Goal: Task Accomplishment & Management: Manage account settings

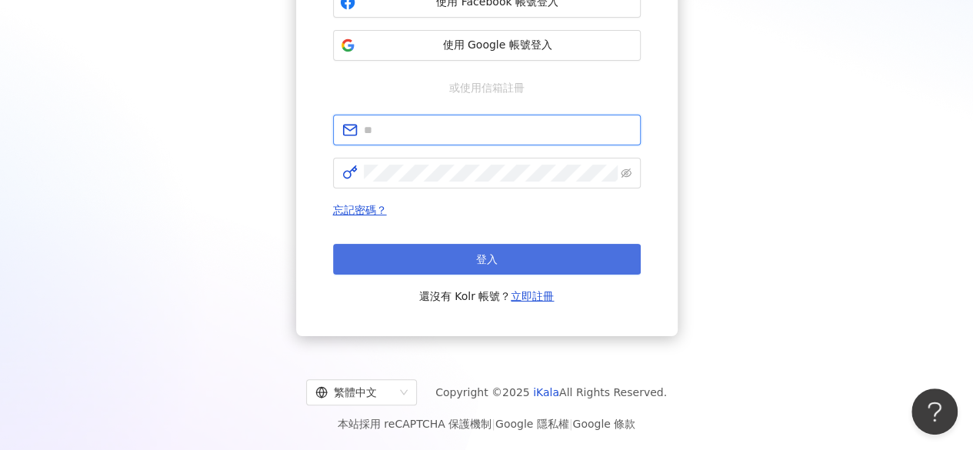
type input "**********"
click at [483, 259] on span "登入" at bounding box center [487, 259] width 22 height 12
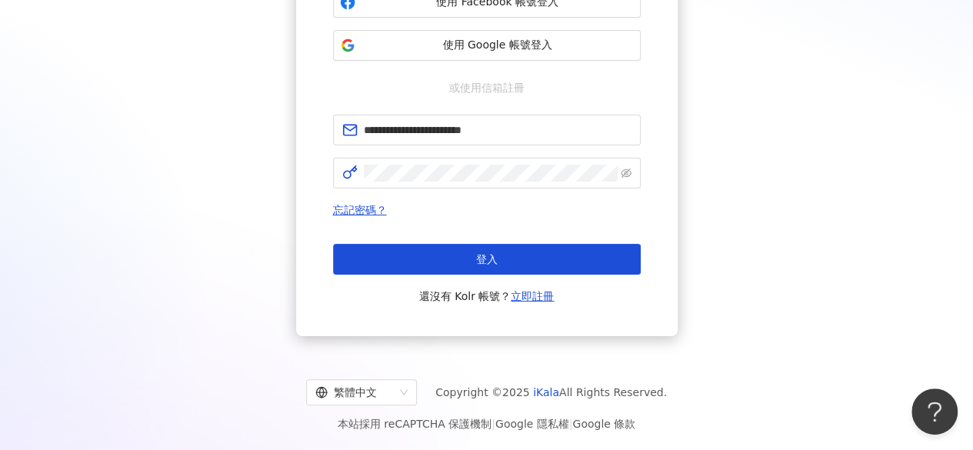
scroll to position [71, 0]
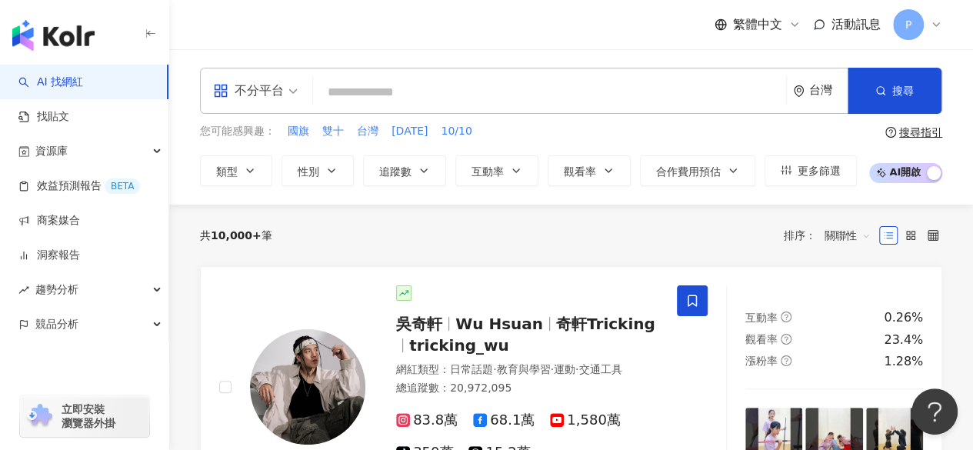
click at [928, 31] on div "P" at bounding box center [917, 24] width 49 height 31
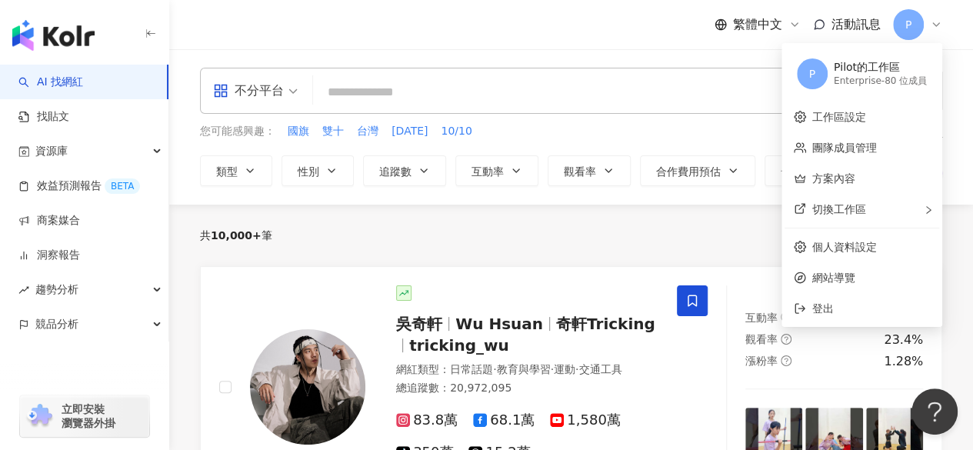
click at [449, 239] on div "共 10,000+ 筆 排序： 關聯性" at bounding box center [571, 235] width 742 height 25
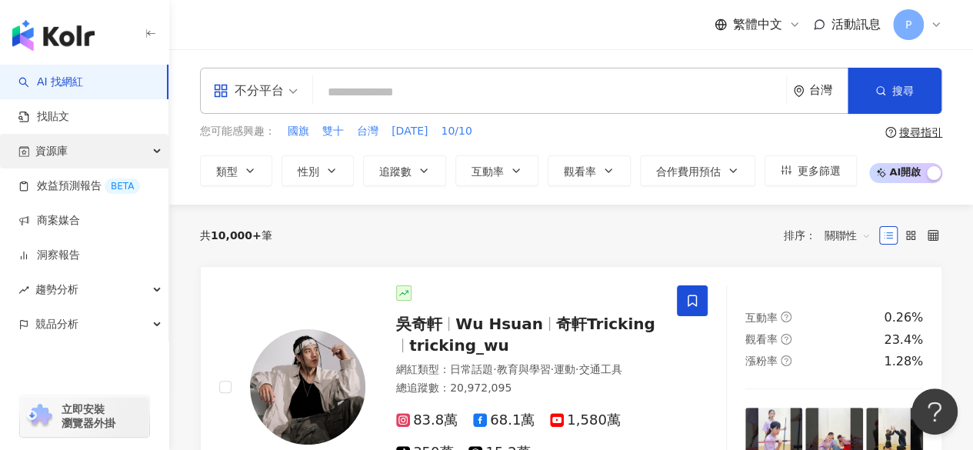
click at [93, 152] on div "資源庫" at bounding box center [84, 151] width 168 height 35
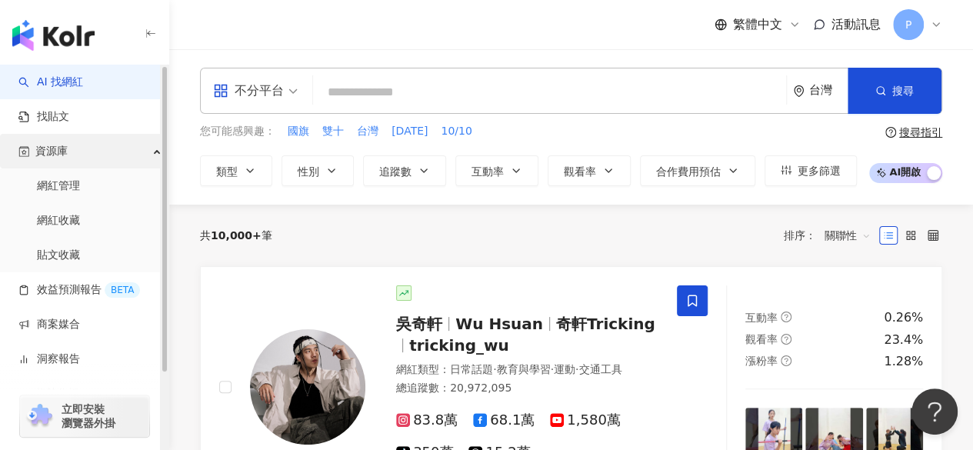
click at [93, 152] on div "資源庫" at bounding box center [84, 151] width 168 height 35
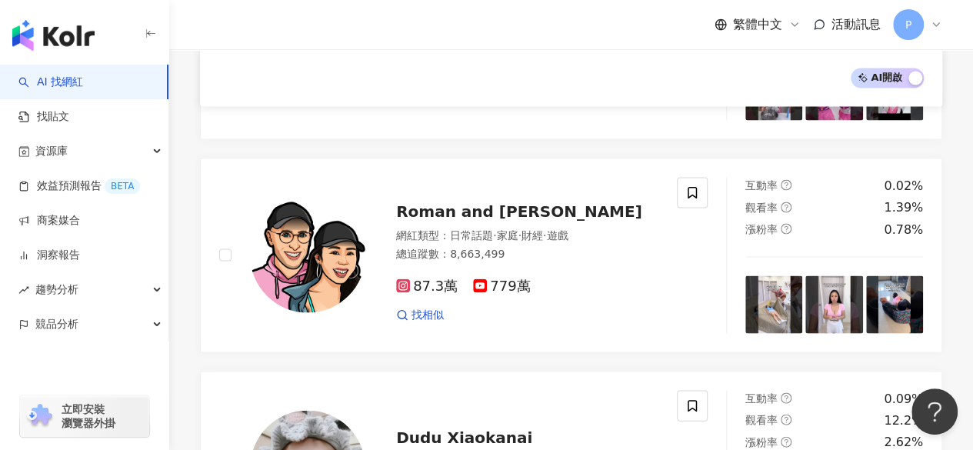
scroll to position [1392, 0]
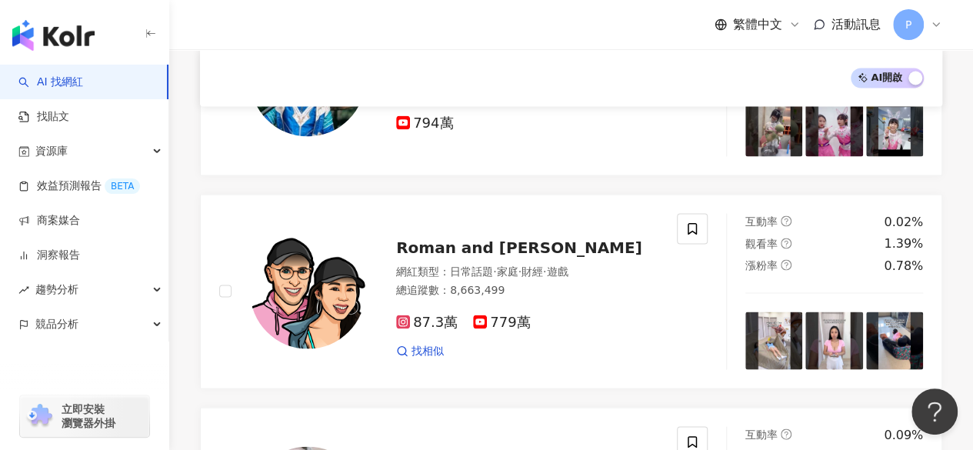
click at [938, 23] on icon at bounding box center [936, 24] width 6 height 3
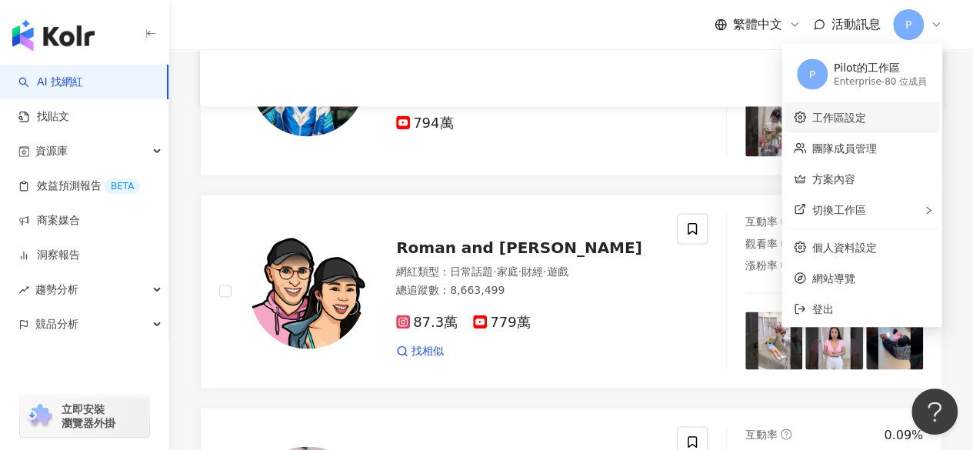
click at [866, 123] on link "工作區設定" at bounding box center [839, 117] width 54 height 12
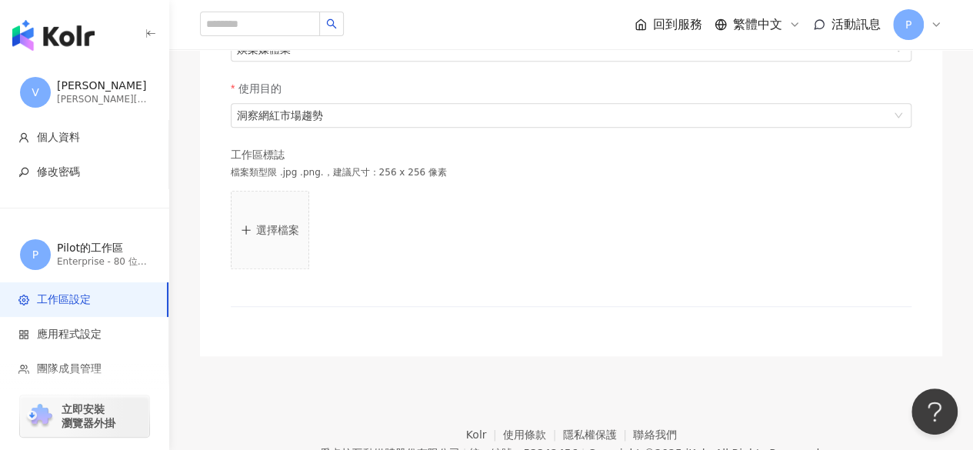
scroll to position [503, 0]
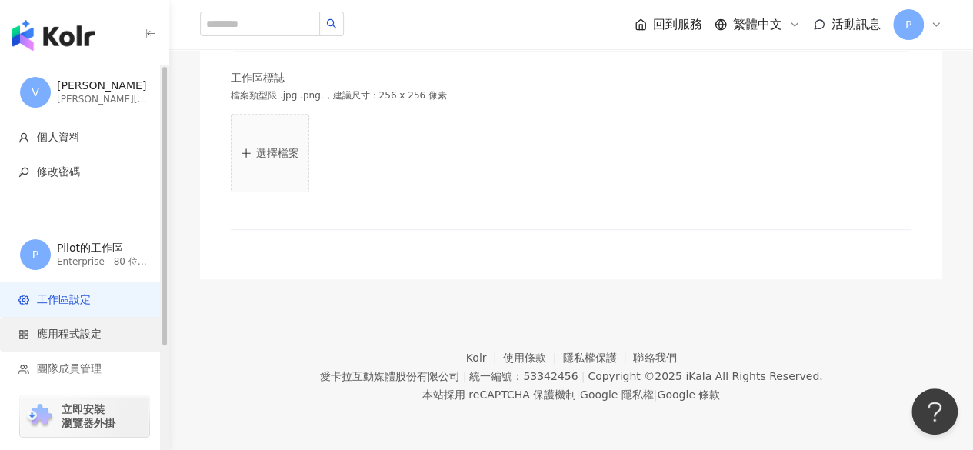
click at [104, 329] on span "應用程式設定" at bounding box center [87, 334] width 138 height 15
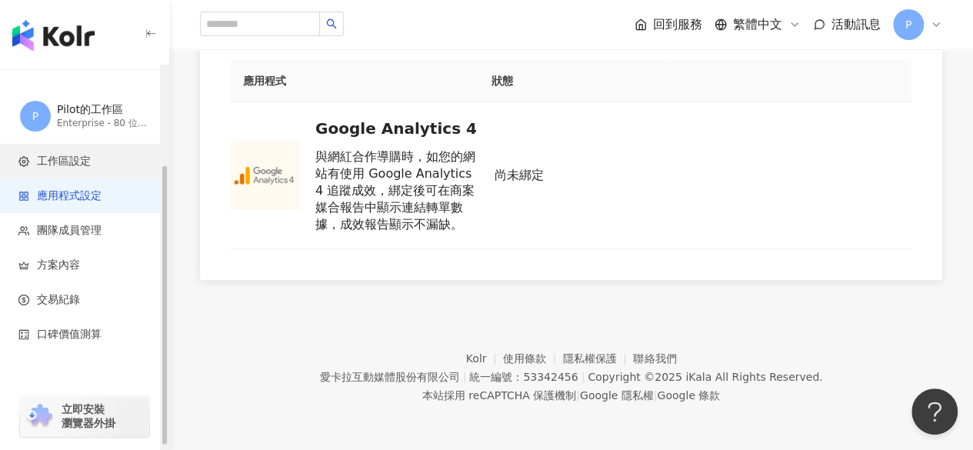
scroll to position [139, 0]
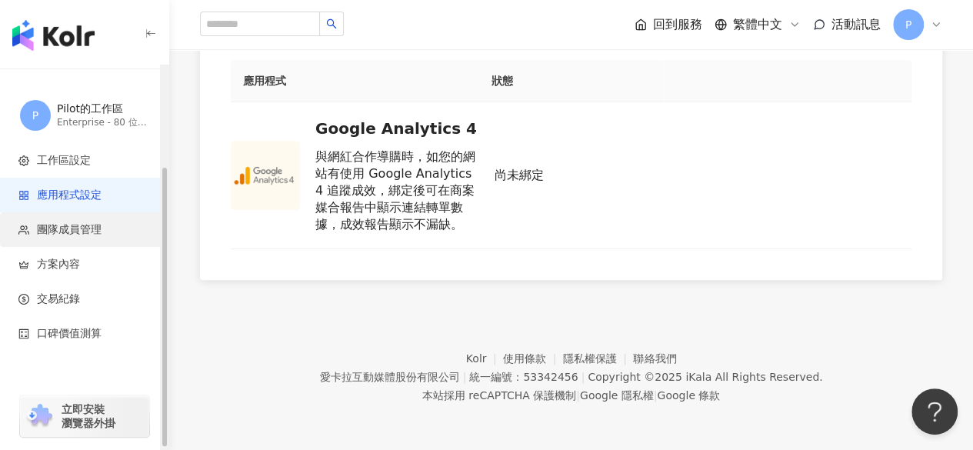
click at [95, 242] on li "團隊成員管理" at bounding box center [84, 229] width 168 height 35
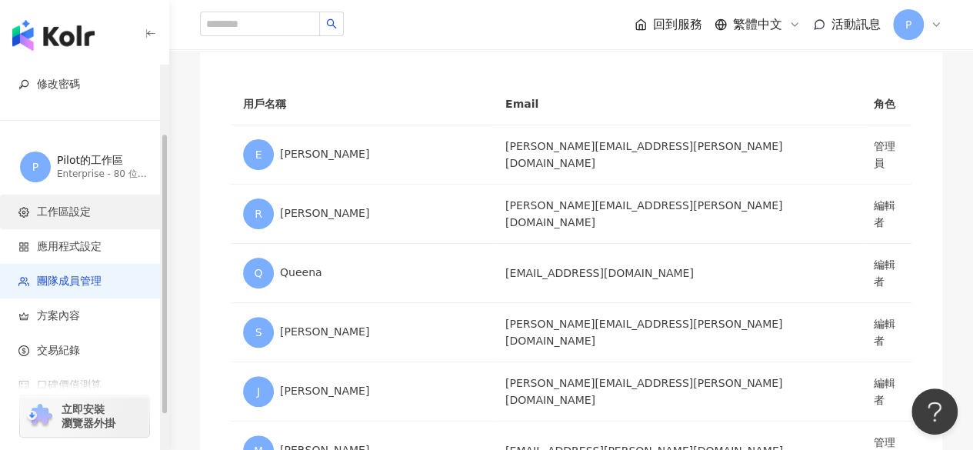
scroll to position [94, 0]
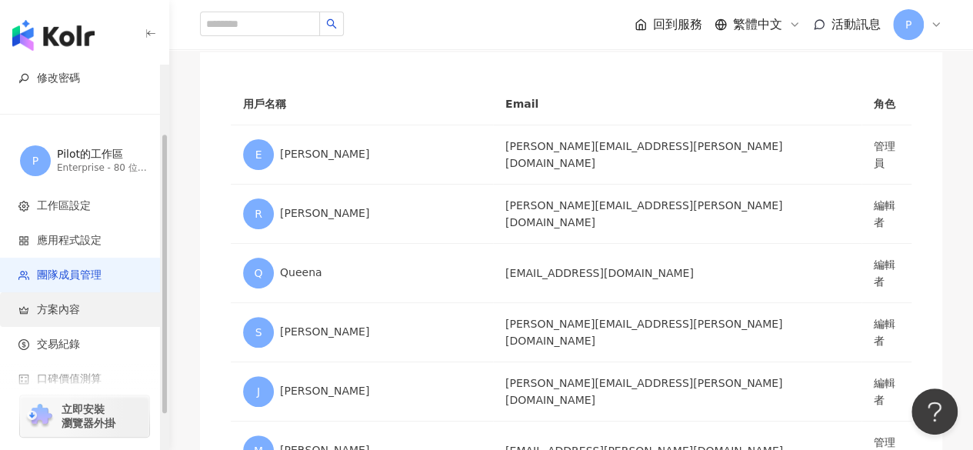
click at [118, 312] on span "方案內容" at bounding box center [87, 309] width 138 height 15
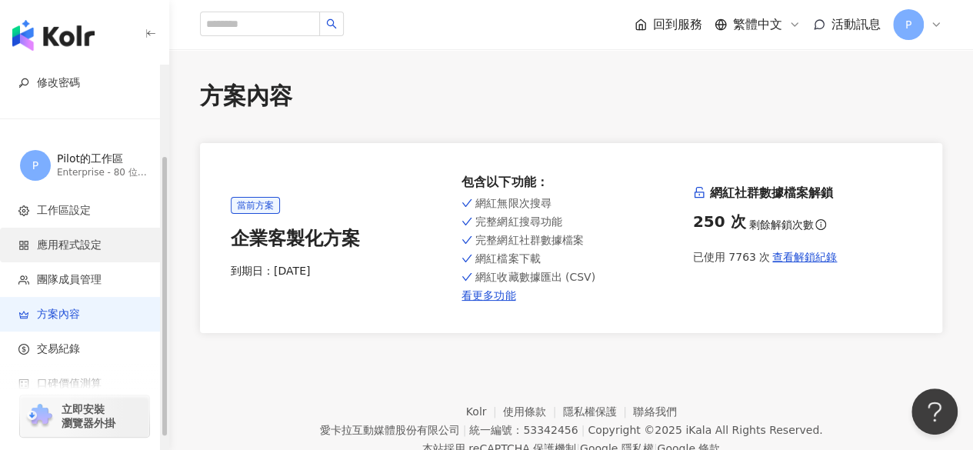
scroll to position [141, 0]
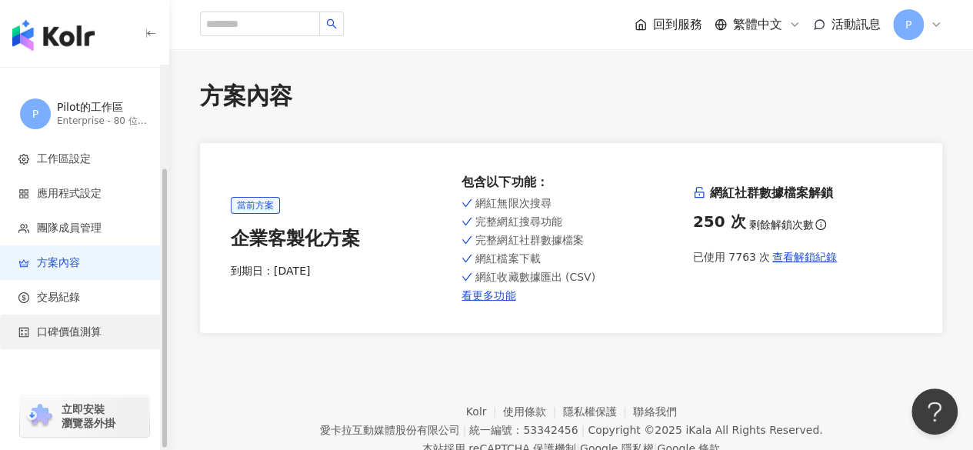
click at [102, 325] on span "口碑價值測算" at bounding box center [87, 332] width 138 height 15
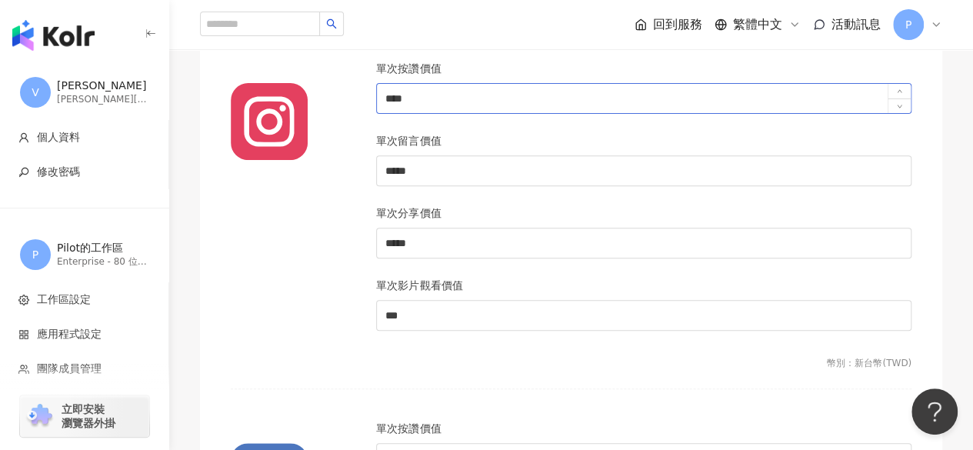
scroll to position [219, 0]
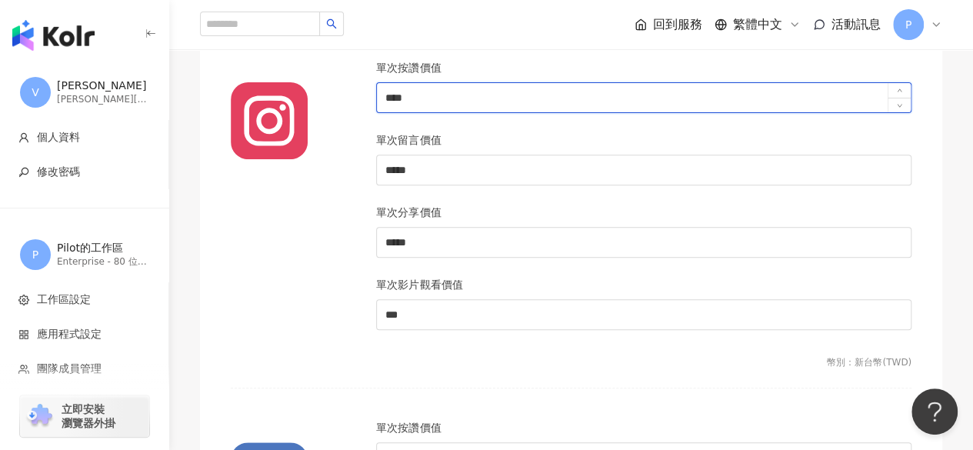
click at [411, 100] on input "****" at bounding box center [644, 97] width 534 height 29
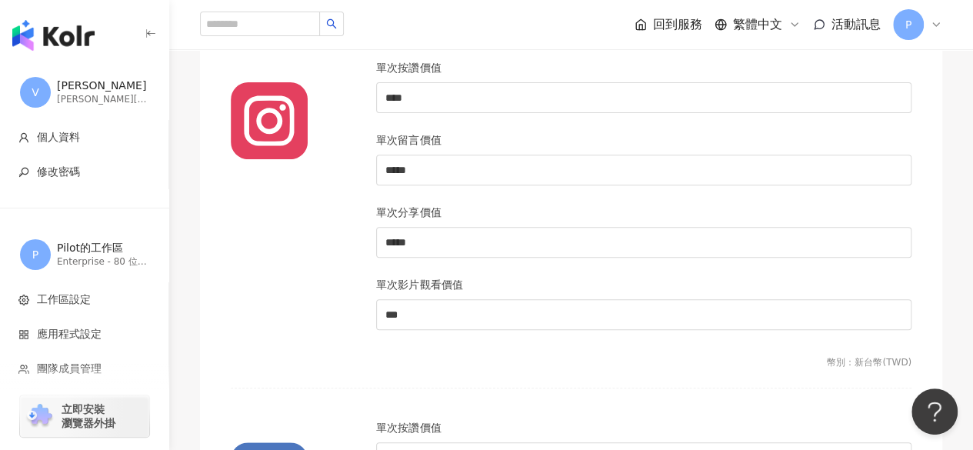
click at [312, 194] on div at bounding box center [293, 203] width 145 height 289
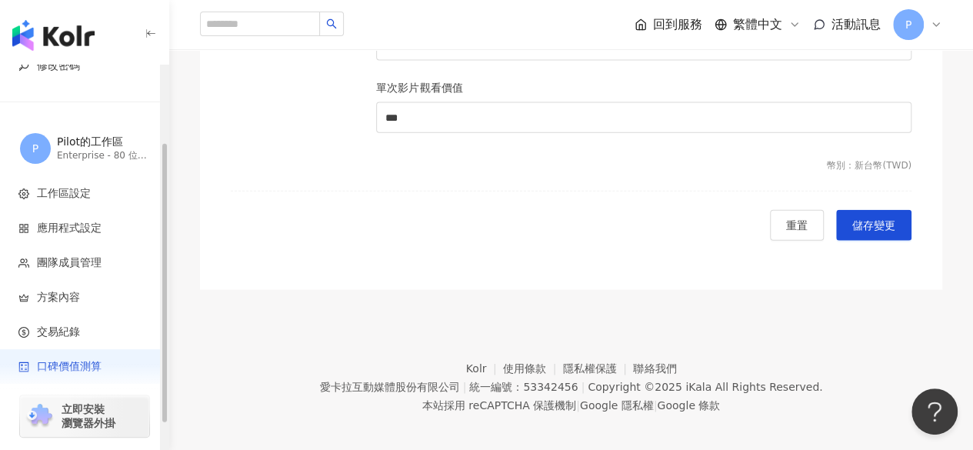
scroll to position [141, 0]
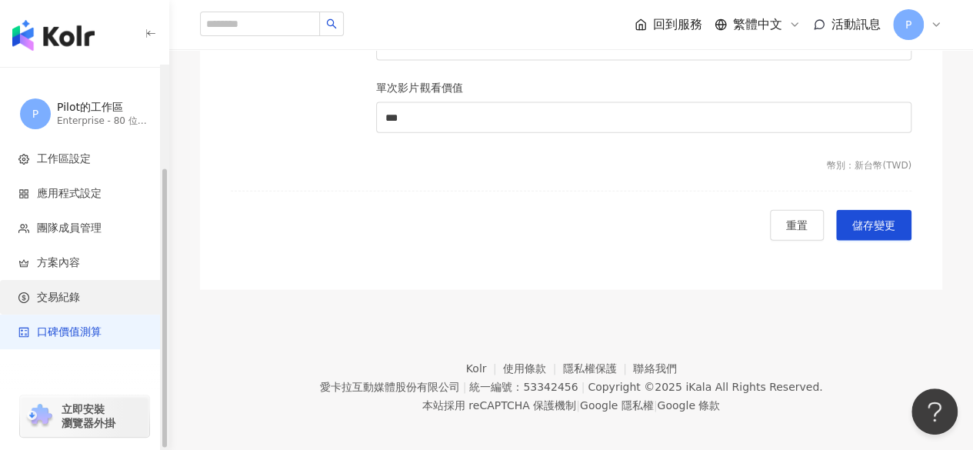
click at [94, 287] on li "交易紀錄" at bounding box center [84, 297] width 168 height 35
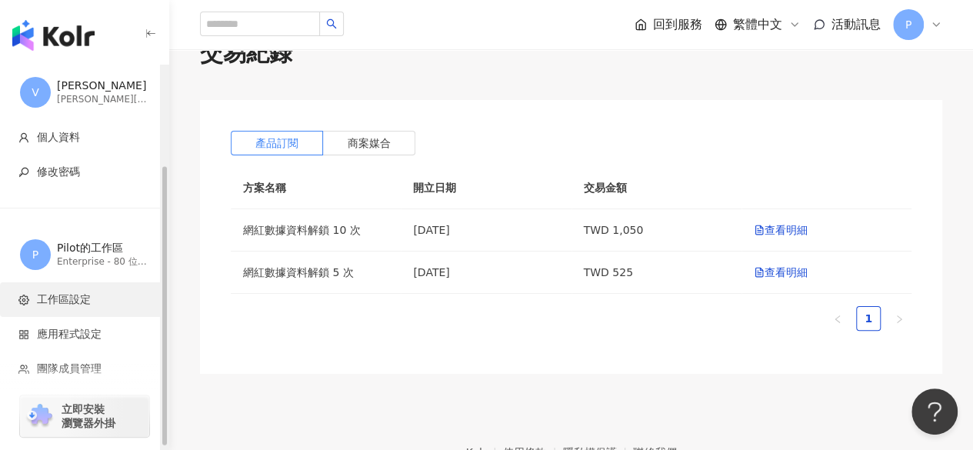
scroll to position [141, 0]
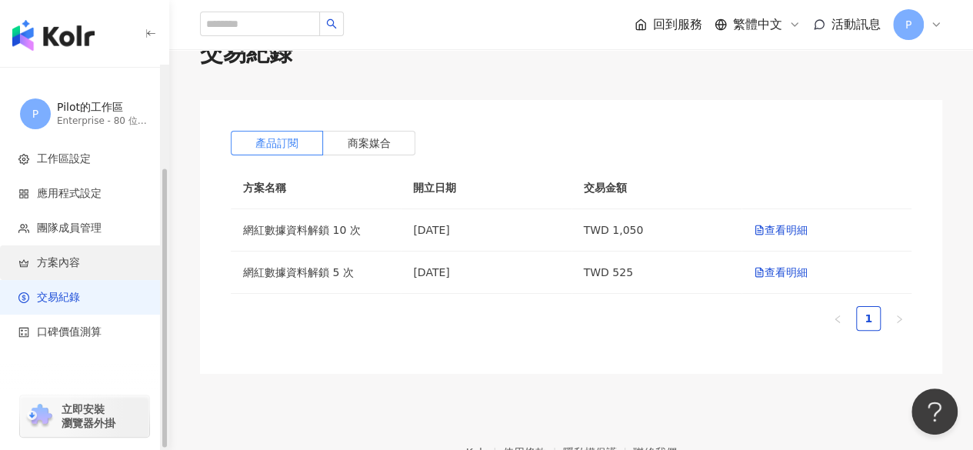
click at [66, 267] on span "方案內容" at bounding box center [58, 262] width 43 height 15
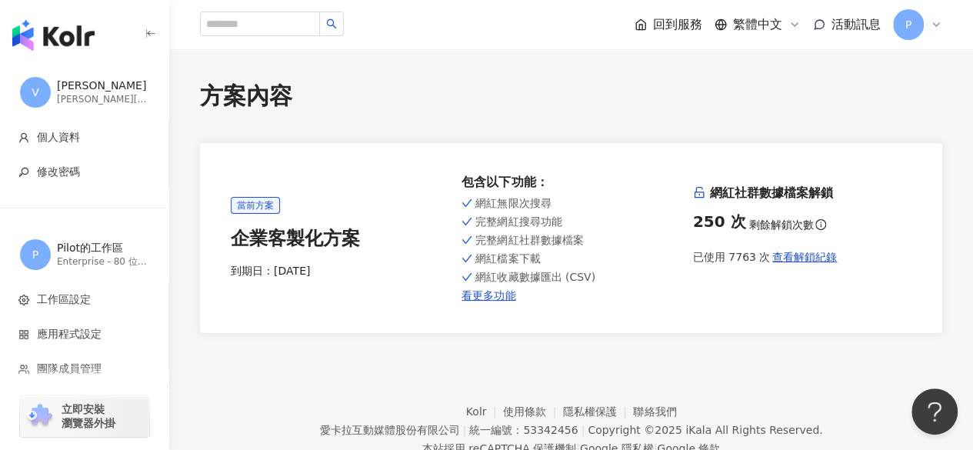
click at [71, 33] on img "button" at bounding box center [53, 35] width 82 height 31
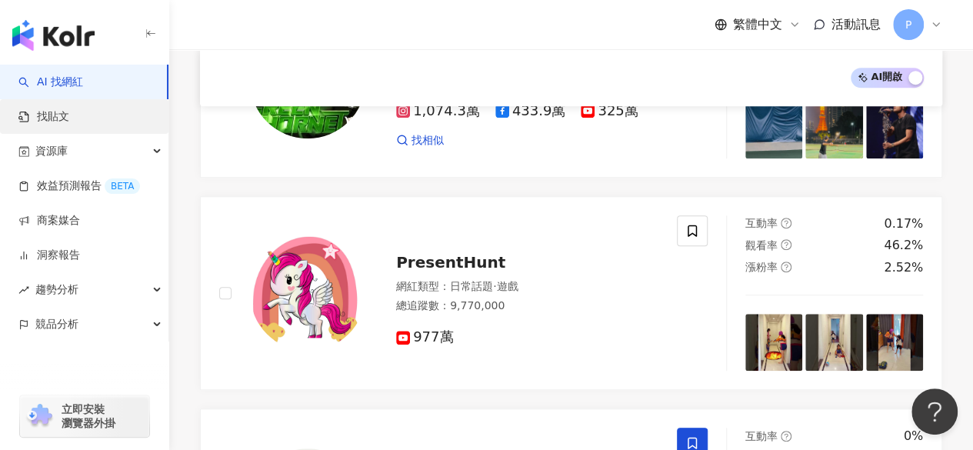
scroll to position [541, 0]
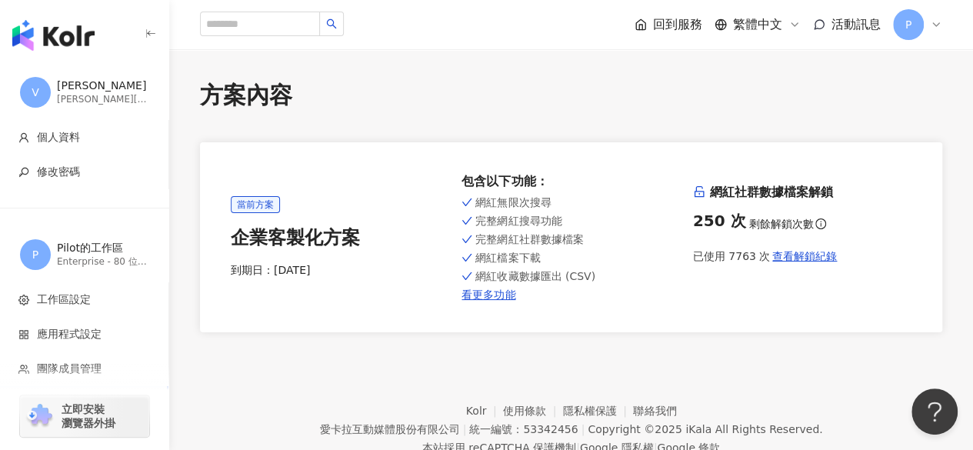
click at [53, 35] on img "button" at bounding box center [53, 35] width 82 height 31
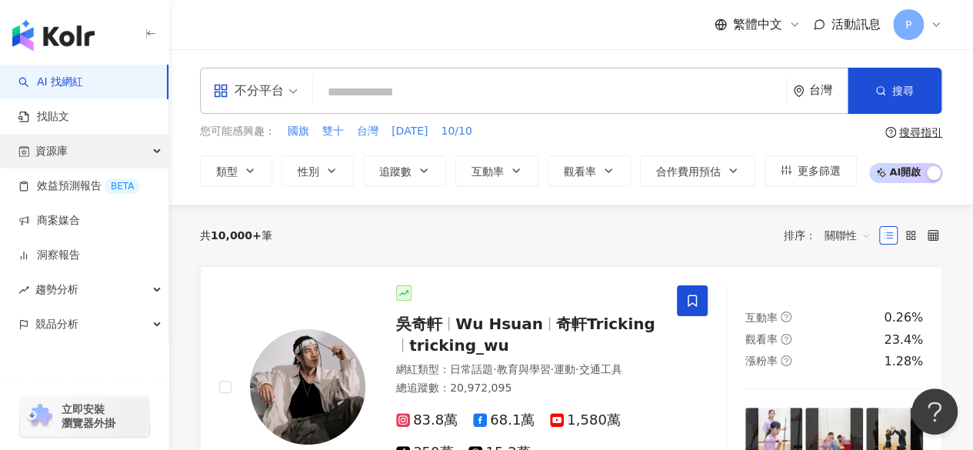
click at [101, 161] on div "資源庫" at bounding box center [84, 151] width 168 height 35
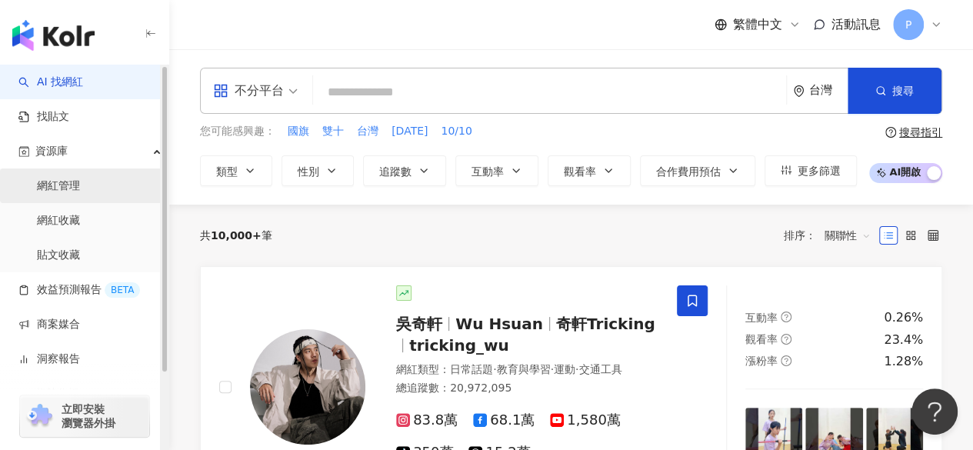
click at [72, 192] on link "網紅管理" at bounding box center [58, 185] width 43 height 15
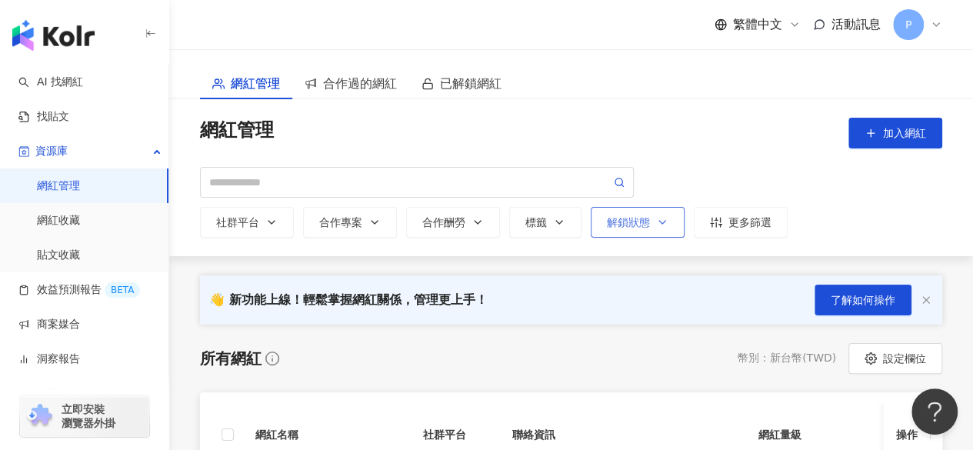
click at [627, 216] on div "解鎖狀態" at bounding box center [638, 222] width 62 height 12
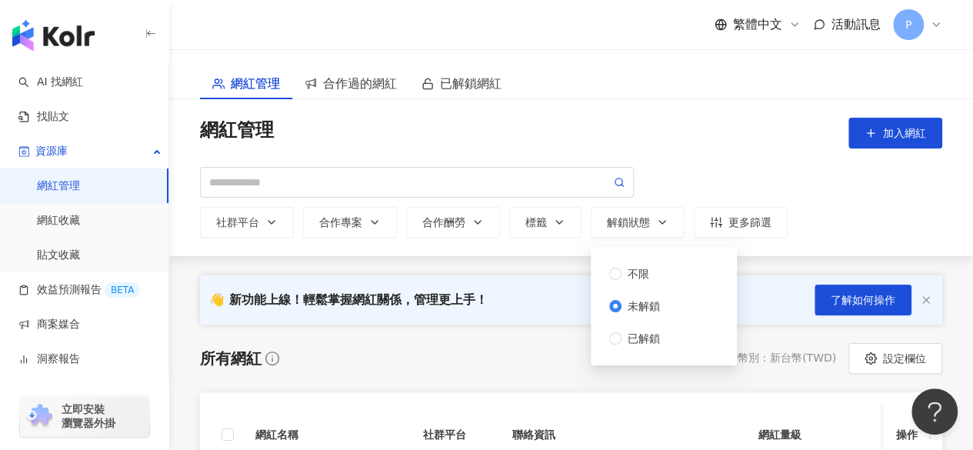
click at [507, 370] on div "所有網紅 幣別 ： 新台幣 ( TWD ) 設定欄位" at bounding box center [571, 358] width 742 height 31
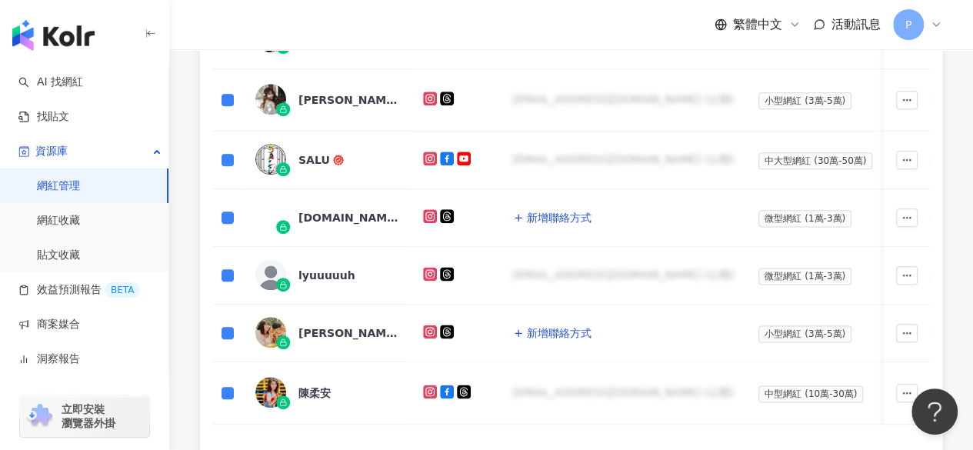
scroll to position [331, 0]
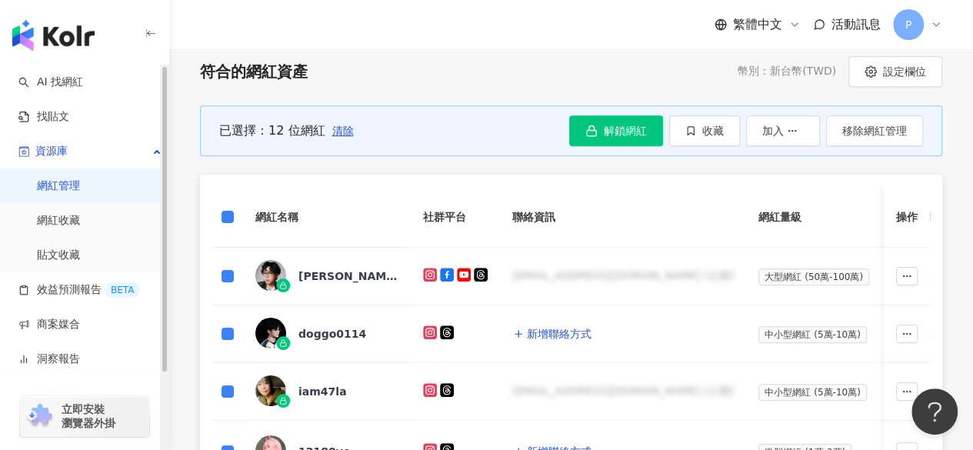
click at [52, 178] on link "網紅管理" at bounding box center [58, 185] width 43 height 15
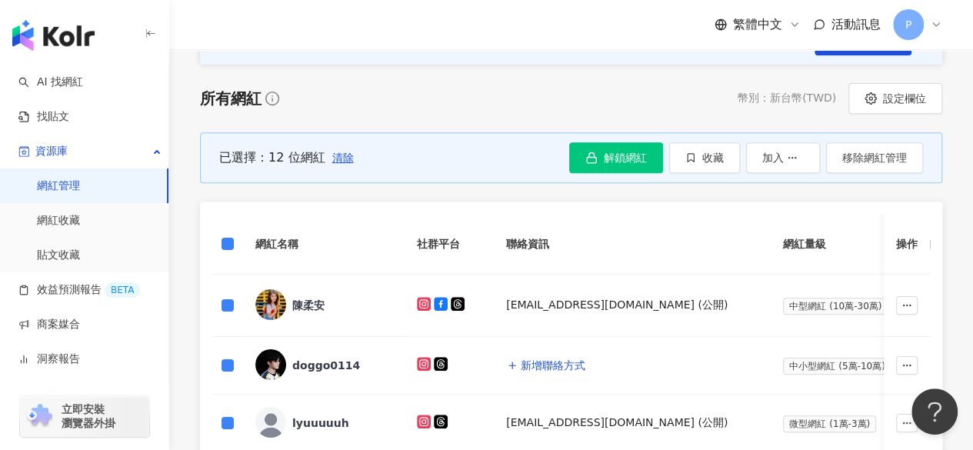
scroll to position [77, 0]
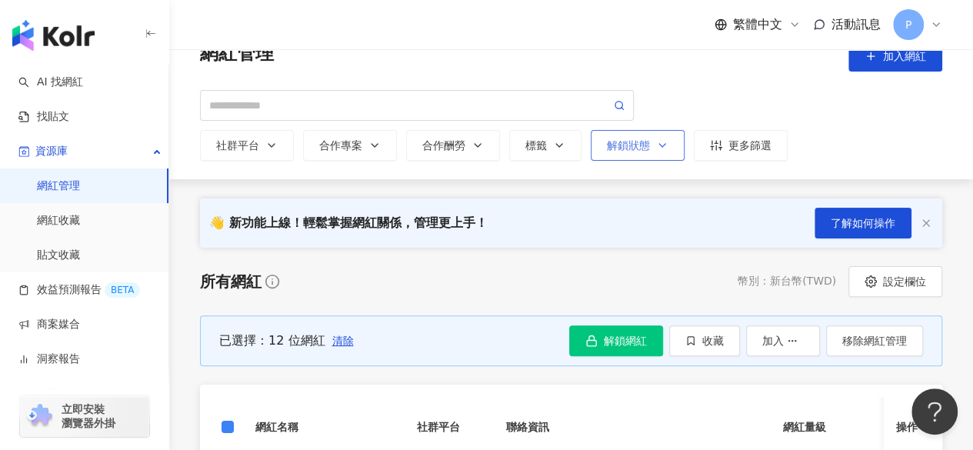
click at [661, 135] on button "解鎖狀態 不限 未解鎖 已解鎖" at bounding box center [638, 145] width 94 height 31
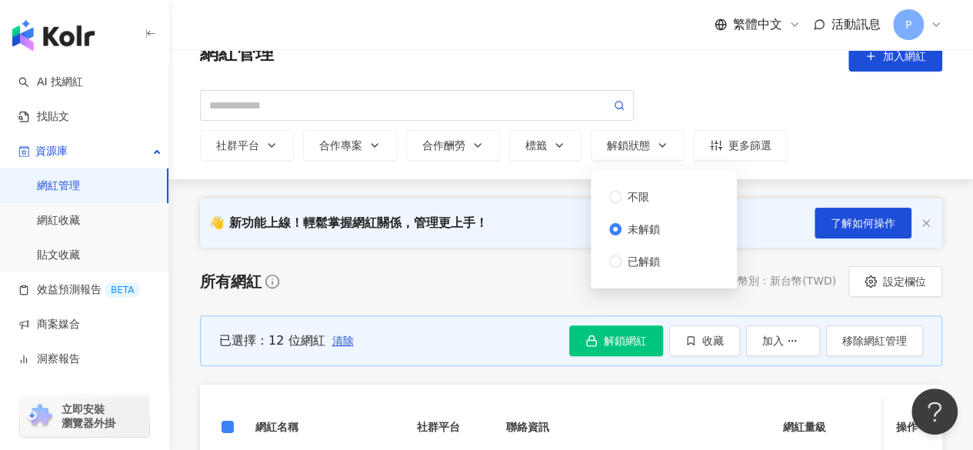
click at [556, 272] on div "所有網紅 幣別 ： 新台幣 ( TWD ) 設定欄位" at bounding box center [571, 281] width 742 height 31
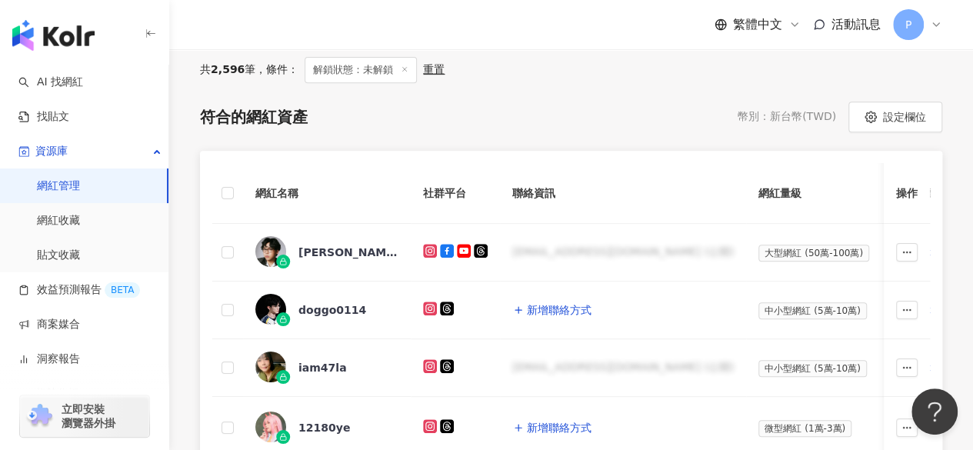
scroll to position [308, 0]
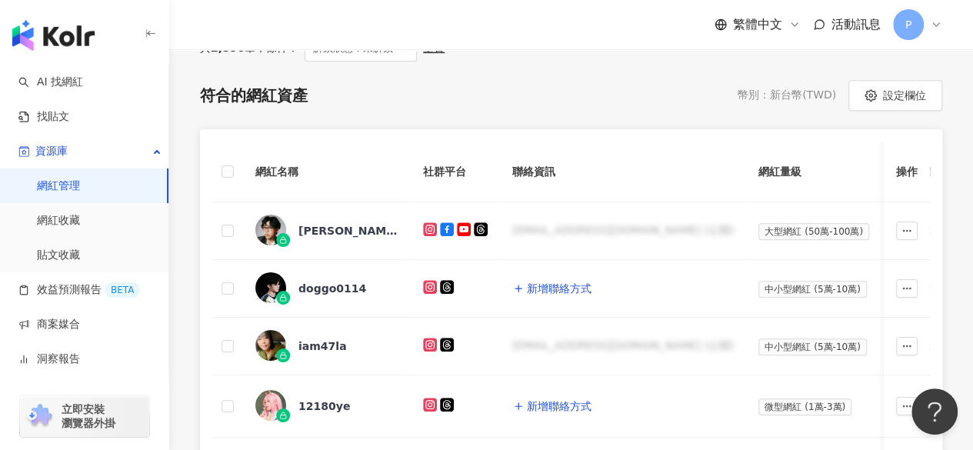
click at [910, 31] on span "P" at bounding box center [908, 24] width 6 height 17
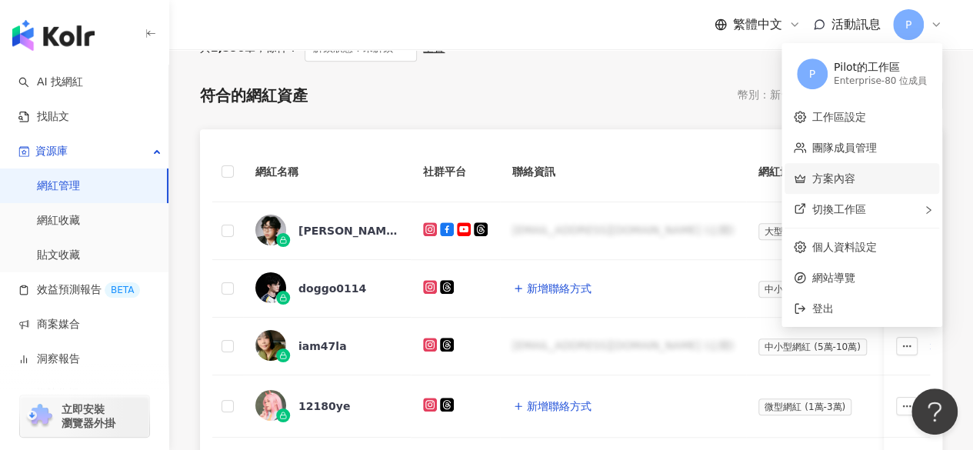
click at [855, 172] on link "方案內容" at bounding box center [833, 178] width 43 height 12
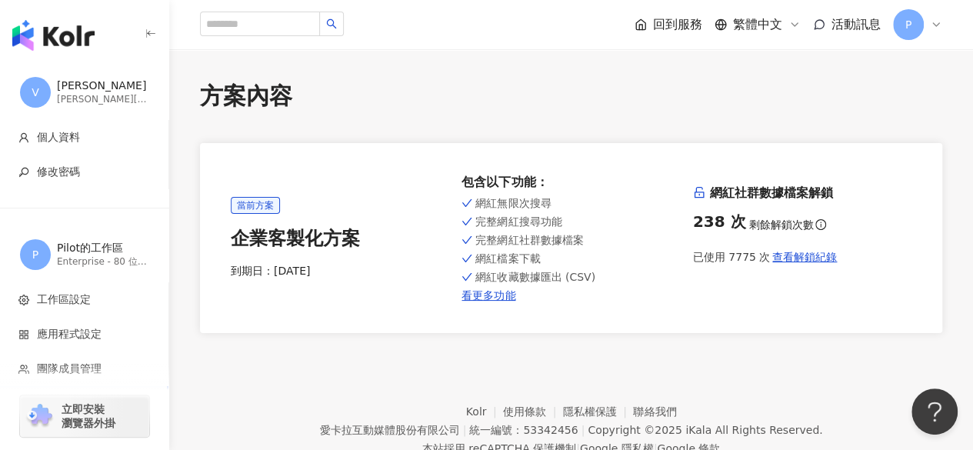
click at [60, 41] on img "button" at bounding box center [53, 35] width 82 height 31
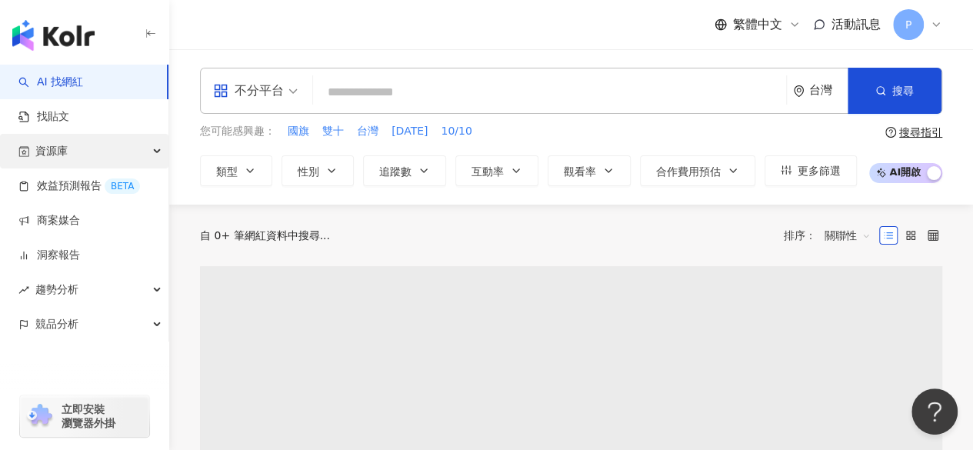
click at [118, 155] on div "資源庫" at bounding box center [84, 151] width 168 height 35
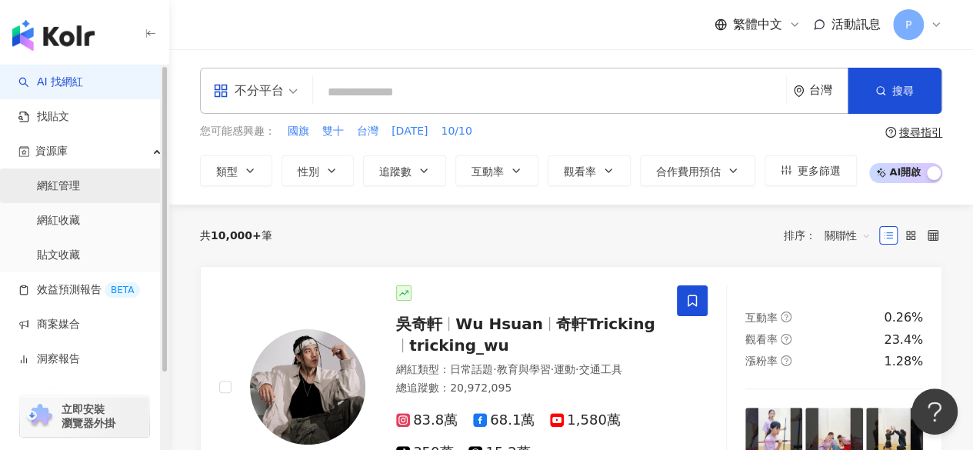
click at [80, 188] on link "網紅管理" at bounding box center [58, 185] width 43 height 15
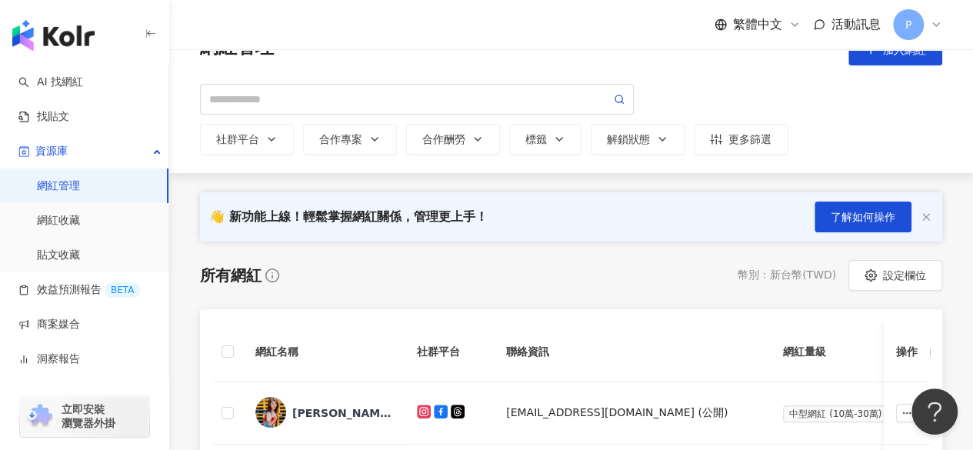
scroll to position [77, 0]
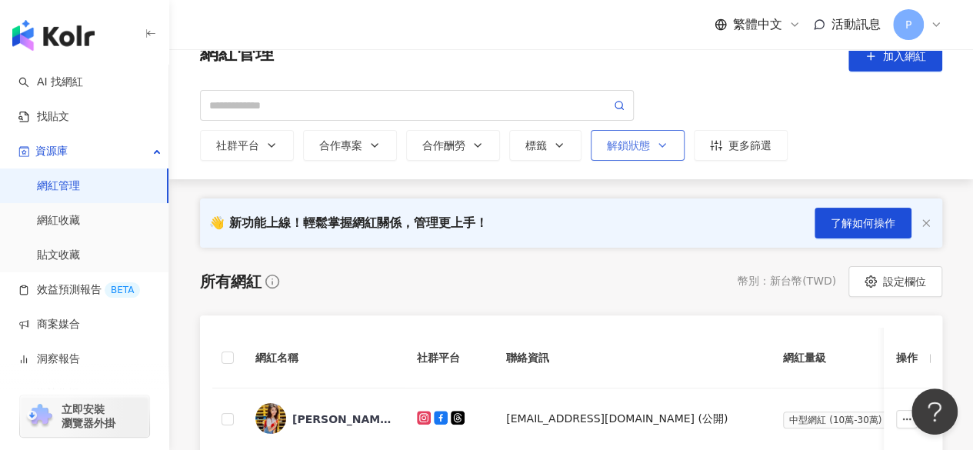
click at [656, 146] on icon "button" at bounding box center [662, 145] width 12 height 12
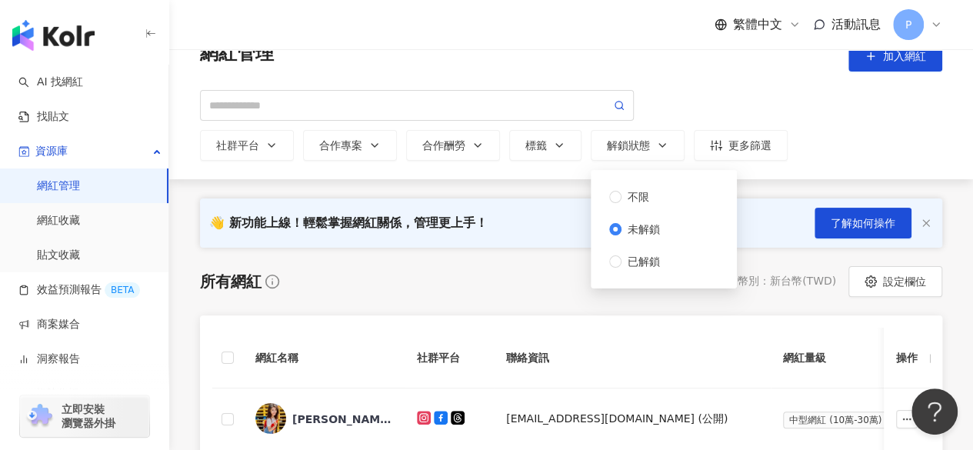
click at [535, 273] on div "所有網紅 幣別 ： 新台幣 ( TWD ) 設定欄位" at bounding box center [571, 281] width 742 height 31
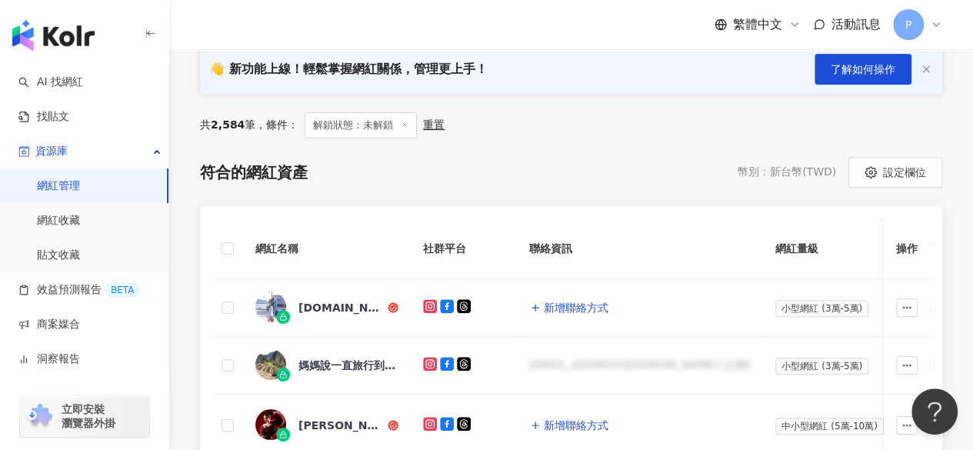
scroll to position [77, 0]
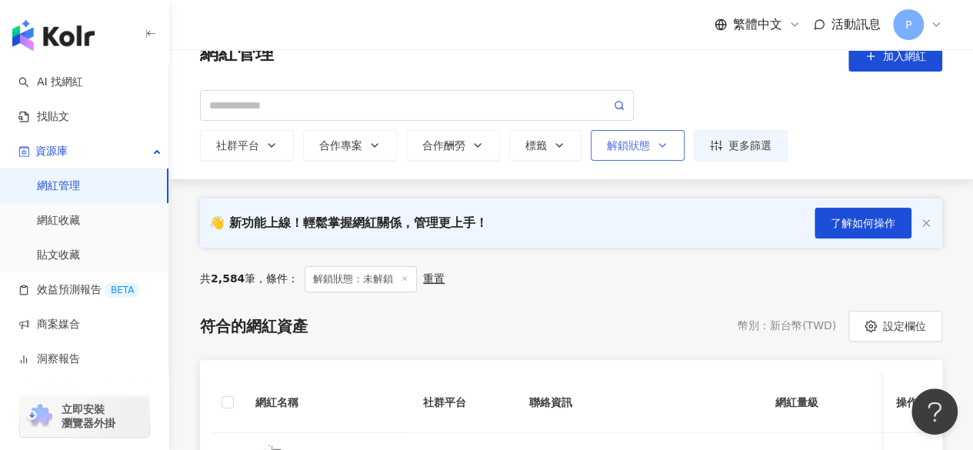
click at [646, 152] on div "解鎖狀態" at bounding box center [638, 145] width 62 height 12
click at [488, 313] on div "符合的網紅資產 幣別 ： 新台幣 ( TWD ) 設定欄位" at bounding box center [571, 326] width 742 height 31
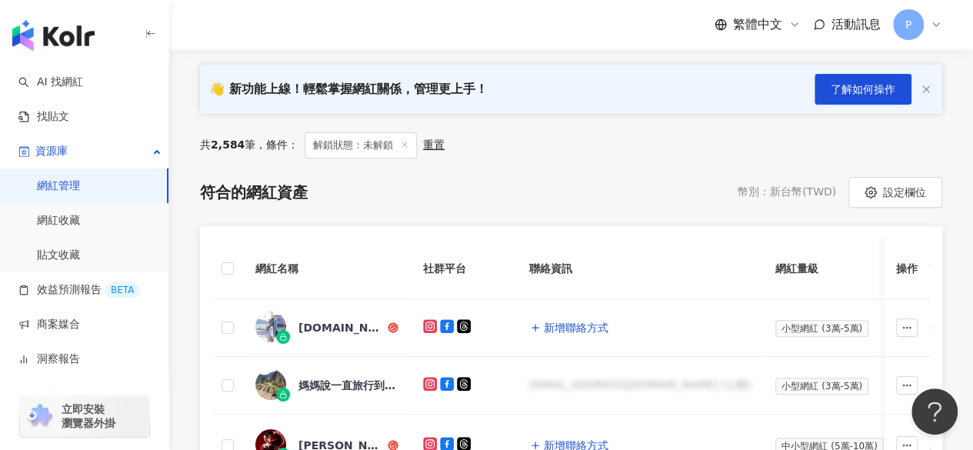
scroll to position [308, 0]
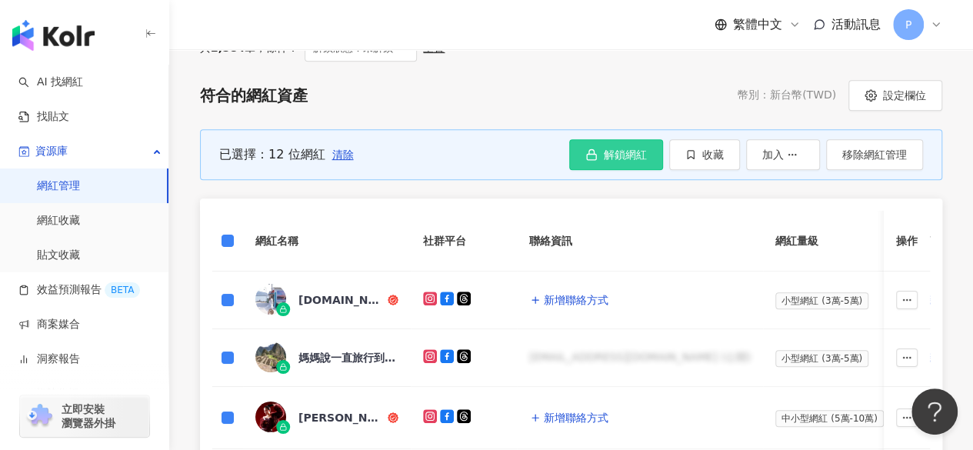
click at [646, 148] on span "解鎖網紅" at bounding box center [625, 154] width 43 height 12
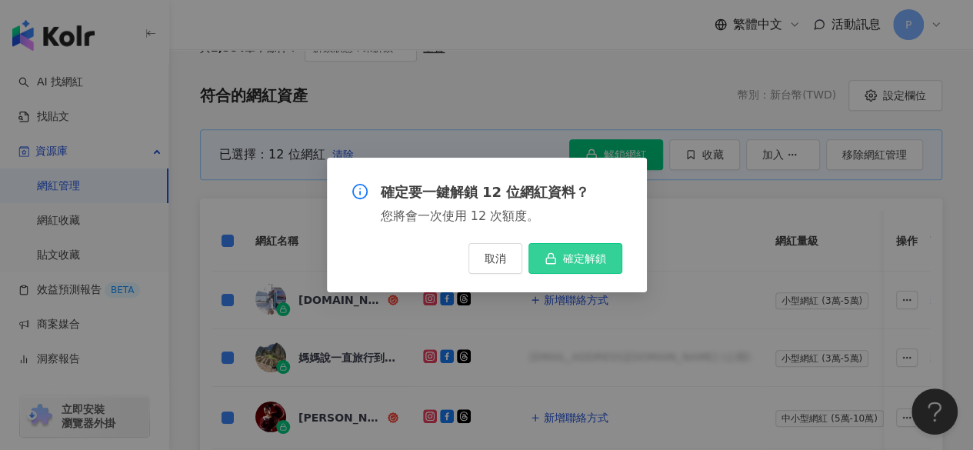
click at [585, 253] on span "確定解鎖" at bounding box center [584, 258] width 43 height 12
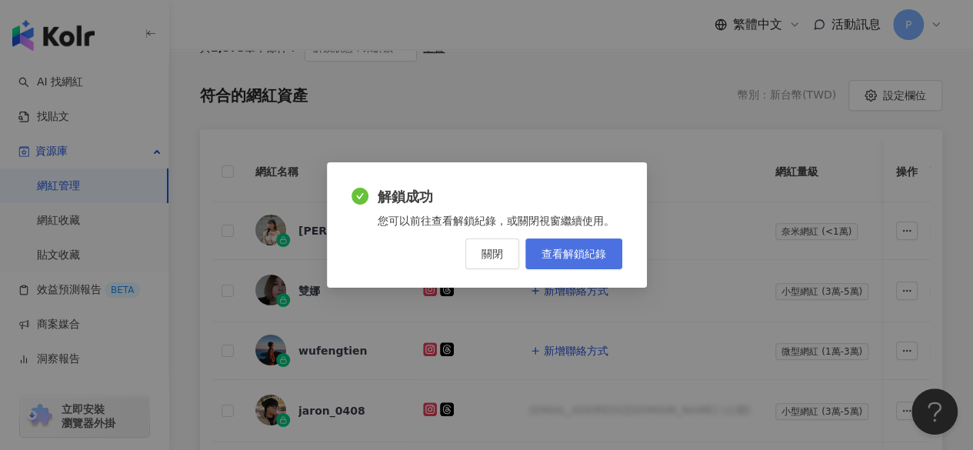
click at [591, 256] on span "查看解鎖紀錄" at bounding box center [573, 254] width 65 height 12
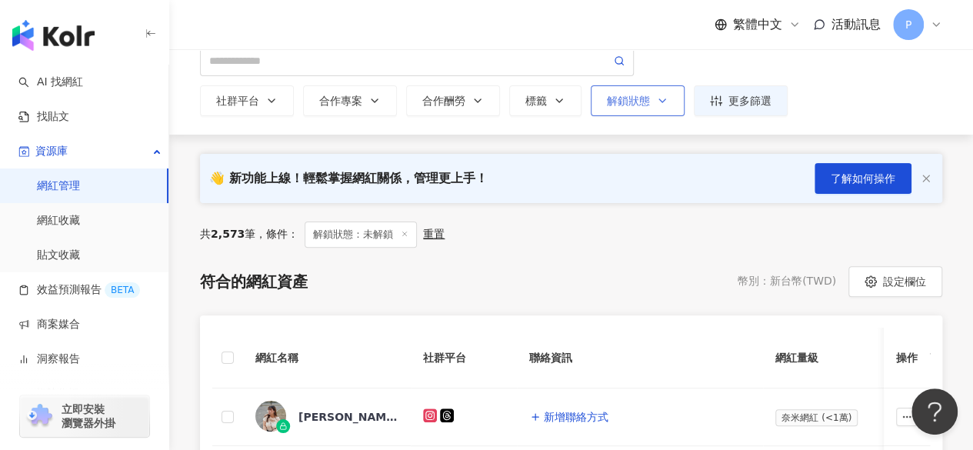
scroll to position [77, 0]
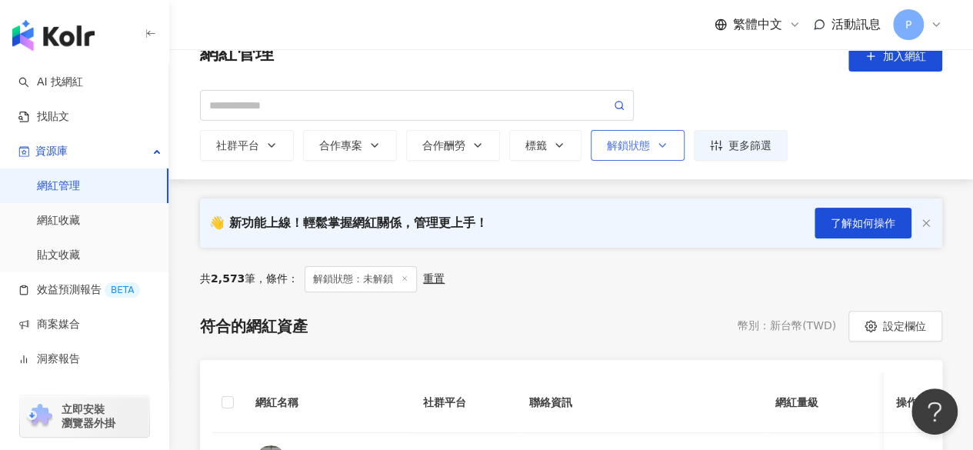
click at [651, 150] on div "解鎖狀態" at bounding box center [638, 145] width 62 height 12
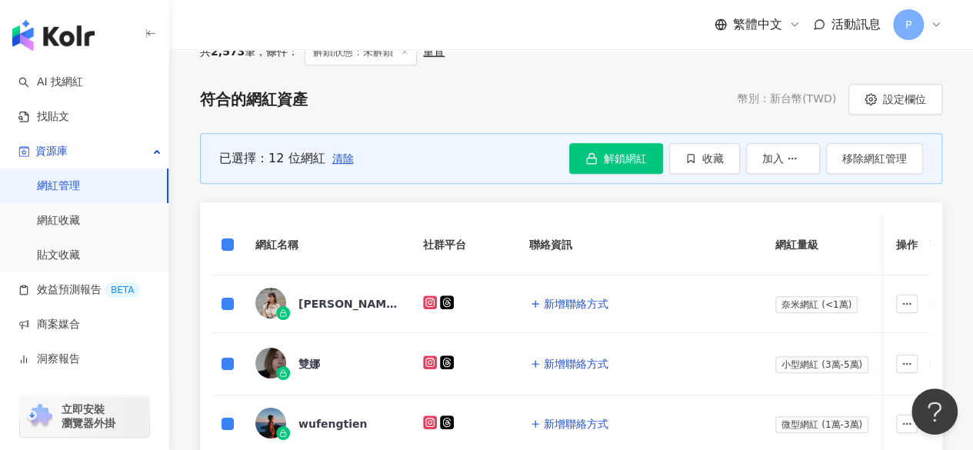
scroll to position [308, 0]
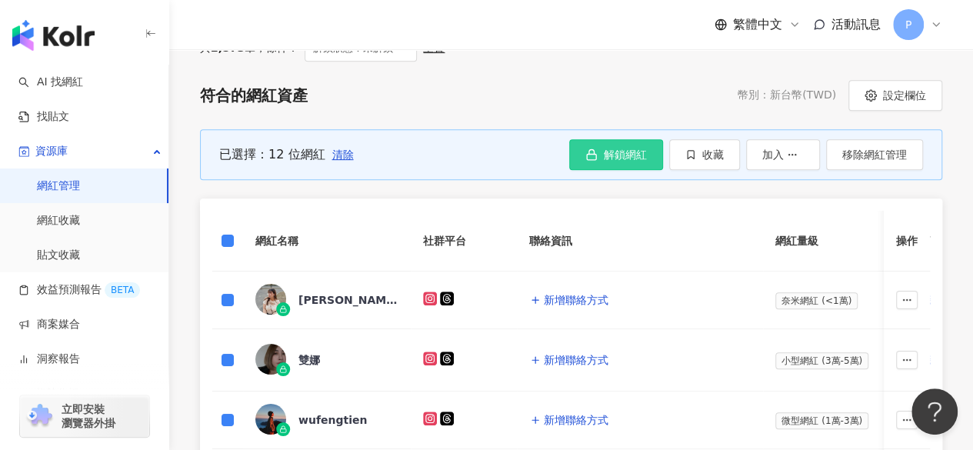
click at [626, 152] on span "解鎖網紅" at bounding box center [625, 154] width 43 height 12
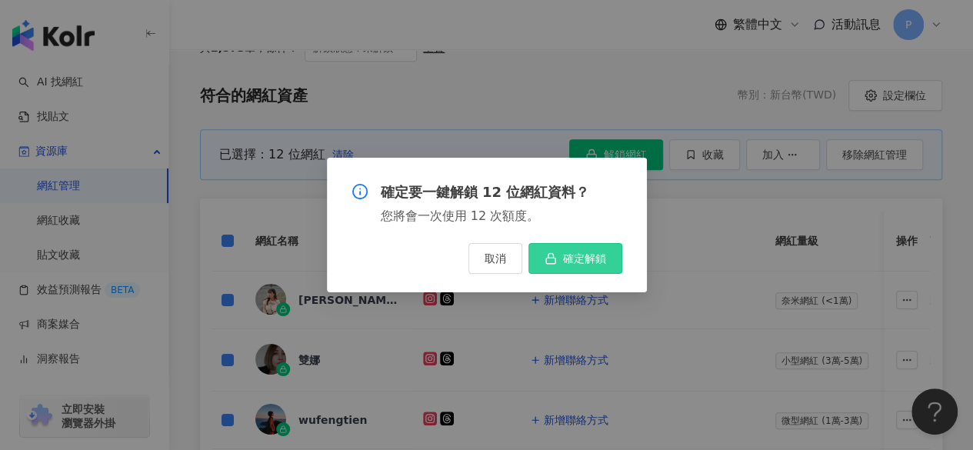
click at [575, 264] on span "確定解鎖" at bounding box center [584, 258] width 43 height 12
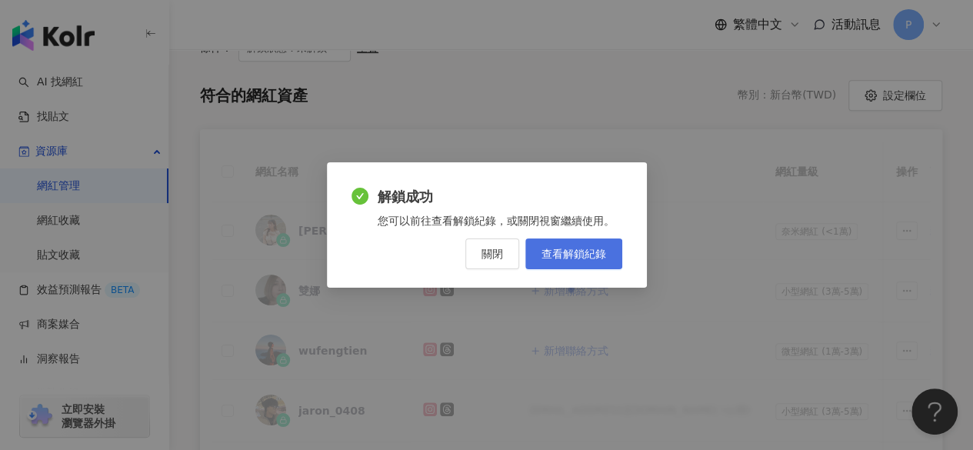
click at [592, 248] on span "查看解鎖紀錄" at bounding box center [573, 254] width 65 height 12
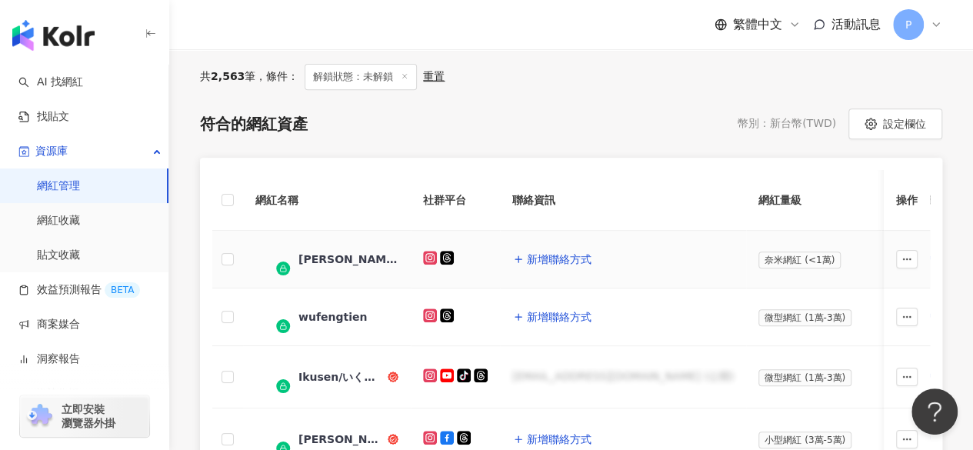
scroll to position [148, 0]
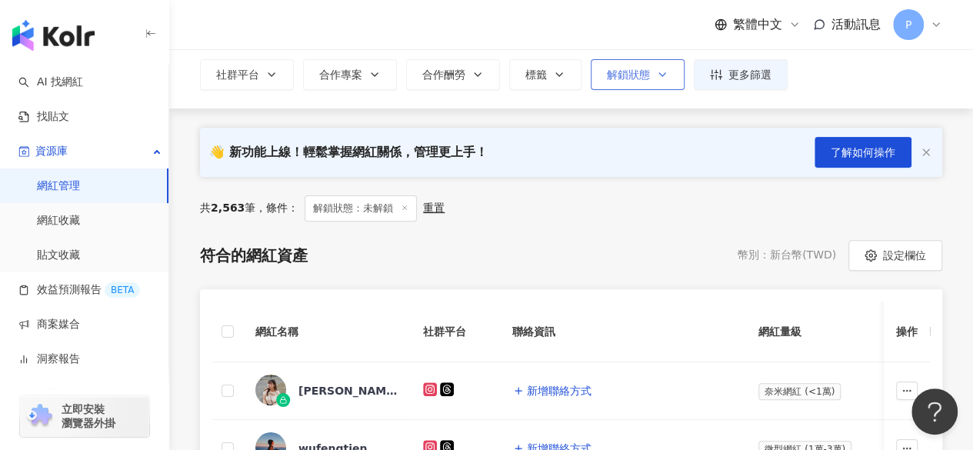
click at [638, 84] on button "解鎖狀態" at bounding box center [638, 74] width 94 height 31
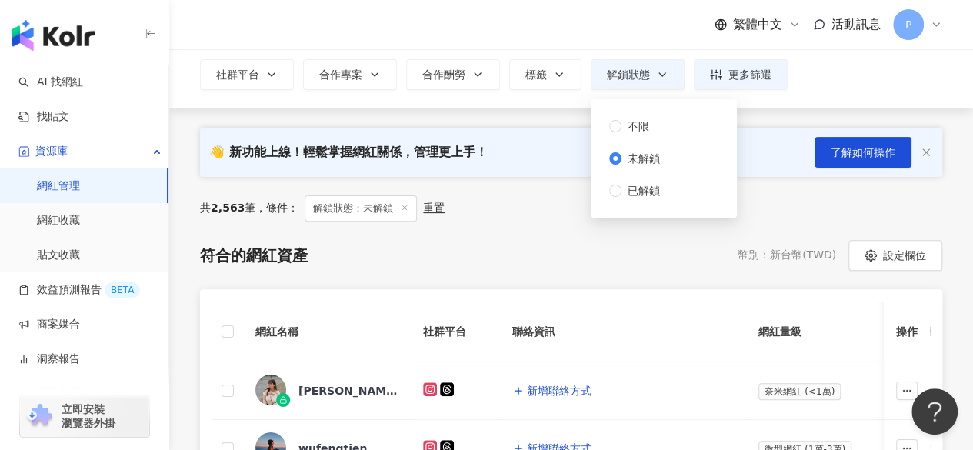
click at [525, 240] on div "符合的網紅資產 幣別 ： 新台幣 ( TWD ) 設定欄位" at bounding box center [571, 255] width 742 height 31
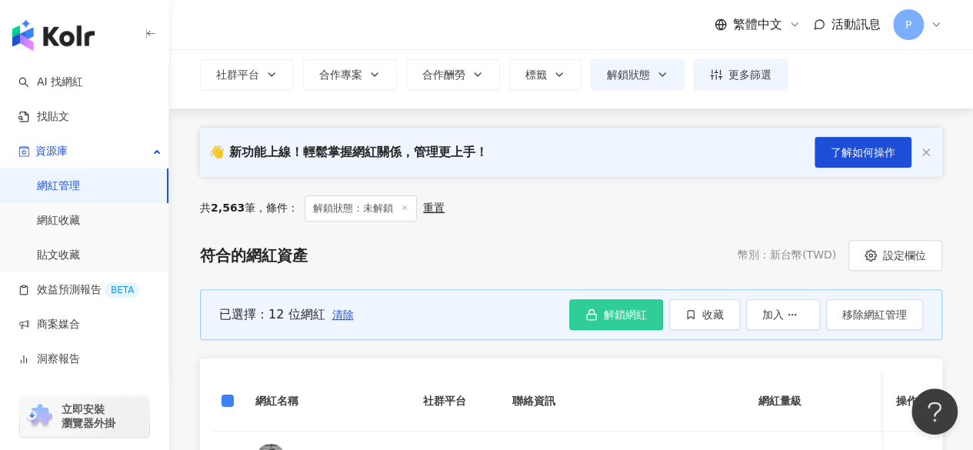
click at [639, 313] on span "解鎖網紅" at bounding box center [625, 314] width 43 height 12
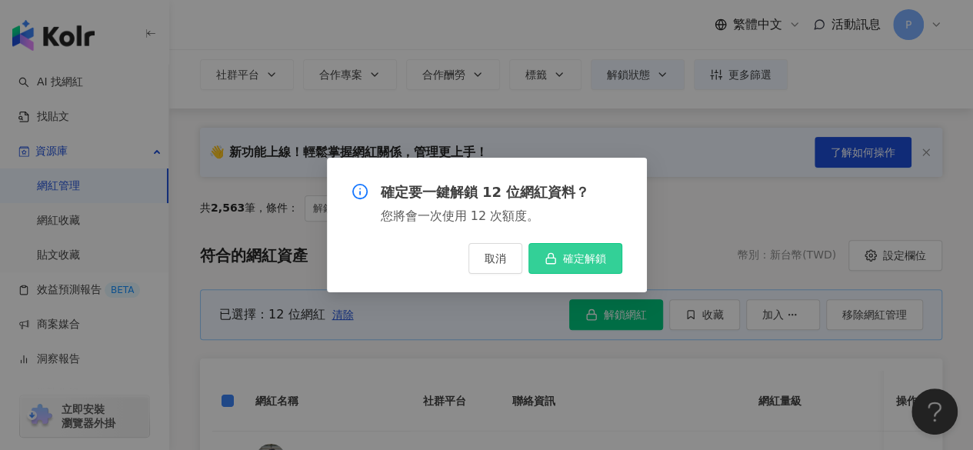
click at [558, 253] on button "確定解鎖" at bounding box center [575, 258] width 94 height 31
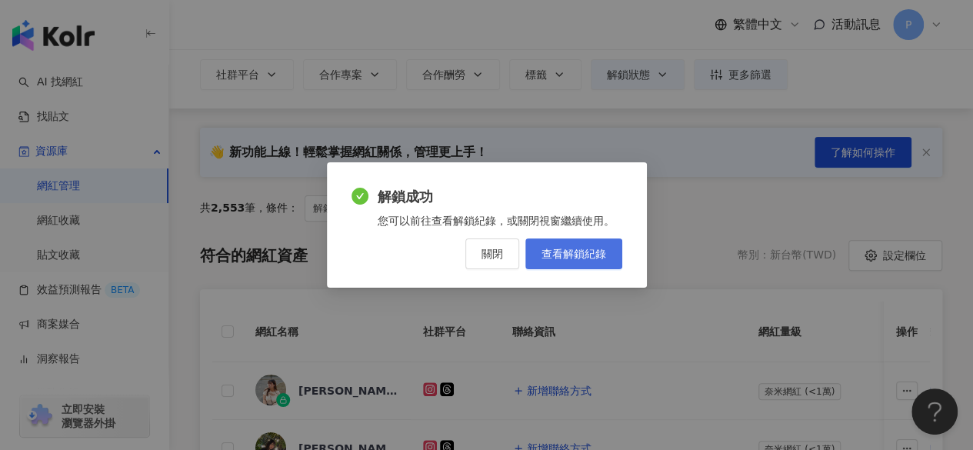
click at [592, 241] on link "查看解鎖紀錄" at bounding box center [573, 253] width 97 height 31
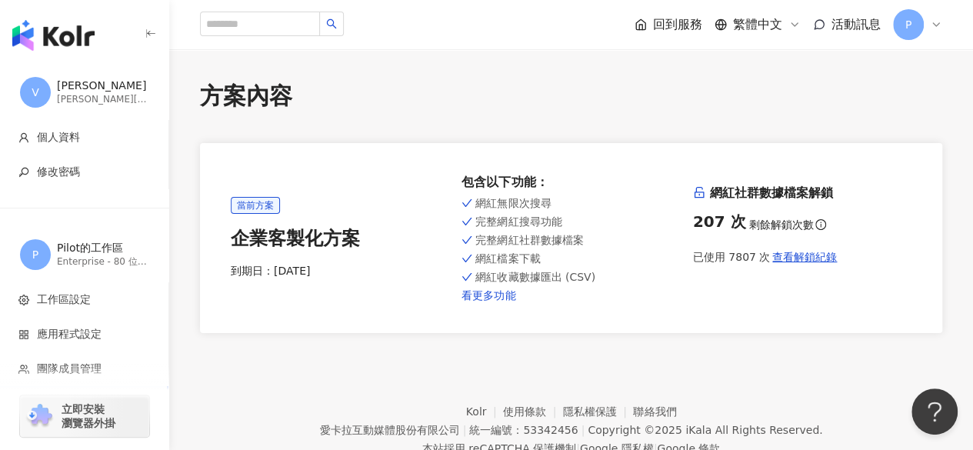
click at [501, 299] on link "看更多功能" at bounding box center [570, 295] width 218 height 12
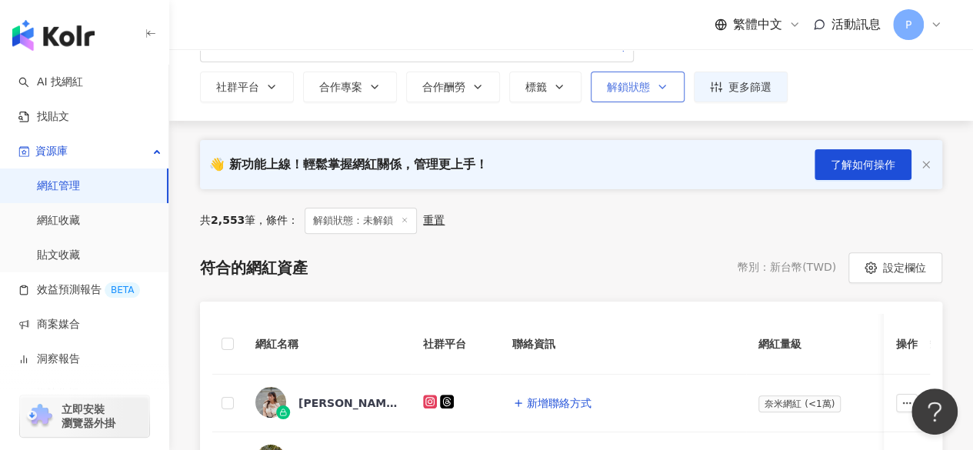
scroll to position [71, 0]
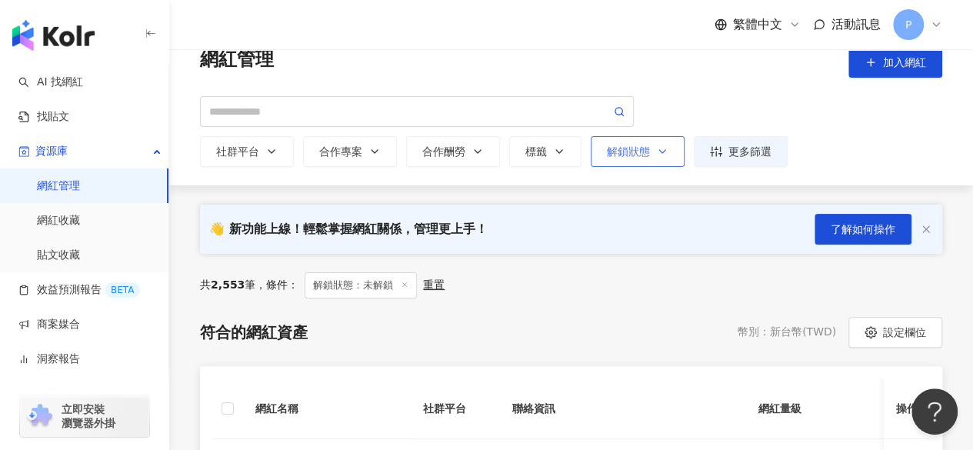
click at [640, 158] on div "解鎖狀態" at bounding box center [638, 151] width 62 height 12
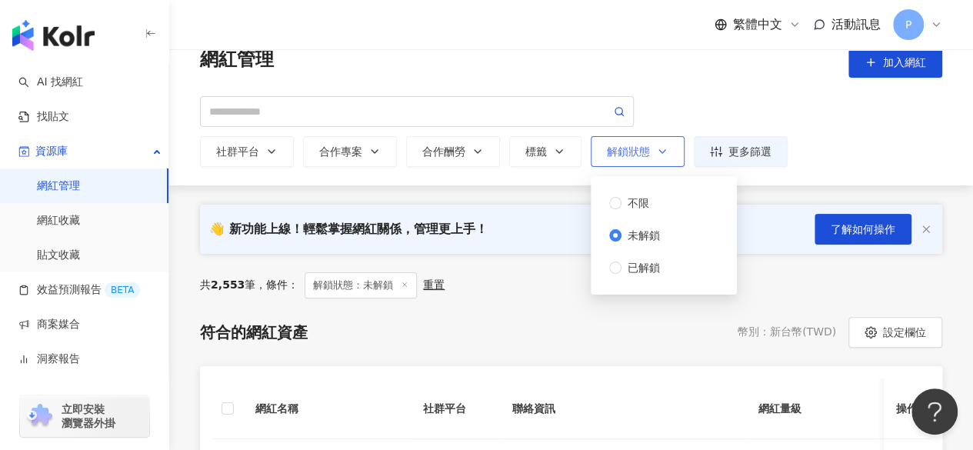
click at [640, 155] on div "解鎖狀態" at bounding box center [638, 151] width 62 height 12
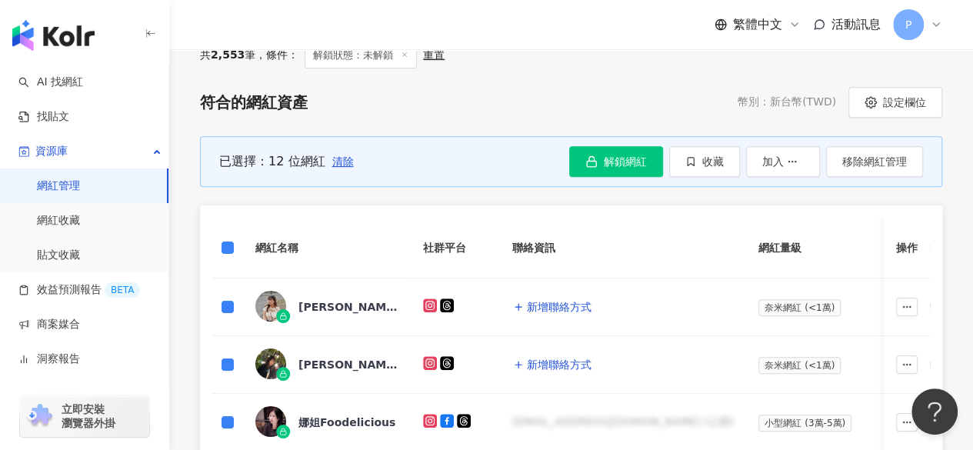
scroll to position [301, 0]
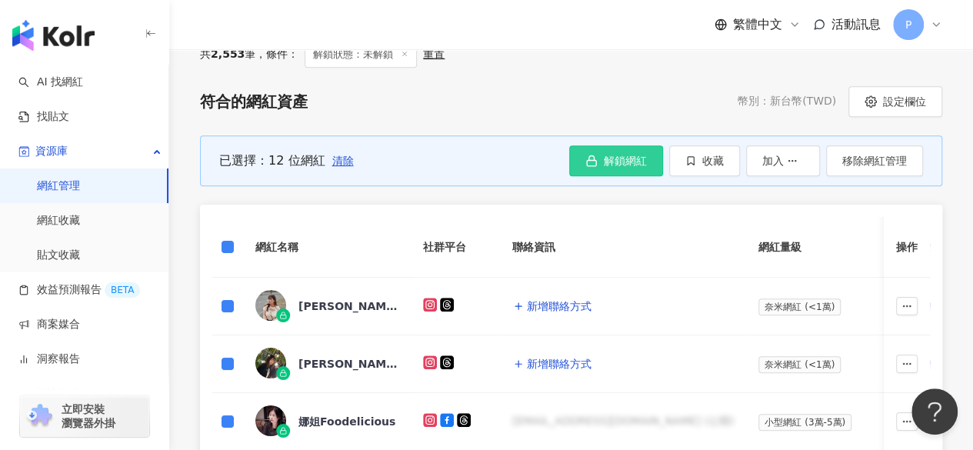
click at [638, 158] on span "解鎖網紅" at bounding box center [625, 161] width 43 height 12
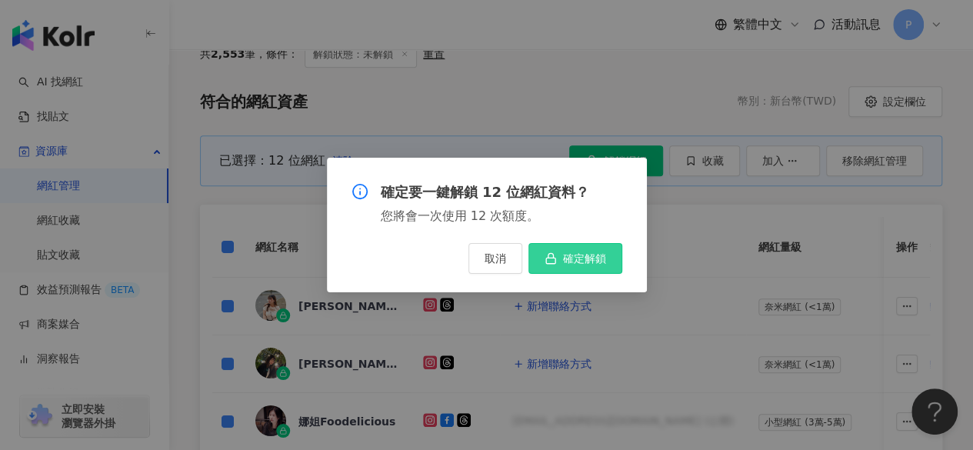
click at [589, 255] on span "確定解鎖" at bounding box center [584, 258] width 43 height 12
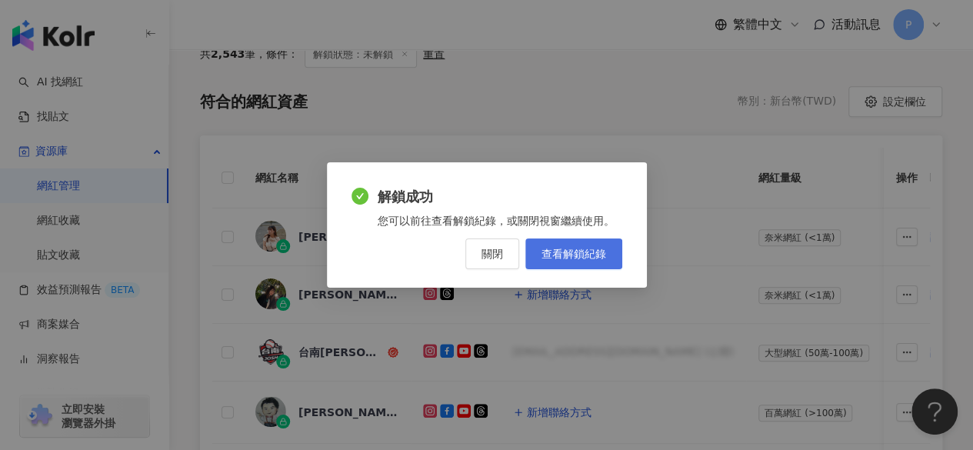
click at [596, 248] on span "查看解鎖紀錄" at bounding box center [573, 254] width 65 height 12
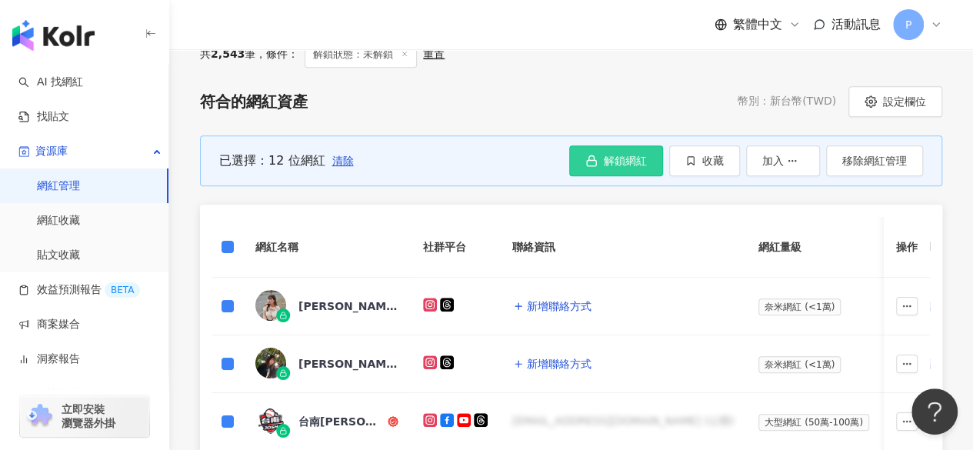
click at [600, 161] on button "解鎖網紅" at bounding box center [616, 160] width 94 height 31
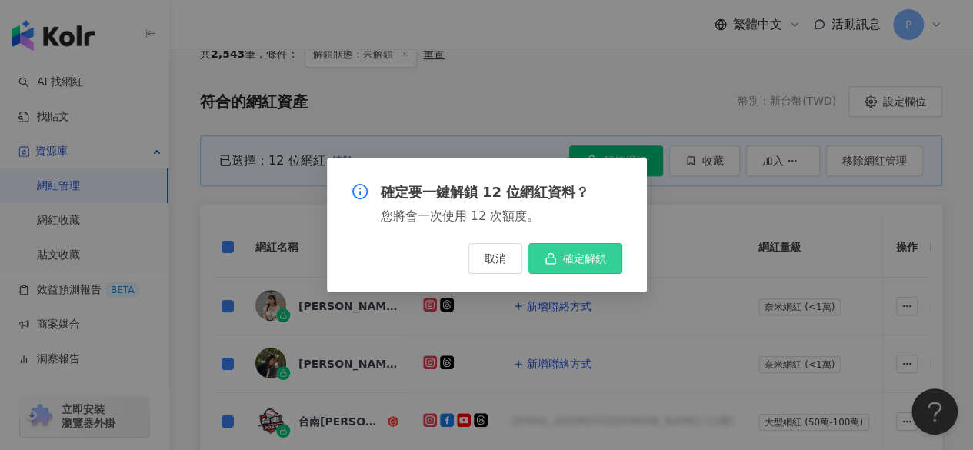
click at [576, 265] on span "確定解鎖" at bounding box center [584, 258] width 43 height 12
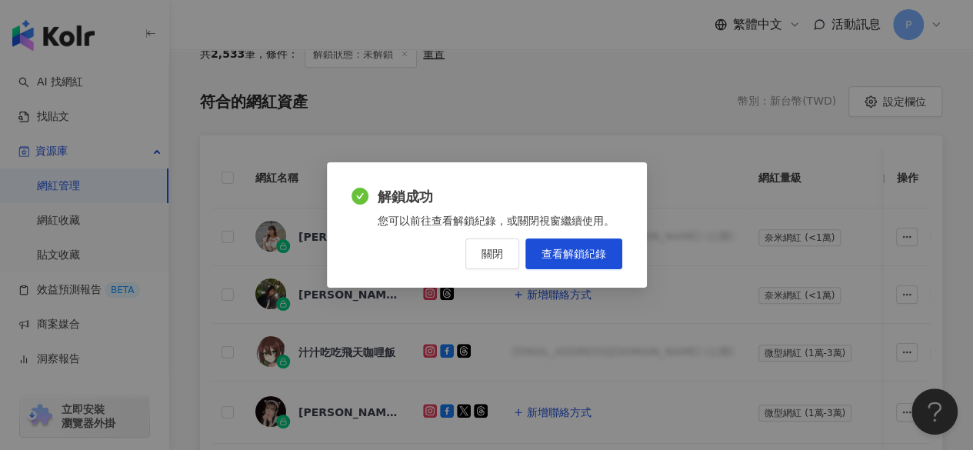
click at [501, 248] on span "關閉" at bounding box center [492, 254] width 22 height 12
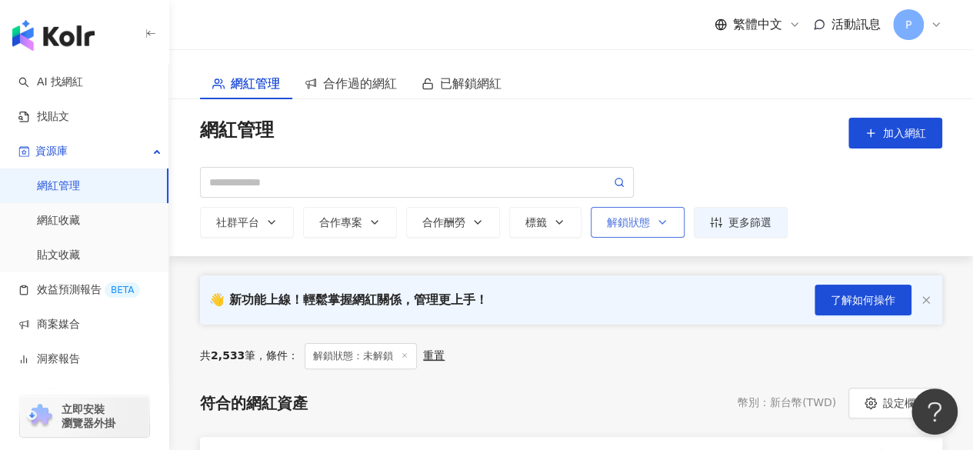
click at [638, 225] on div "解鎖狀態" at bounding box center [638, 222] width 62 height 12
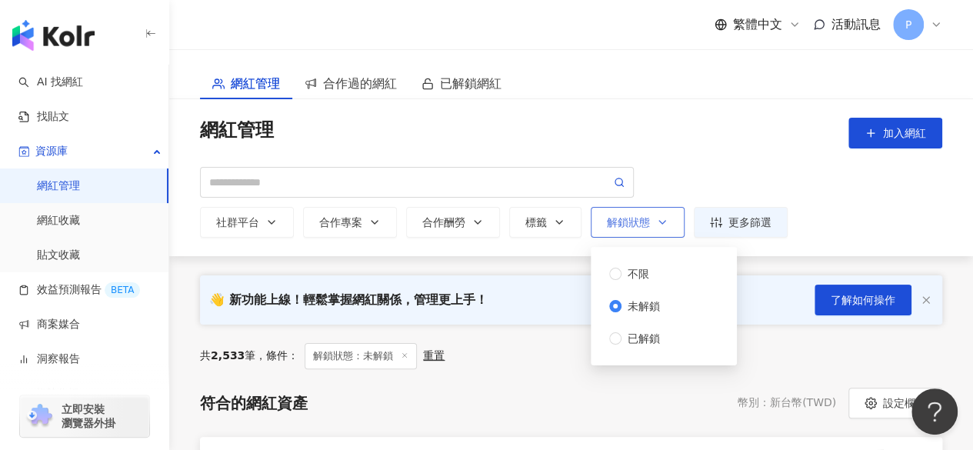
click at [638, 225] on div "解鎖狀態" at bounding box center [638, 222] width 62 height 12
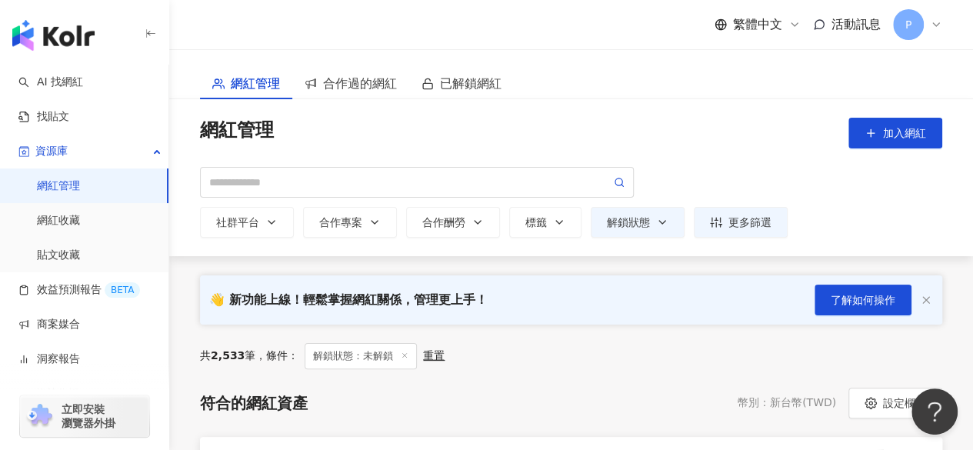
click at [441, 355] on div "重置" at bounding box center [434, 356] width 22 height 14
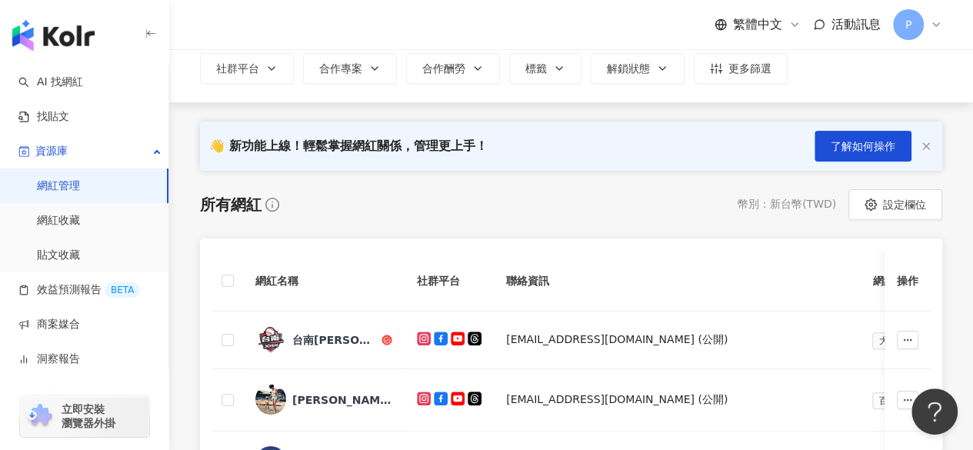
scroll to position [77, 0]
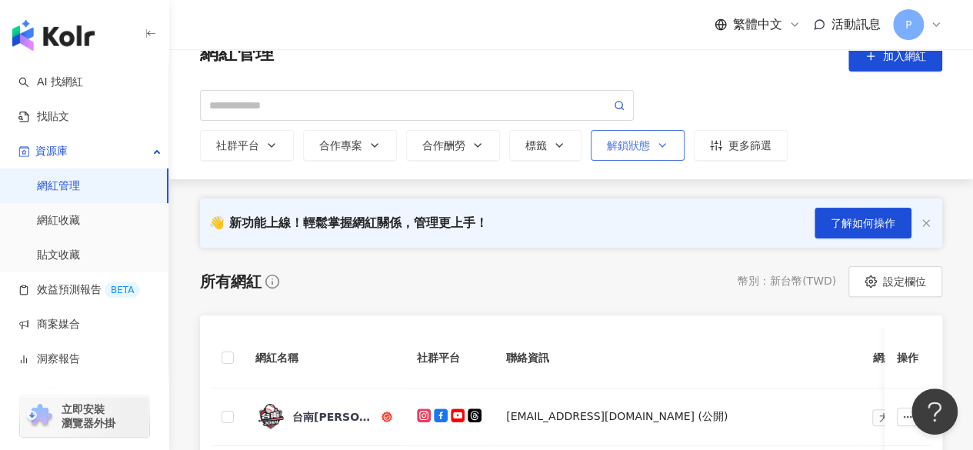
click at [634, 139] on div "解鎖狀態" at bounding box center [638, 145] width 62 height 12
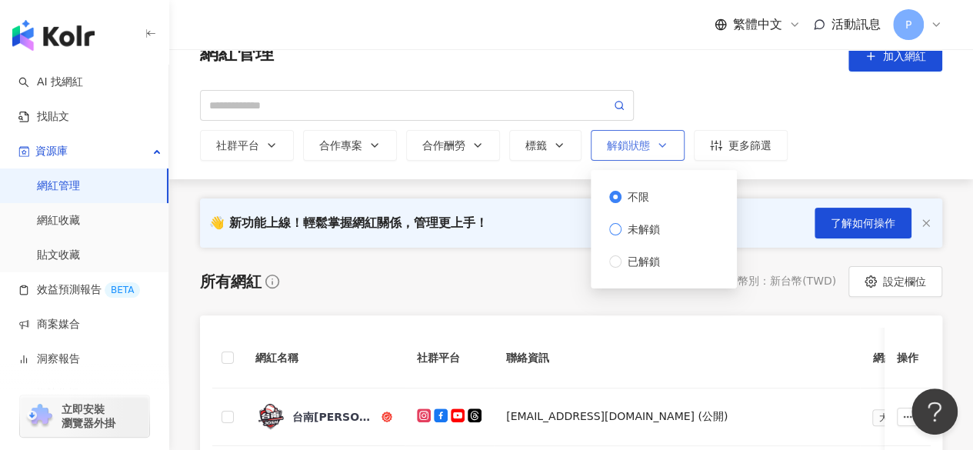
click at [634, 232] on span "未解鎖" at bounding box center [643, 229] width 45 height 17
click at [502, 287] on div "所有網紅 幣別 ： 新台幣 ( TWD ) 設定欄位" at bounding box center [571, 281] width 742 height 31
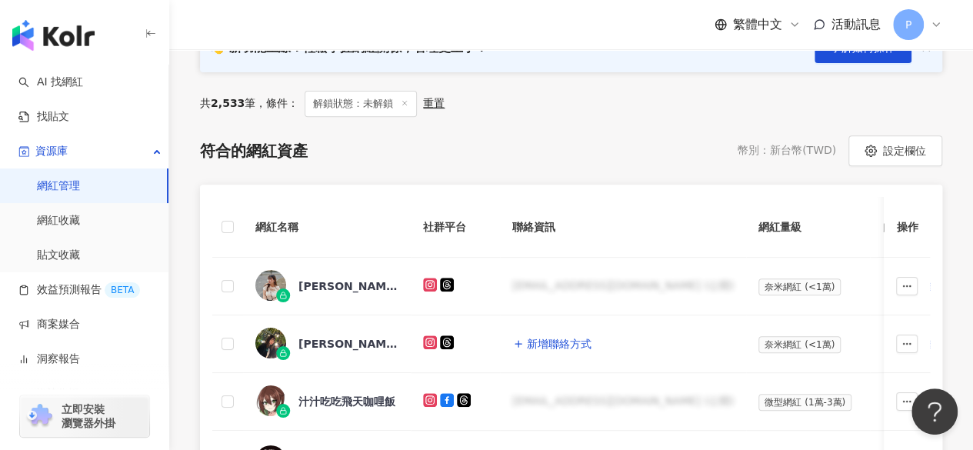
scroll to position [308, 0]
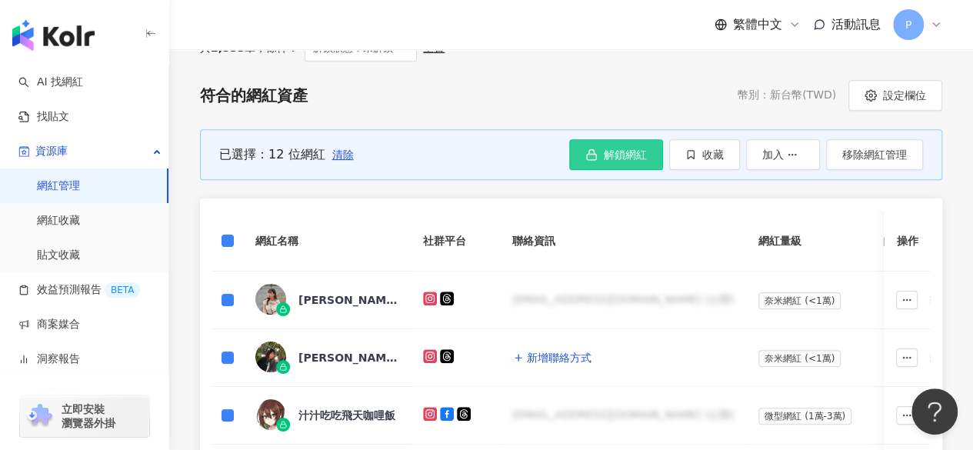
click at [631, 156] on span "解鎖網紅" at bounding box center [625, 154] width 43 height 12
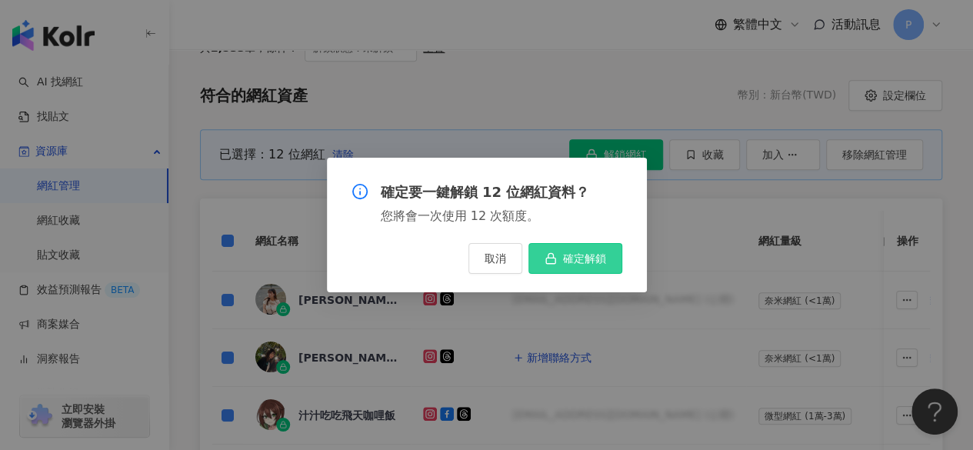
click at [584, 262] on span "確定解鎖" at bounding box center [584, 258] width 43 height 12
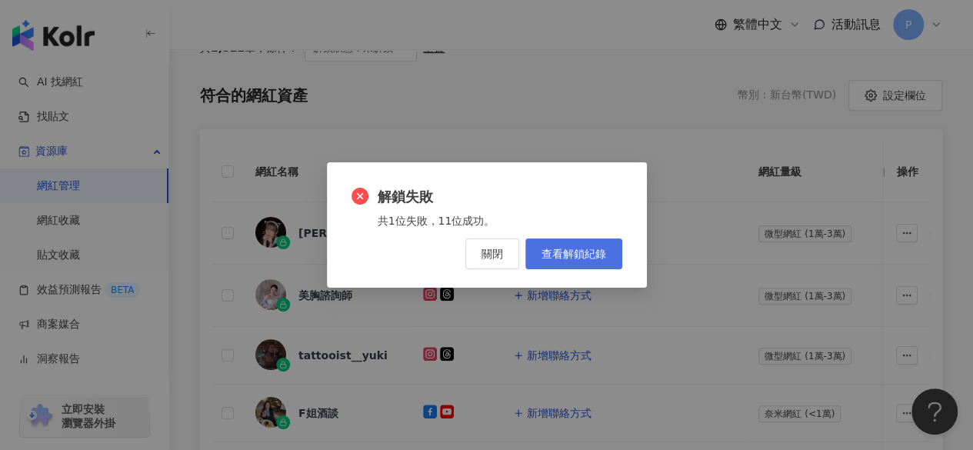
click at [602, 253] on span "查看解鎖紀錄" at bounding box center [573, 254] width 65 height 12
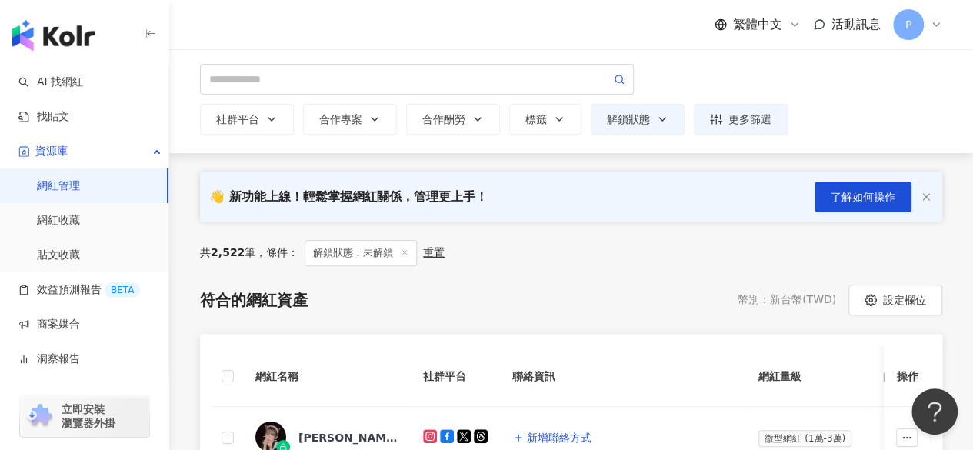
scroll to position [77, 0]
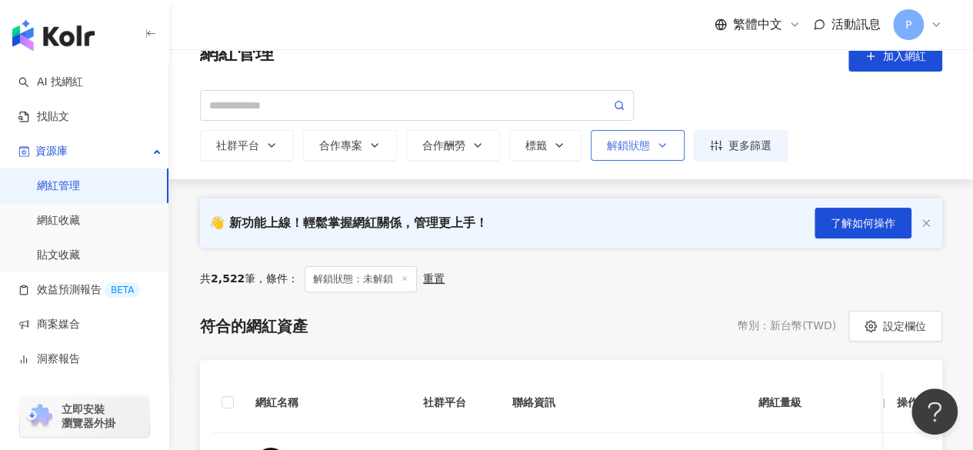
click at [627, 151] on div "解鎖狀態" at bounding box center [638, 145] width 62 height 12
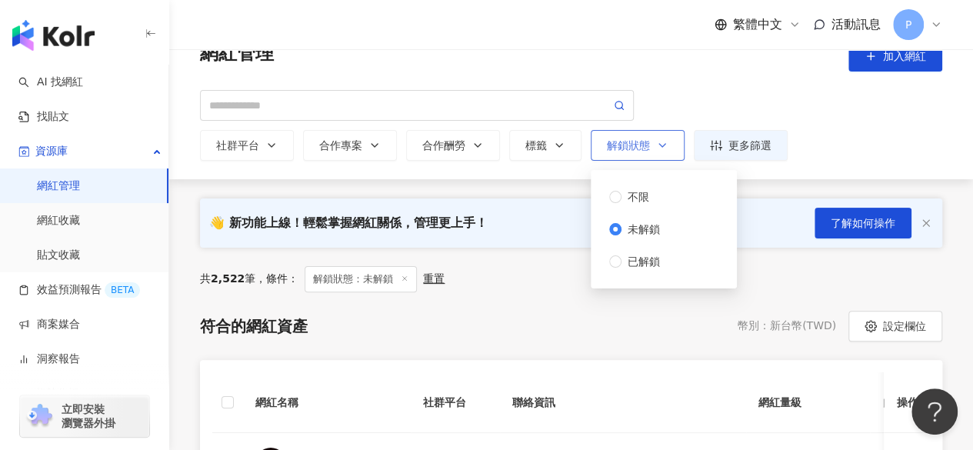
click at [627, 142] on div "解鎖狀態" at bounding box center [638, 145] width 62 height 12
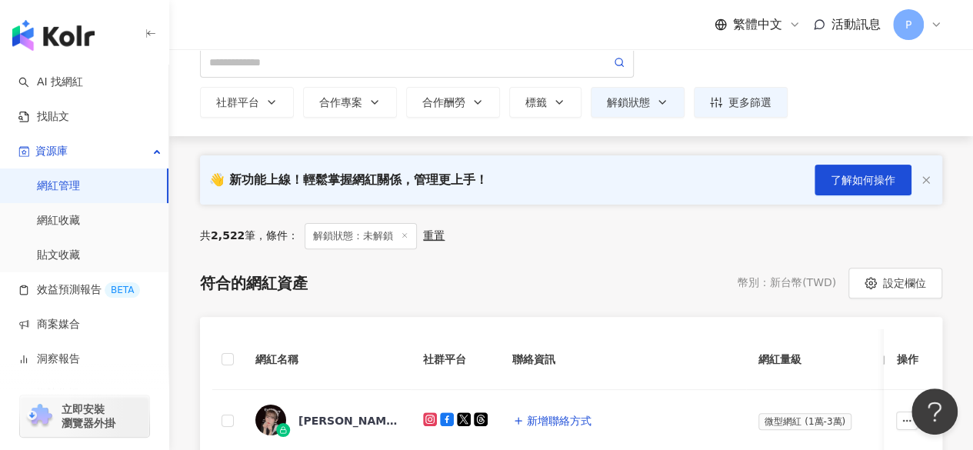
scroll to position [154, 0]
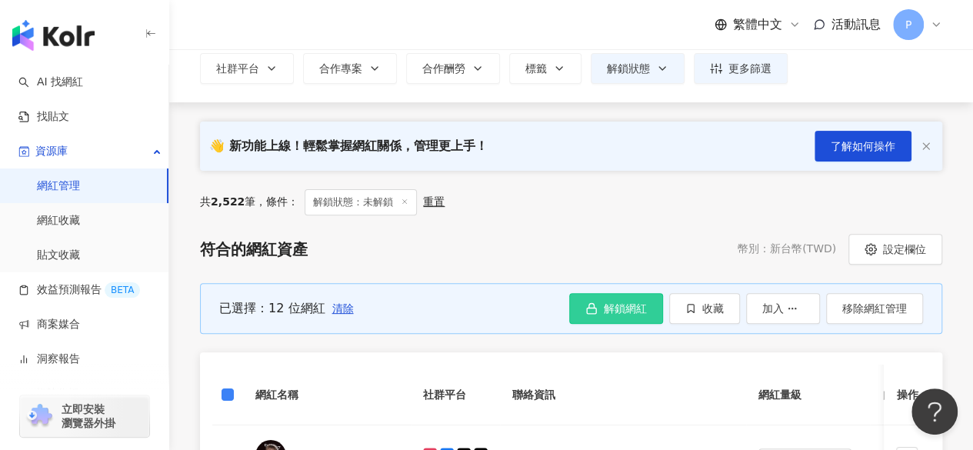
click at [629, 302] on span "解鎖網紅" at bounding box center [625, 308] width 43 height 12
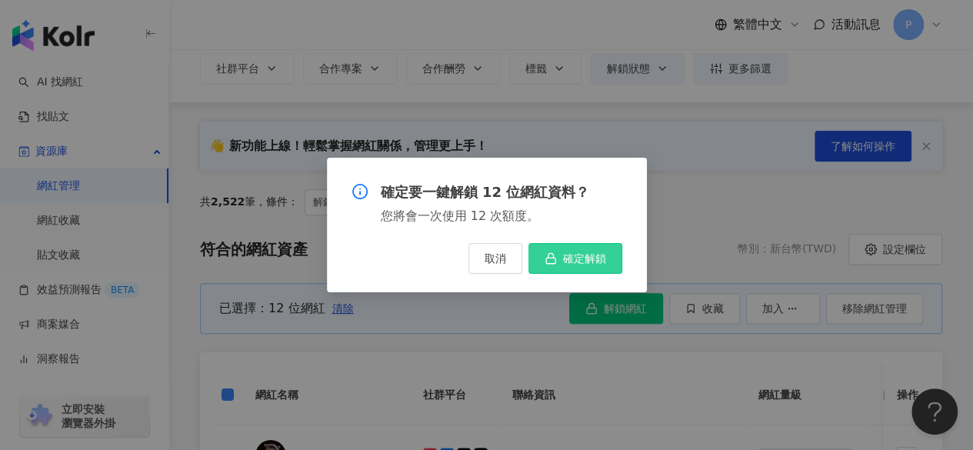
click at [598, 256] on span "確定解鎖" at bounding box center [584, 258] width 43 height 12
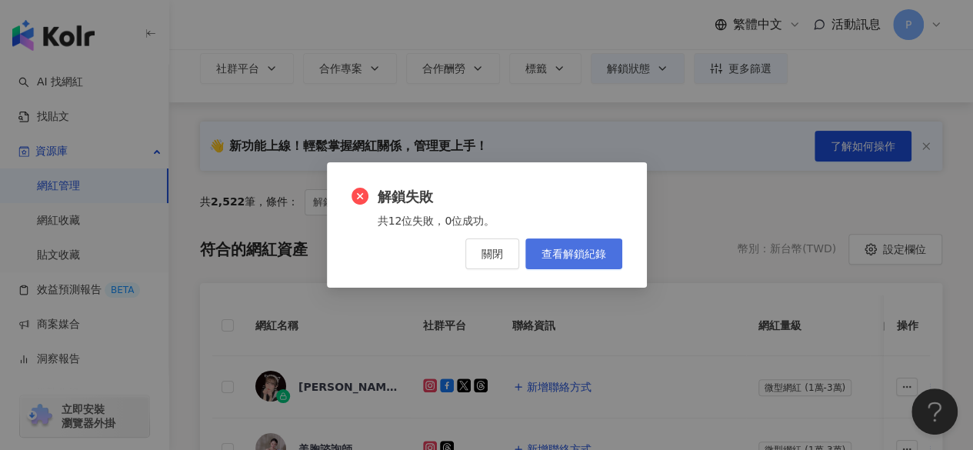
click at [591, 250] on span "查看解鎖紀錄" at bounding box center [573, 254] width 65 height 12
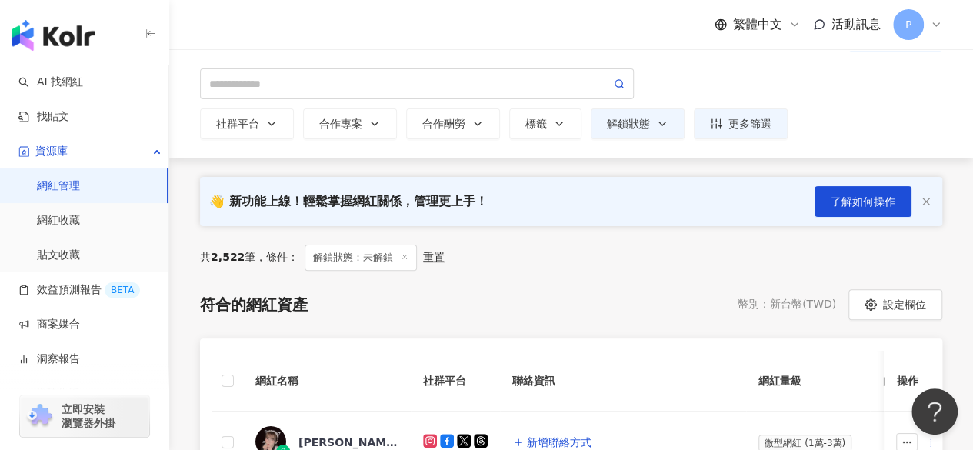
scroll to position [77, 0]
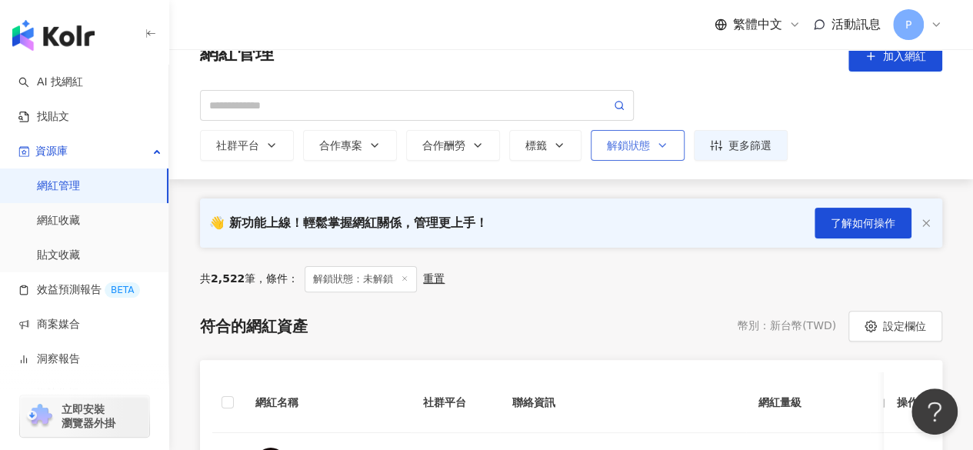
click at [655, 132] on button "解鎖狀態" at bounding box center [638, 145] width 94 height 31
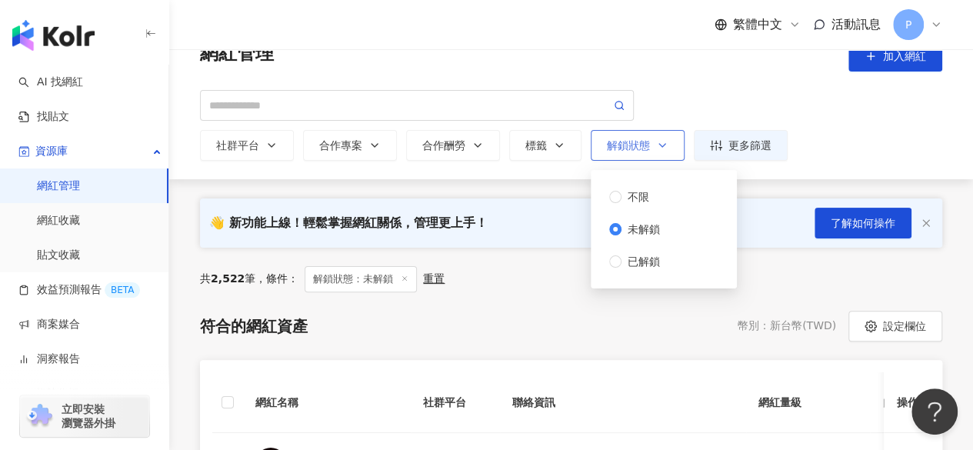
click at [622, 229] on span "未解鎖" at bounding box center [643, 229] width 45 height 17
click at [536, 285] on div "共 2,522 筆 ， 條件： 解鎖狀態：未解鎖 重置" at bounding box center [571, 279] width 742 height 26
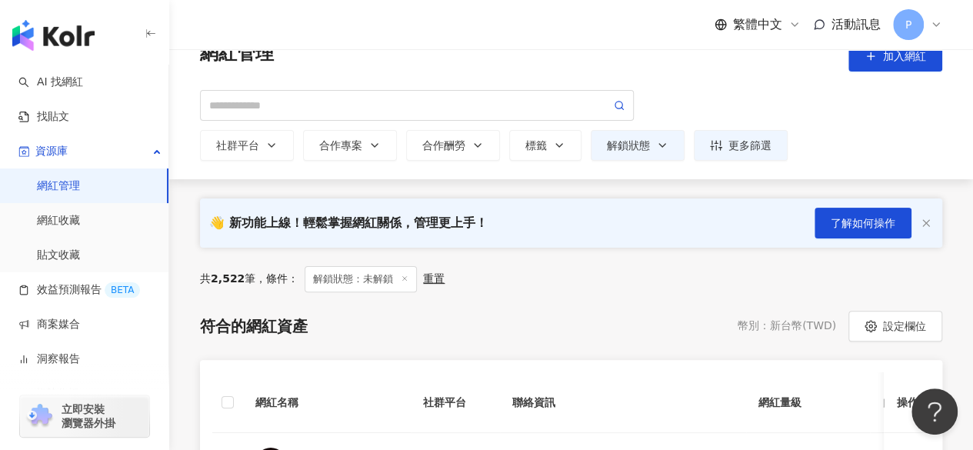
scroll to position [231, 0]
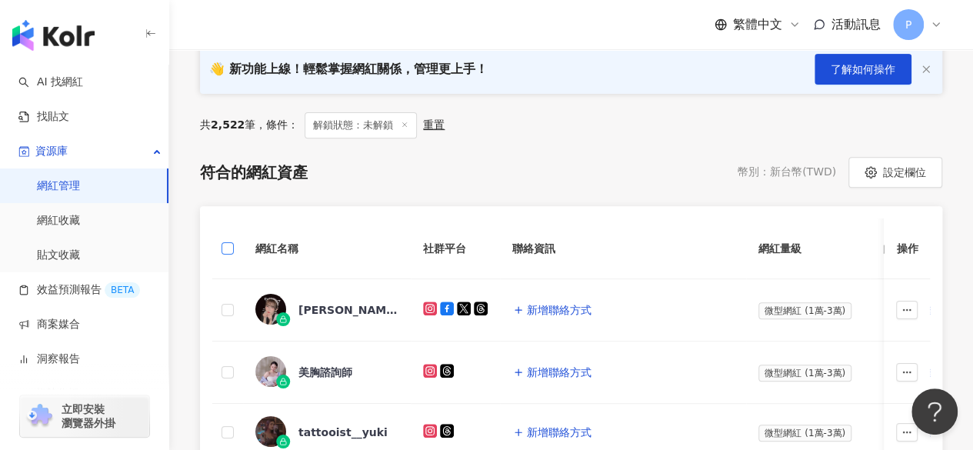
click at [231, 241] on label at bounding box center [227, 248] width 12 height 17
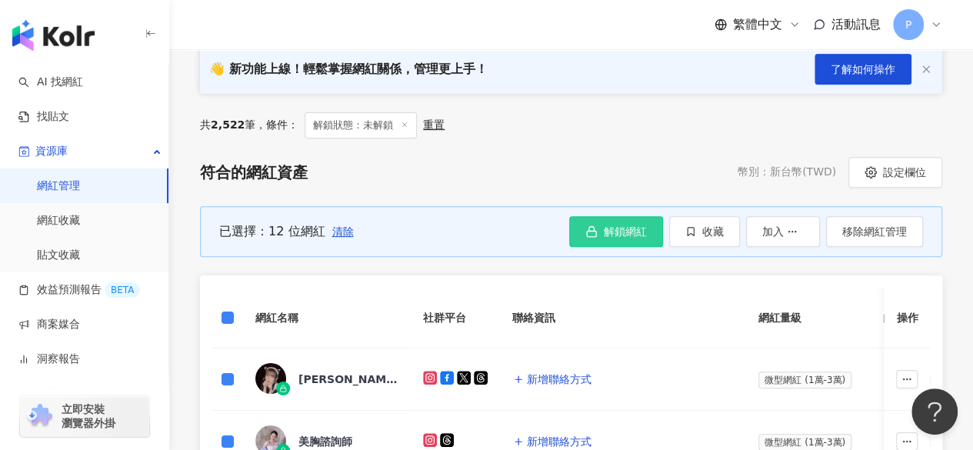
click at [641, 230] on span "解鎖網紅" at bounding box center [625, 231] width 43 height 12
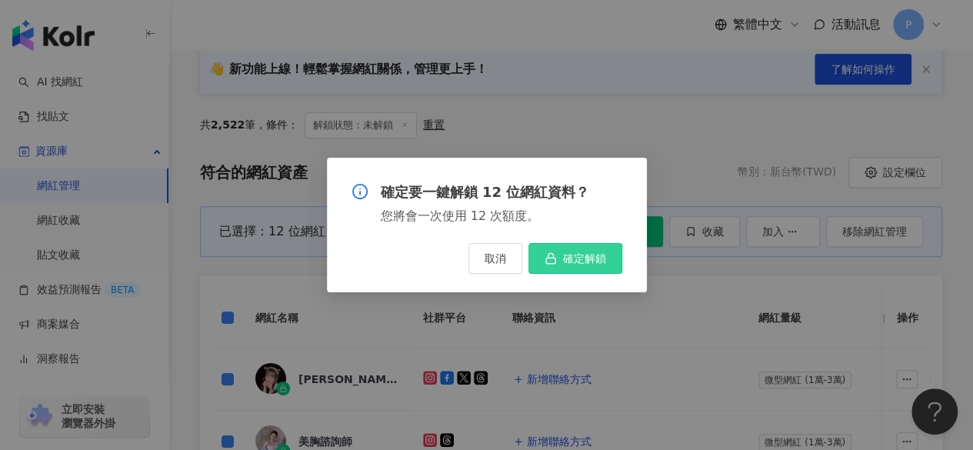
click at [578, 258] on span "確定解鎖" at bounding box center [584, 258] width 43 height 12
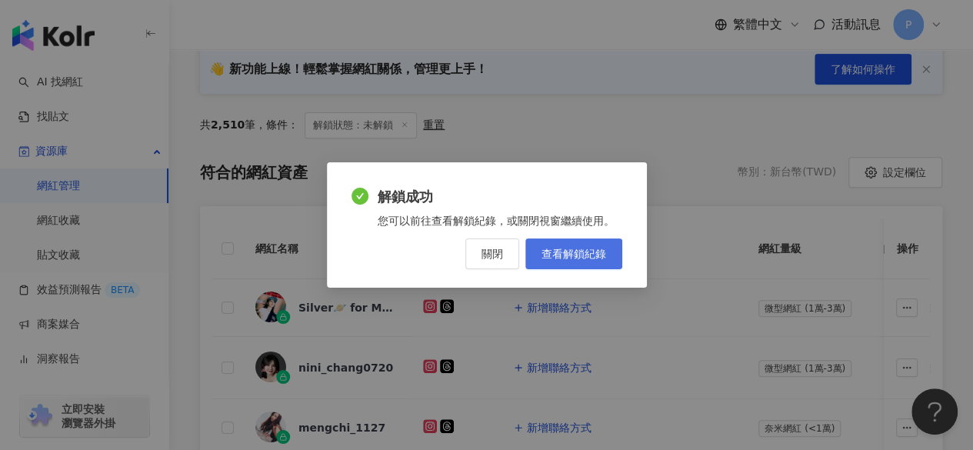
click at [592, 251] on span "查看解鎖紀錄" at bounding box center [573, 254] width 65 height 12
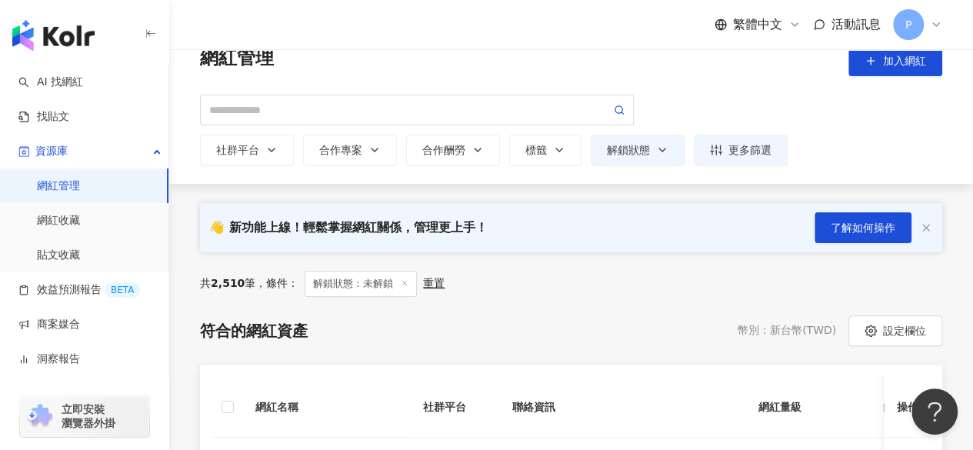
scroll to position [71, 0]
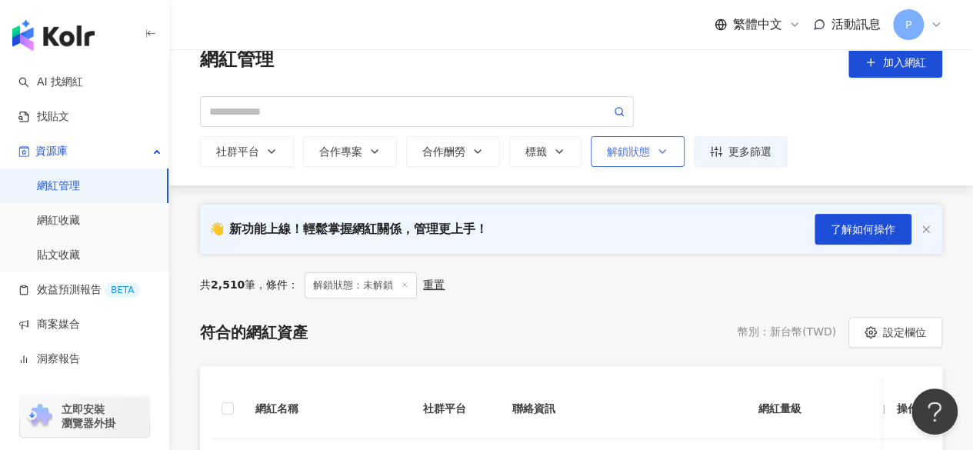
click at [639, 145] on div "解鎖狀態" at bounding box center [638, 151] width 62 height 12
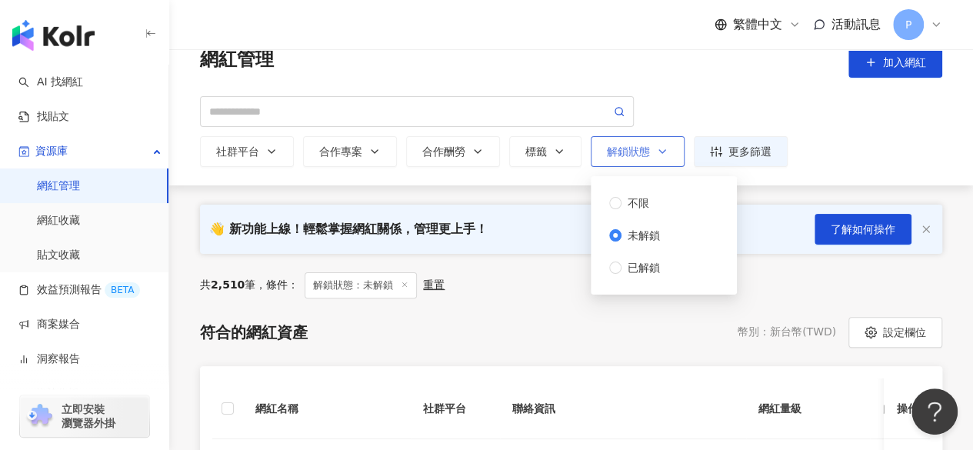
click at [639, 145] on div "解鎖狀態" at bounding box center [638, 151] width 62 height 12
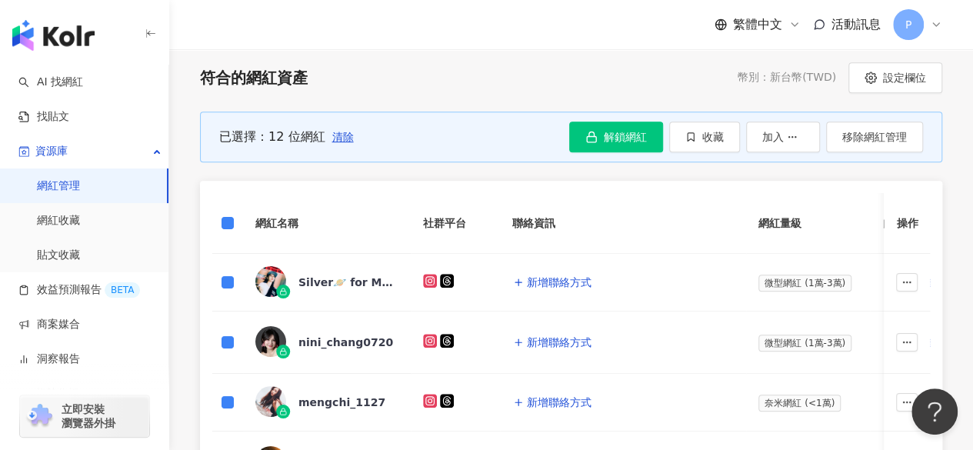
scroll to position [225, 0]
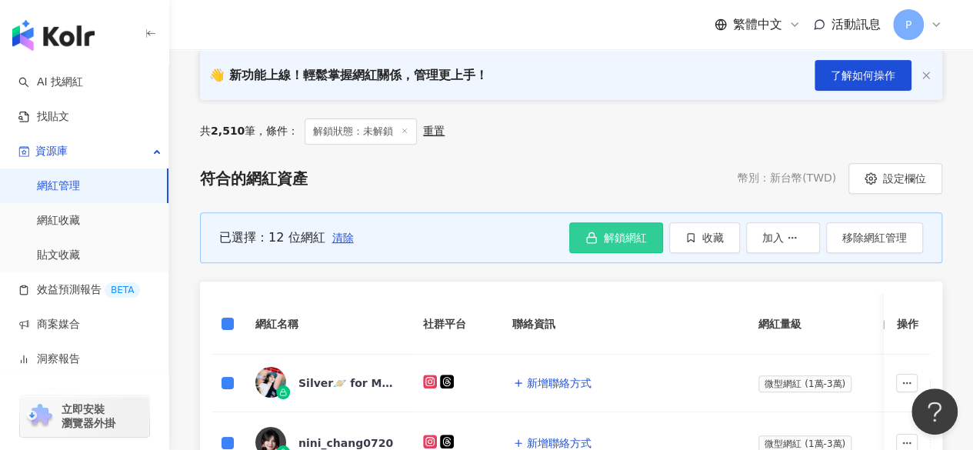
click at [628, 238] on span "解鎖網紅" at bounding box center [625, 237] width 43 height 12
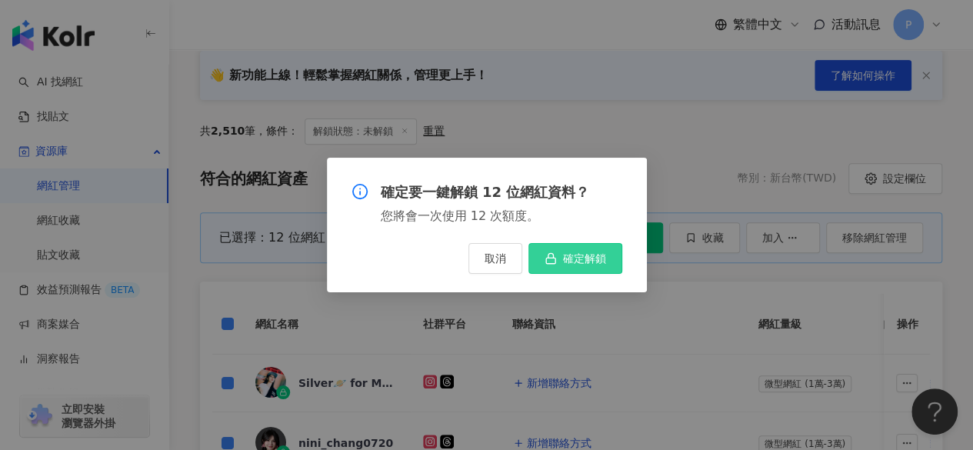
click at [575, 255] on span "確定解鎖" at bounding box center [584, 258] width 43 height 12
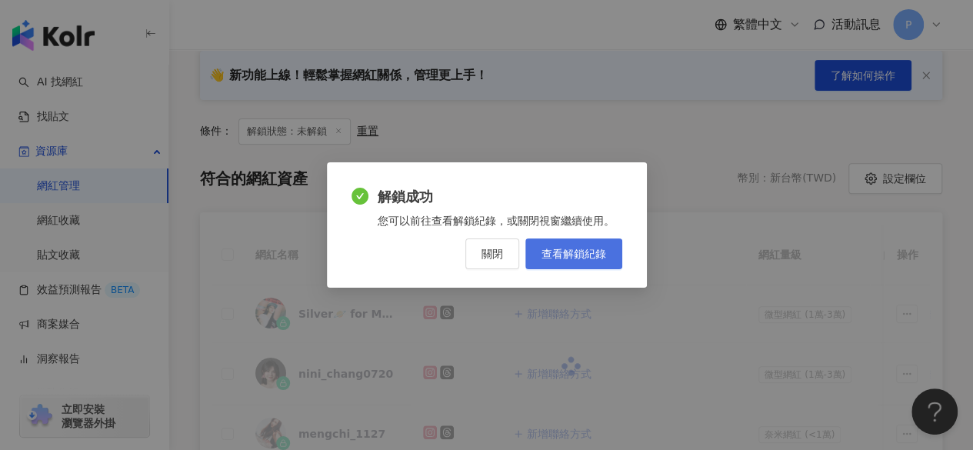
click at [583, 249] on span "查看解鎖紀錄" at bounding box center [573, 254] width 65 height 12
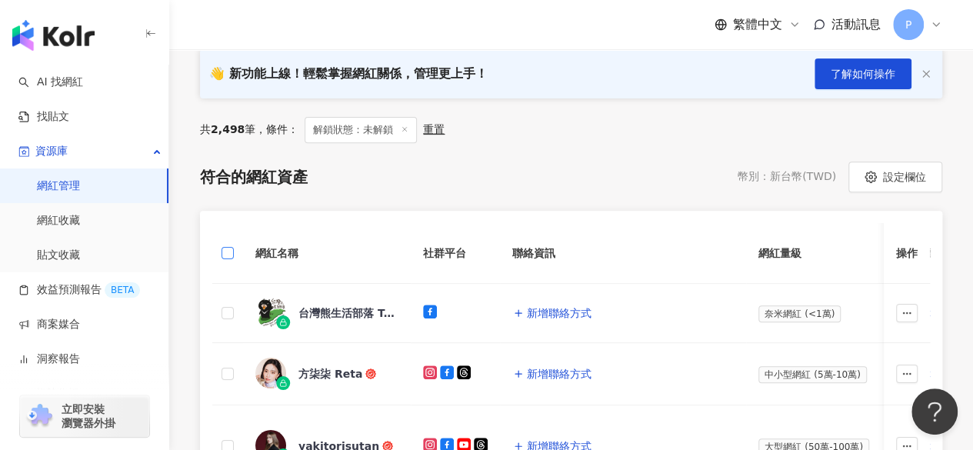
click at [228, 245] on label at bounding box center [227, 253] width 12 height 17
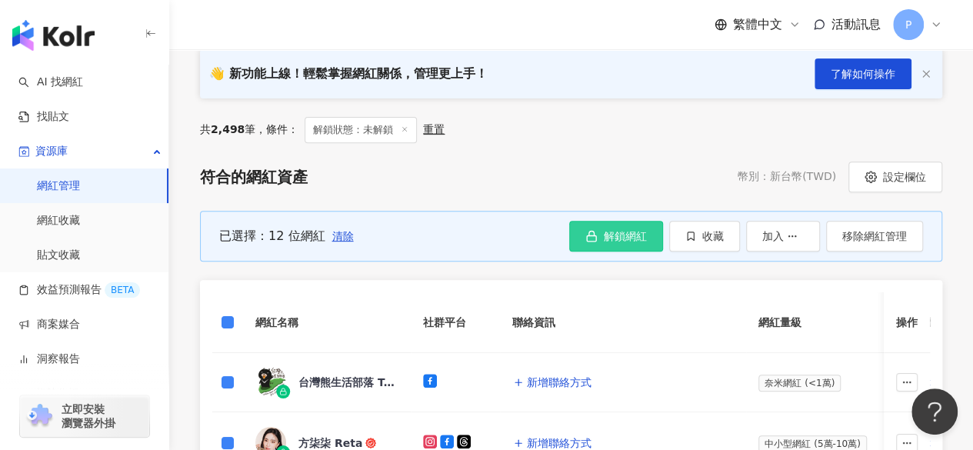
click at [644, 230] on span "解鎖網紅" at bounding box center [625, 236] width 43 height 12
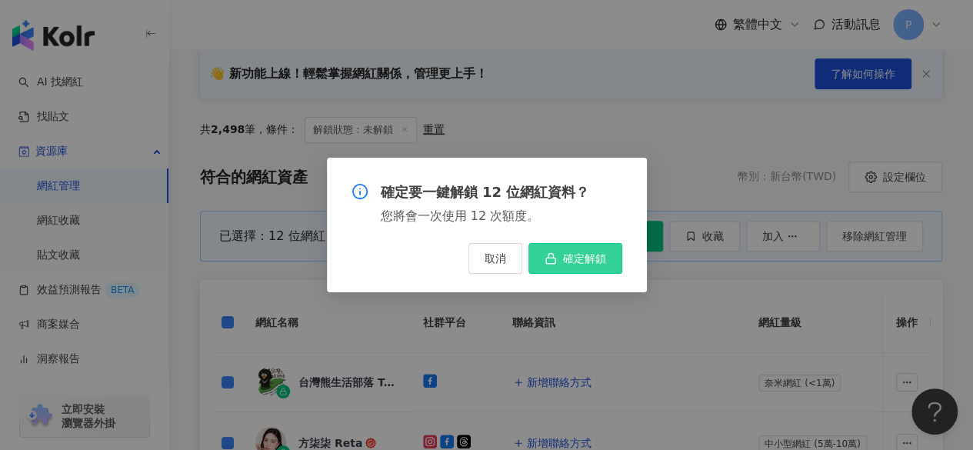
click at [601, 258] on span "確定解鎖" at bounding box center [584, 258] width 43 height 12
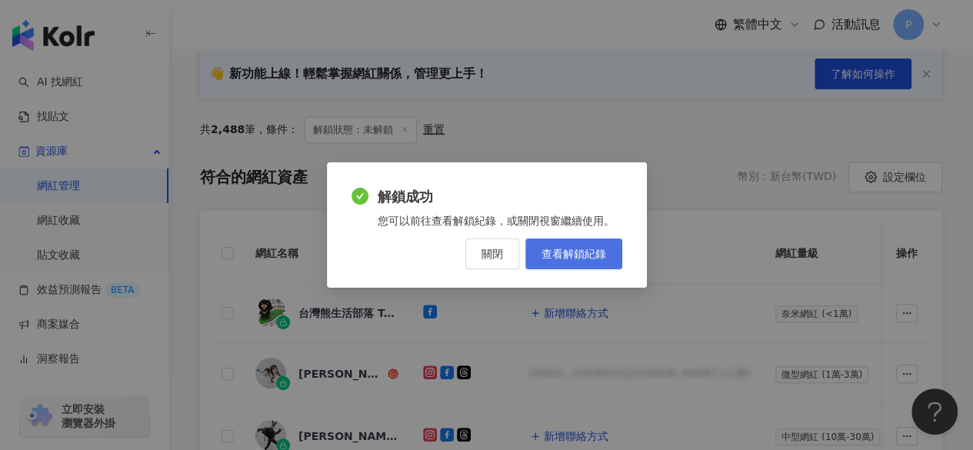
click at [580, 255] on span "查看解鎖紀錄" at bounding box center [573, 254] width 65 height 12
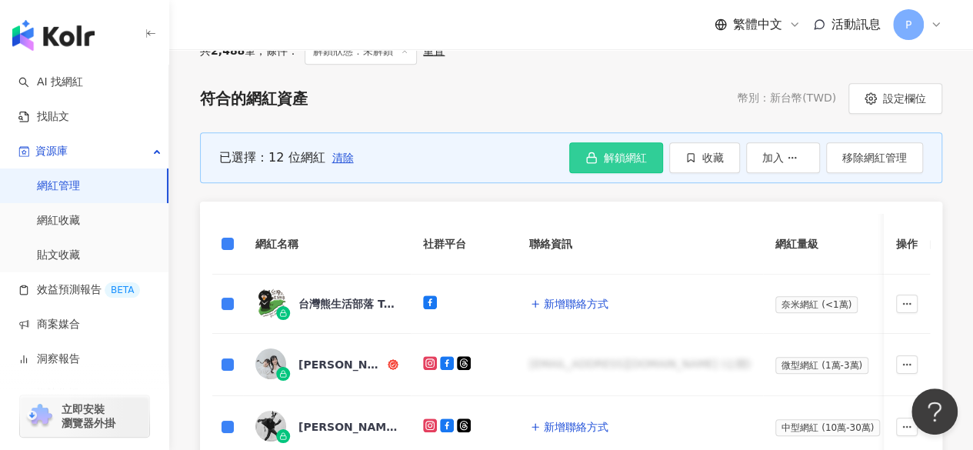
click at [600, 158] on button "解鎖網紅" at bounding box center [616, 157] width 94 height 31
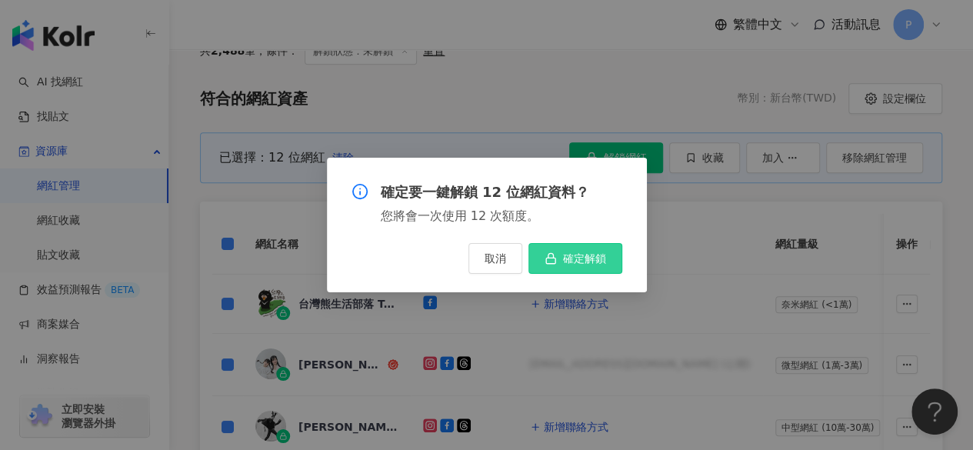
click at [576, 256] on span "確定解鎖" at bounding box center [584, 258] width 43 height 12
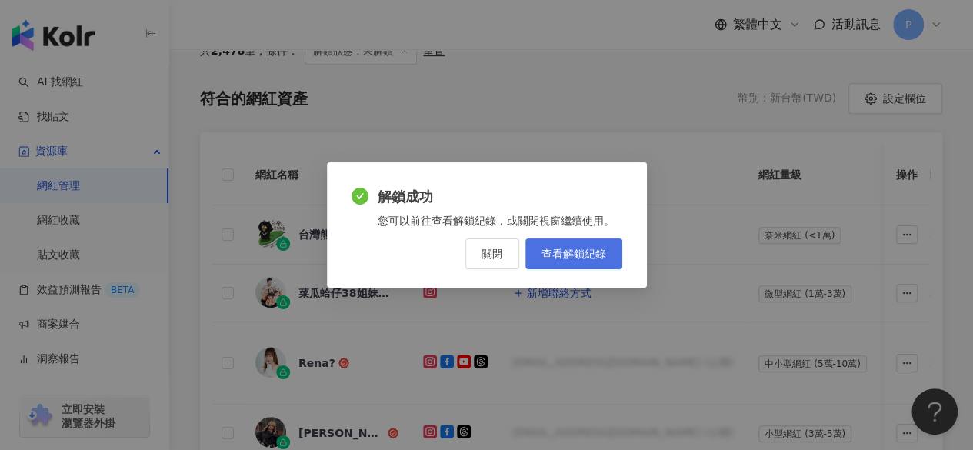
click at [592, 249] on span "查看解鎖紀錄" at bounding box center [573, 254] width 65 height 12
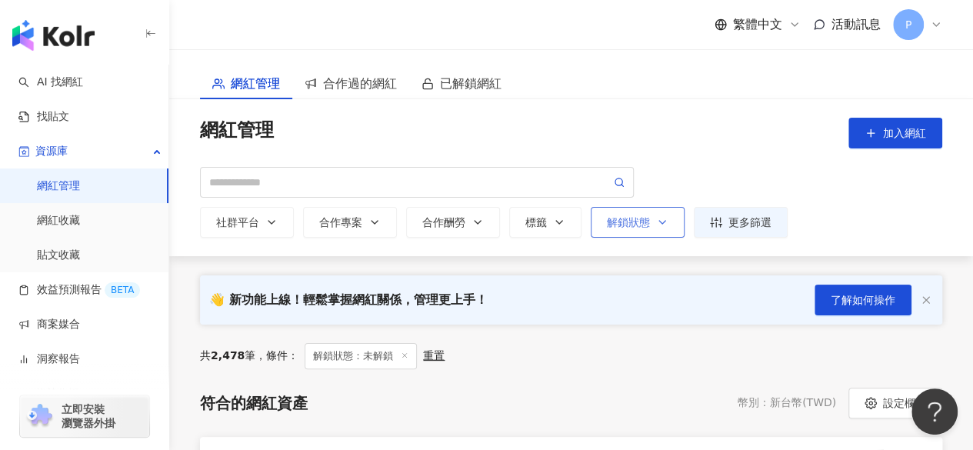
click at [637, 218] on div "解鎖狀態" at bounding box center [638, 222] width 62 height 12
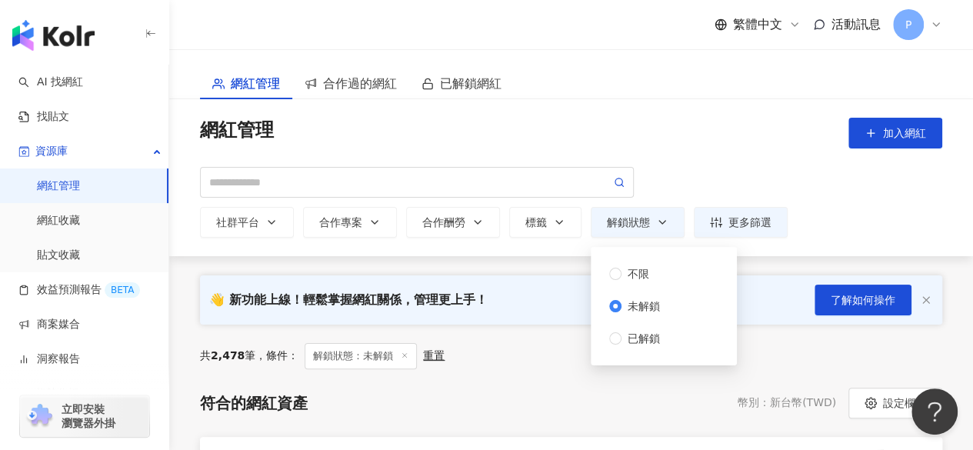
click at [698, 135] on div "網紅管理 加入網紅" at bounding box center [571, 133] width 742 height 31
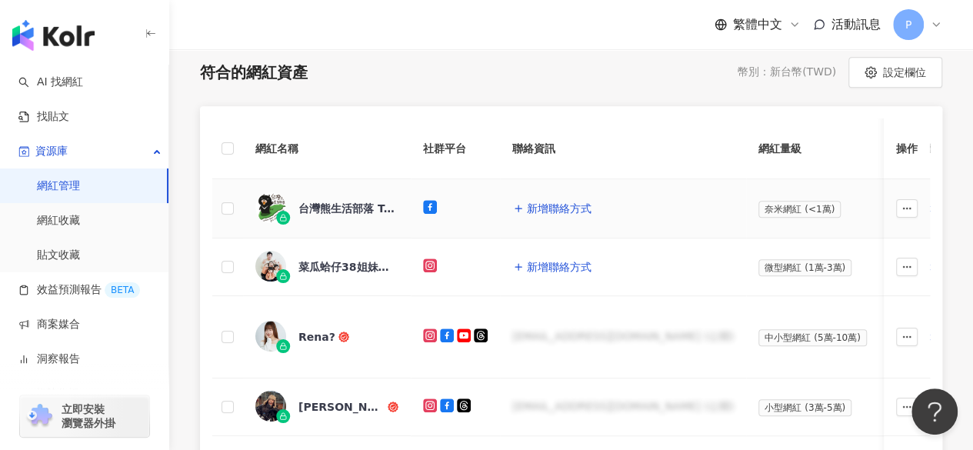
scroll to position [308, 0]
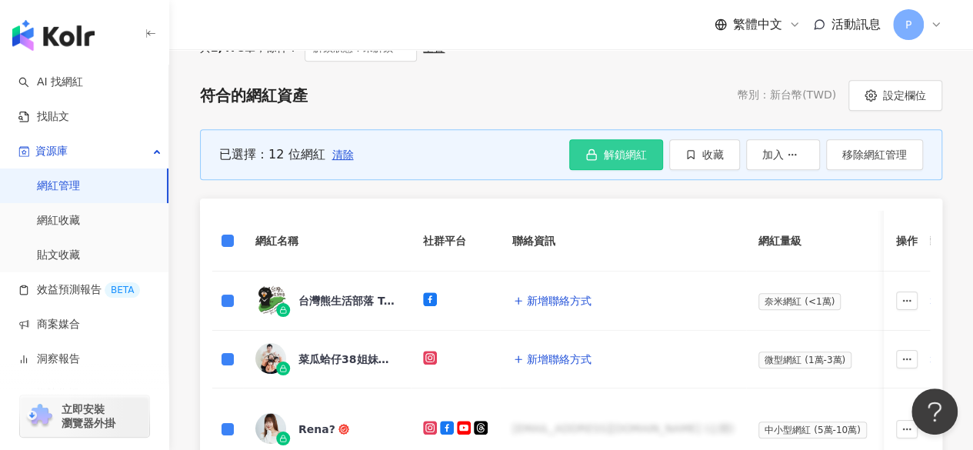
click at [624, 149] on span "解鎖網紅" at bounding box center [625, 154] width 43 height 12
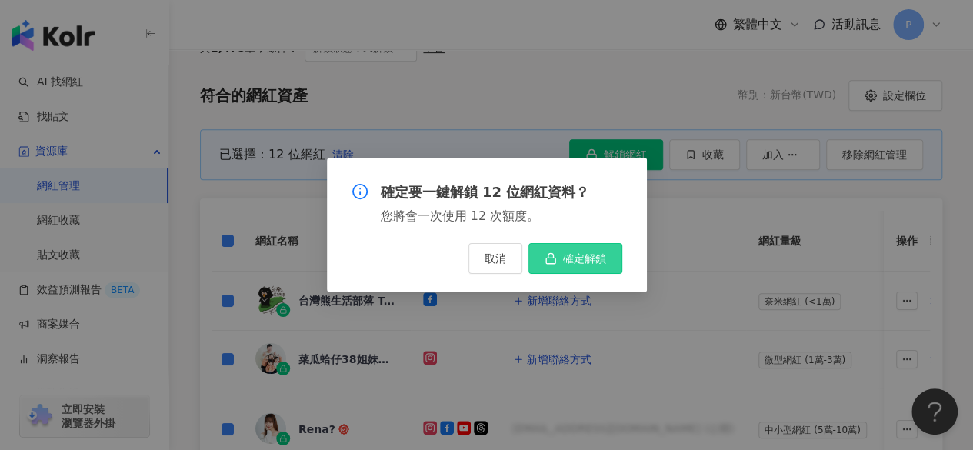
click at [582, 256] on span "確定解鎖" at bounding box center [584, 258] width 43 height 12
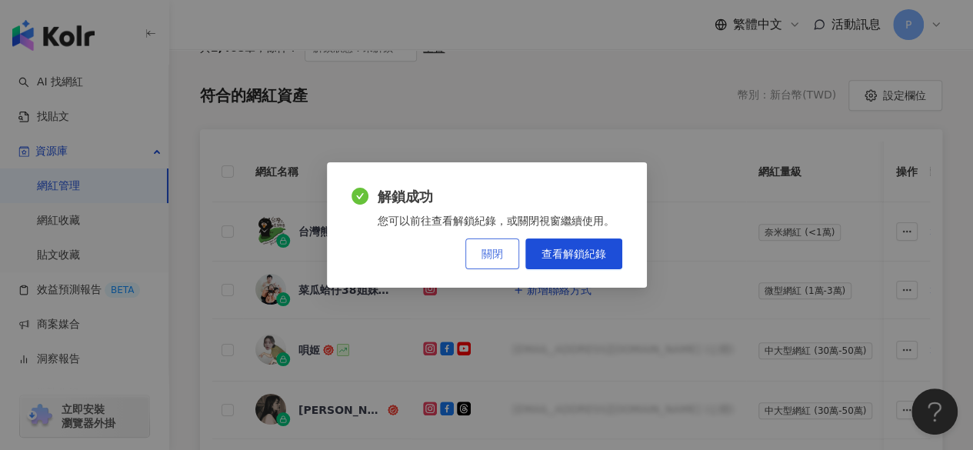
click at [497, 251] on span "關閉" at bounding box center [492, 254] width 22 height 12
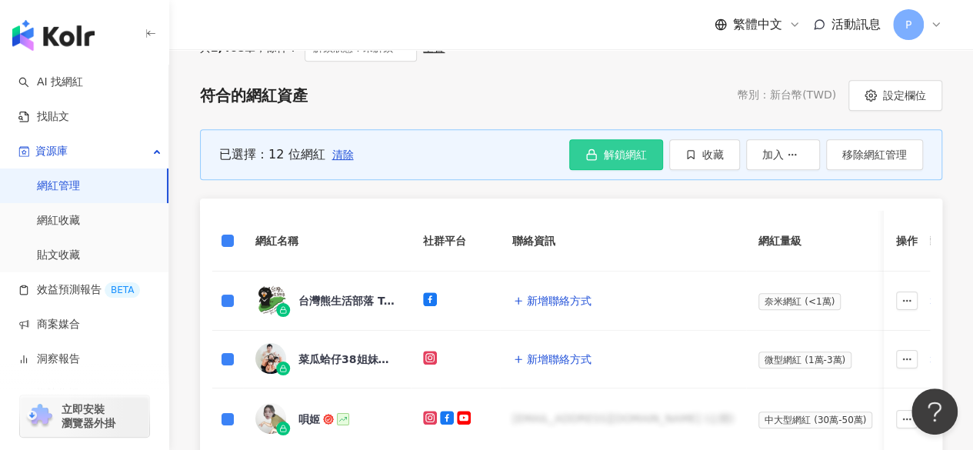
click at [624, 152] on span "解鎖網紅" at bounding box center [625, 154] width 43 height 12
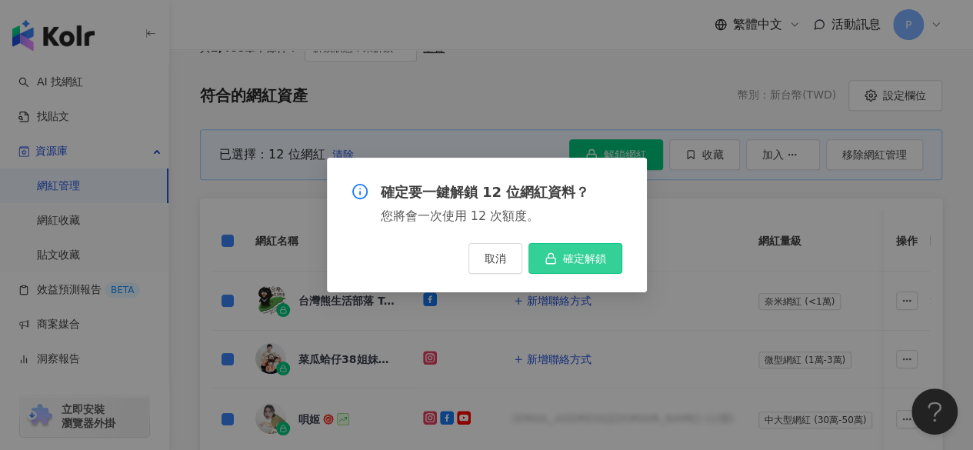
click at [585, 247] on button "確定解鎖" at bounding box center [575, 258] width 94 height 31
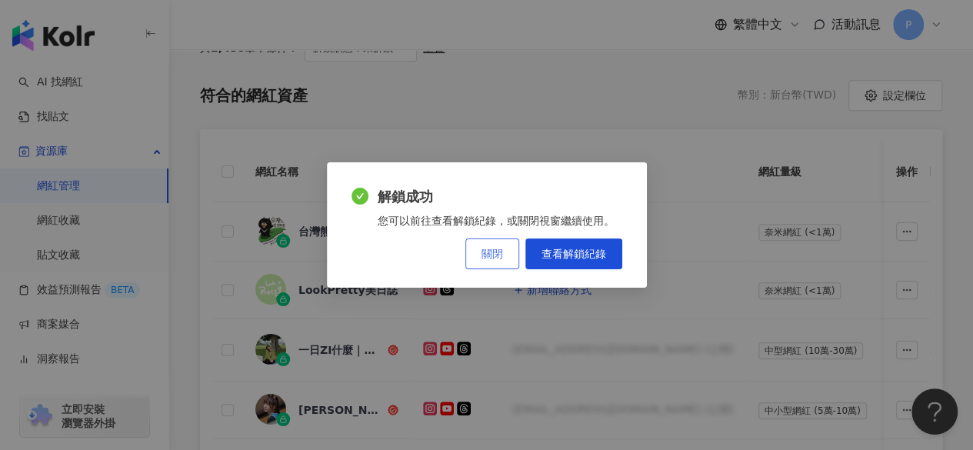
click at [485, 252] on span "關閉" at bounding box center [492, 254] width 22 height 12
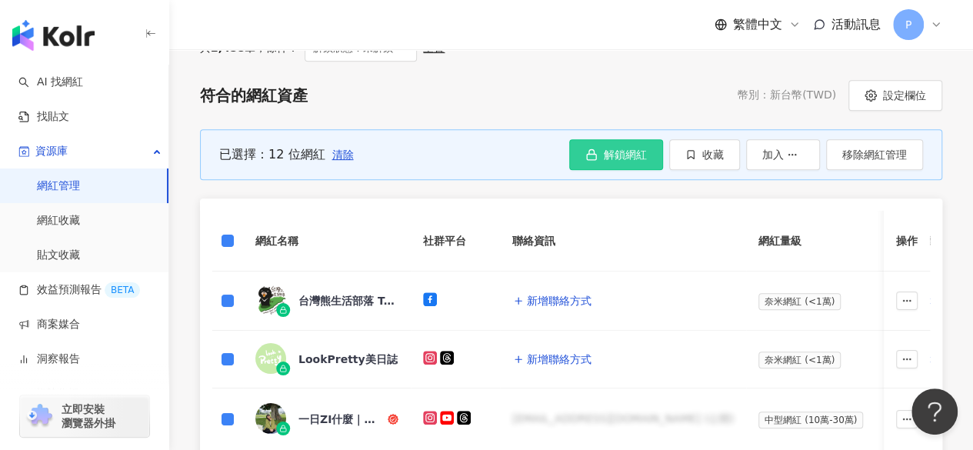
click at [654, 148] on button "解鎖網紅" at bounding box center [616, 154] width 94 height 31
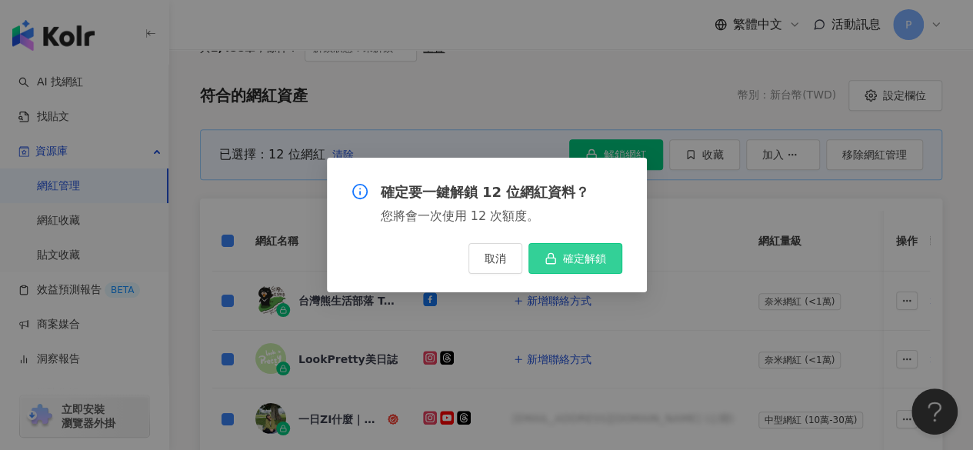
click at [583, 261] on span "確定解鎖" at bounding box center [584, 258] width 43 height 12
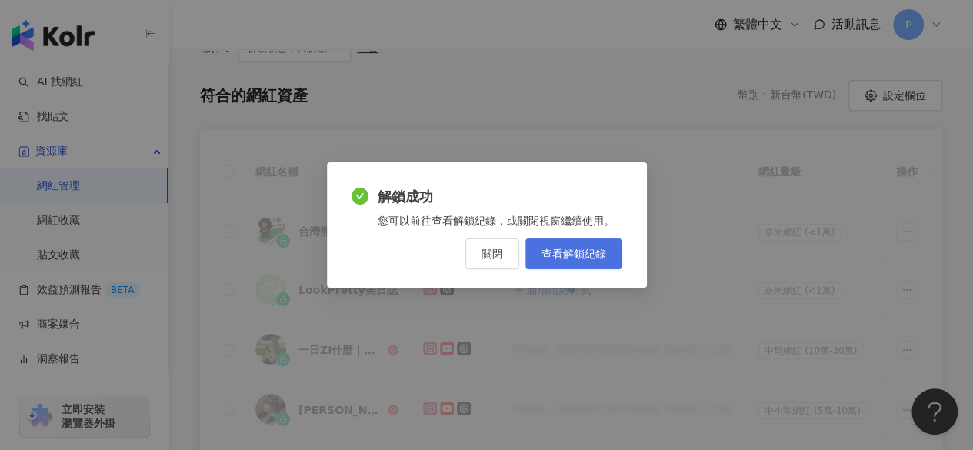
click at [594, 244] on link "查看解鎖紀錄" at bounding box center [573, 253] width 97 height 31
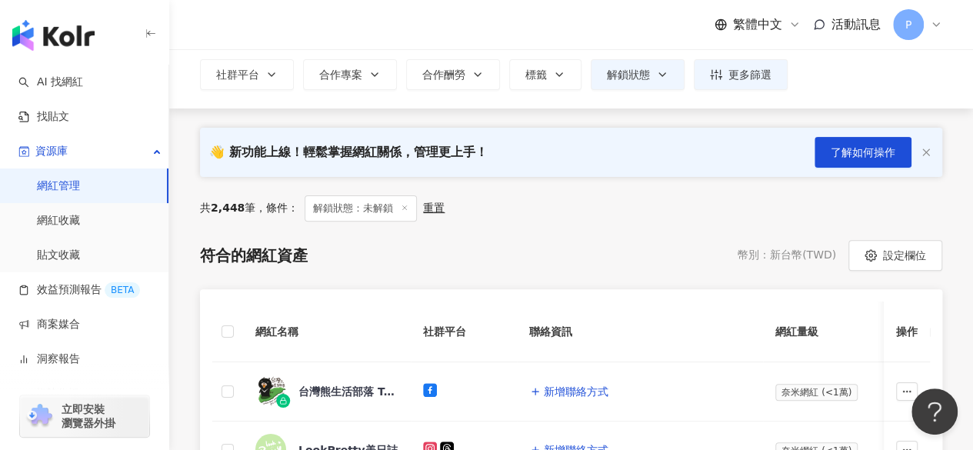
scroll to position [301, 0]
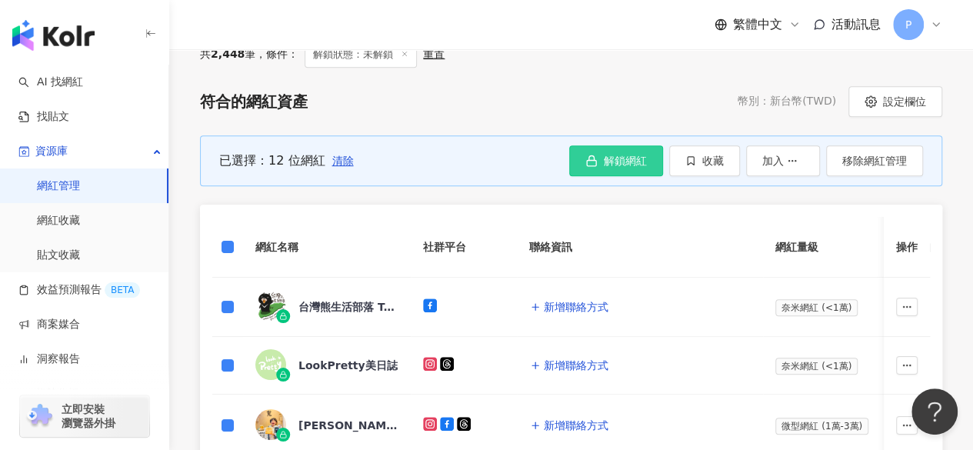
click at [651, 153] on button "解鎖網紅" at bounding box center [616, 160] width 94 height 31
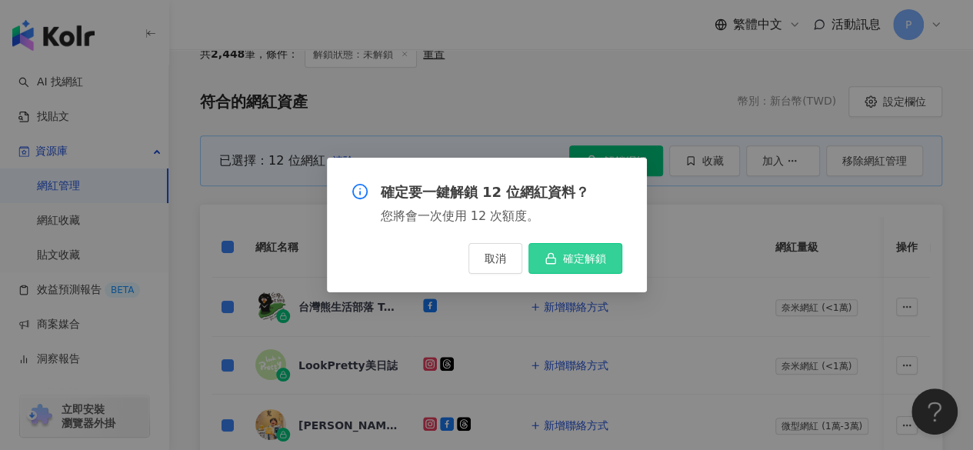
click at [588, 252] on span "確定解鎖" at bounding box center [584, 258] width 43 height 12
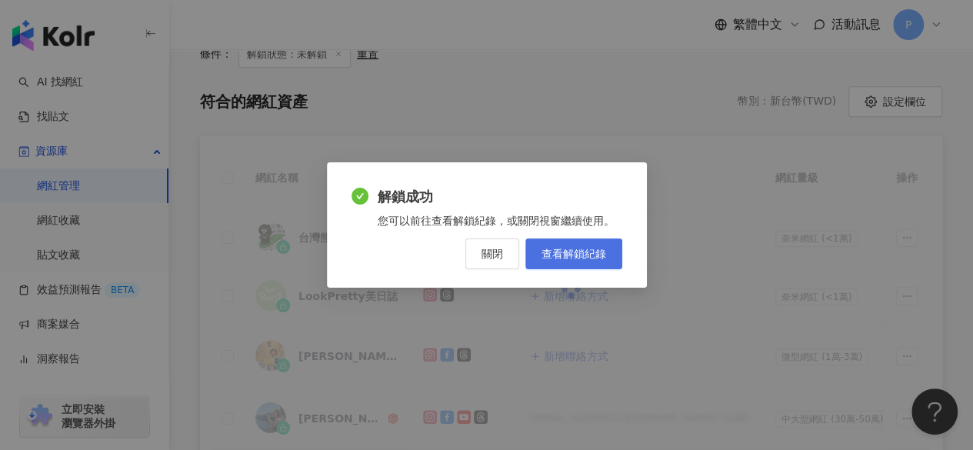
click at [558, 244] on link "查看解鎖紀錄" at bounding box center [573, 253] width 97 height 31
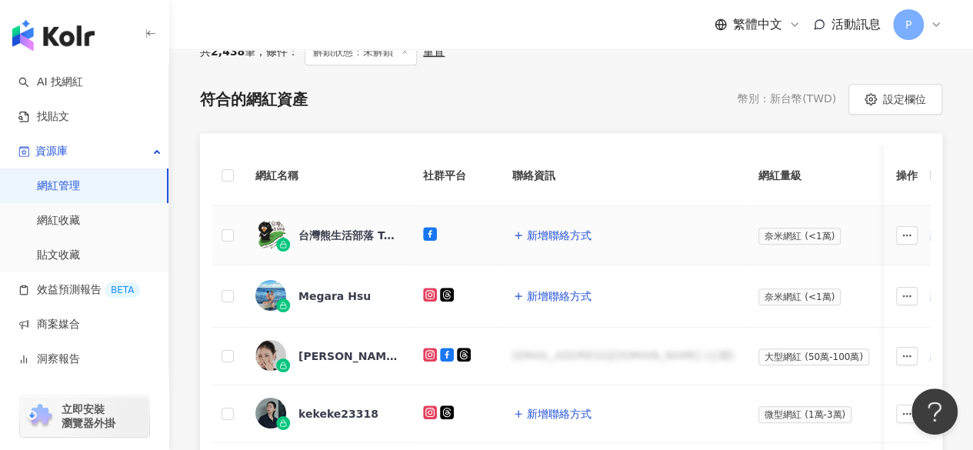
scroll to position [301, 0]
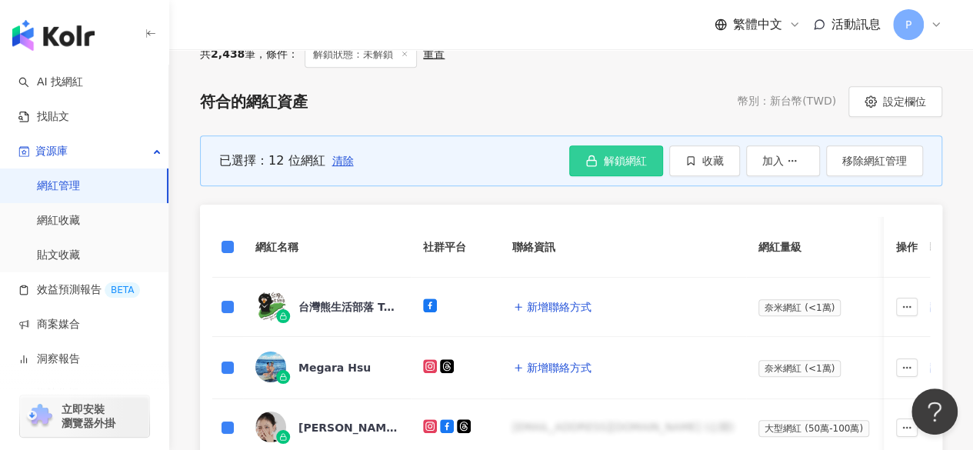
click at [615, 155] on span "解鎖網紅" at bounding box center [625, 161] width 43 height 12
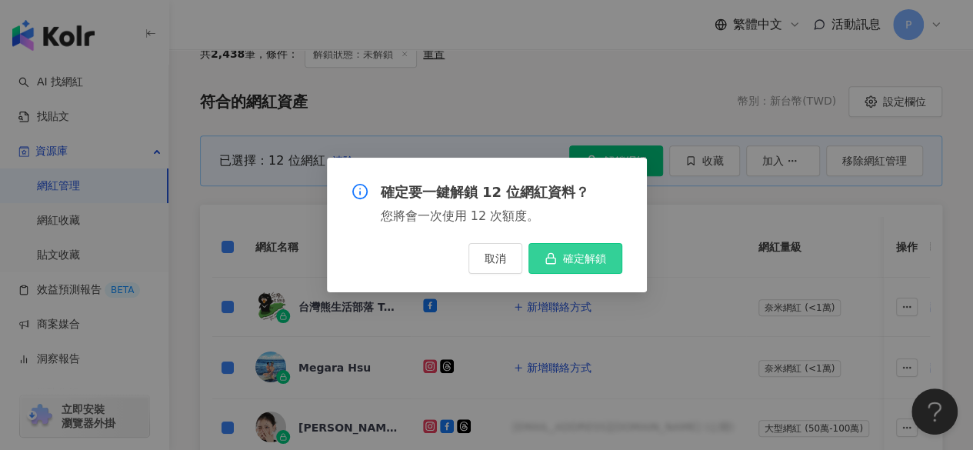
click at [577, 264] on span "確定解鎖" at bounding box center [584, 258] width 43 height 12
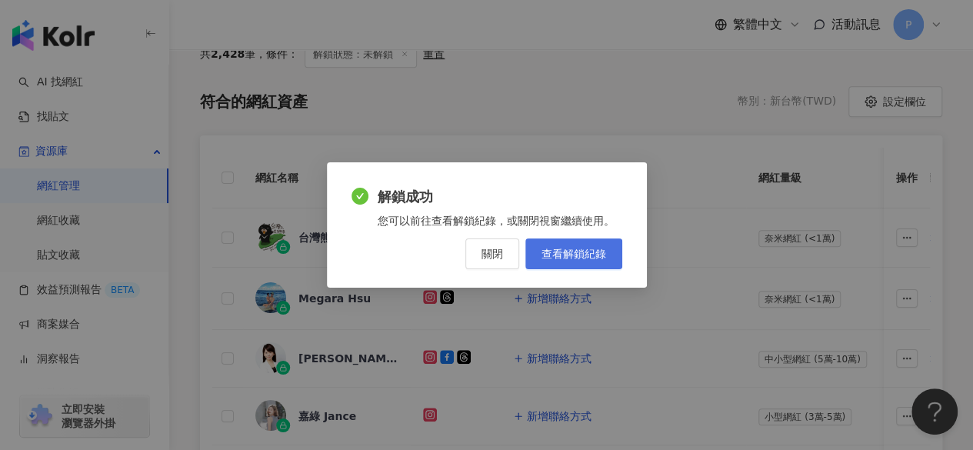
click at [583, 255] on span "查看解鎖紀錄" at bounding box center [573, 254] width 65 height 12
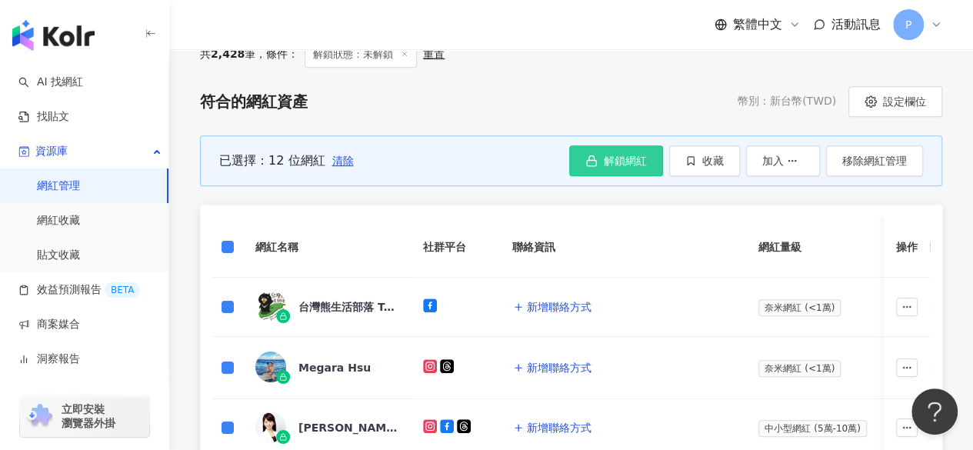
click at [598, 158] on icon "button" at bounding box center [591, 161] width 12 height 12
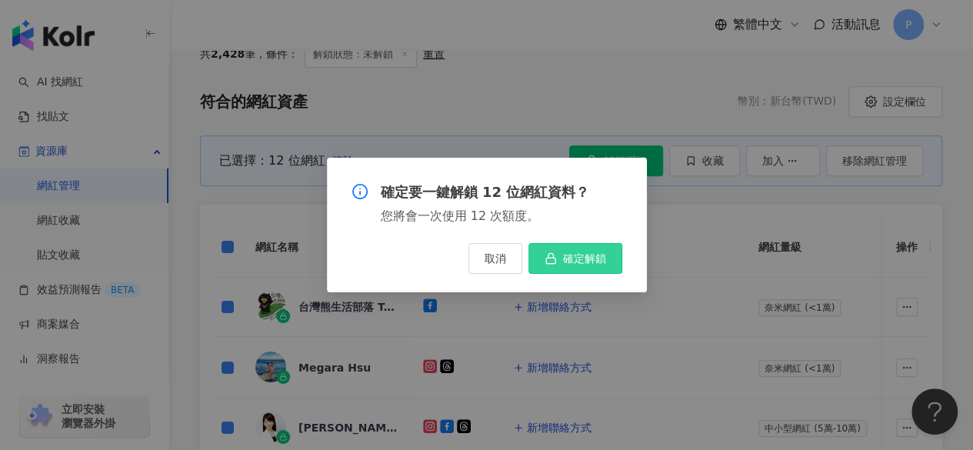
click at [560, 256] on button "確定解鎖" at bounding box center [575, 258] width 94 height 31
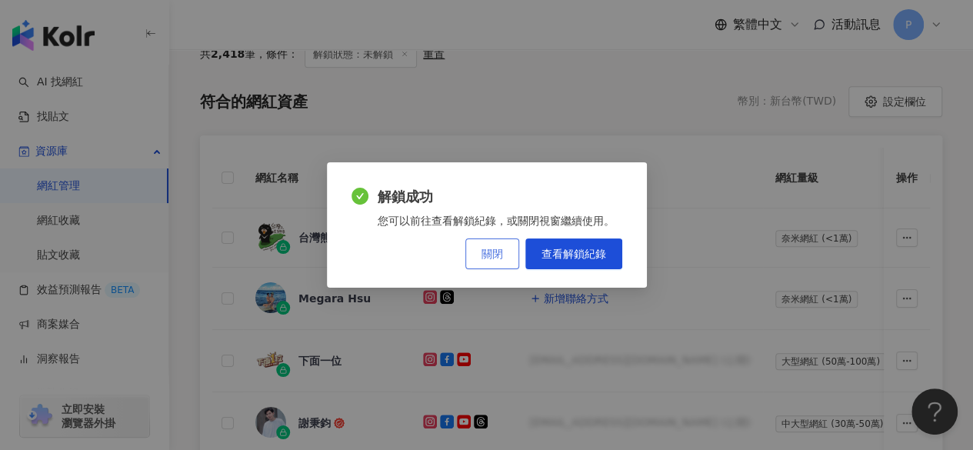
click at [499, 251] on span "關閉" at bounding box center [492, 254] width 22 height 12
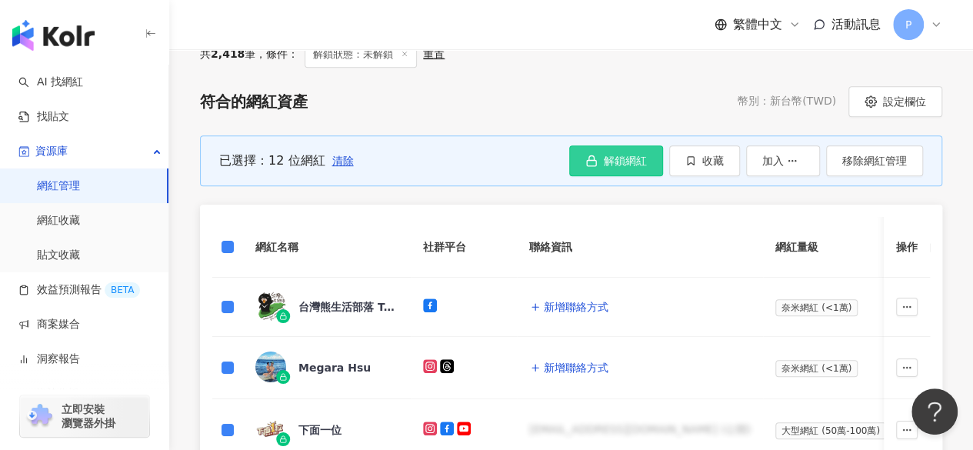
click at [618, 162] on span "解鎖網紅" at bounding box center [625, 161] width 43 height 12
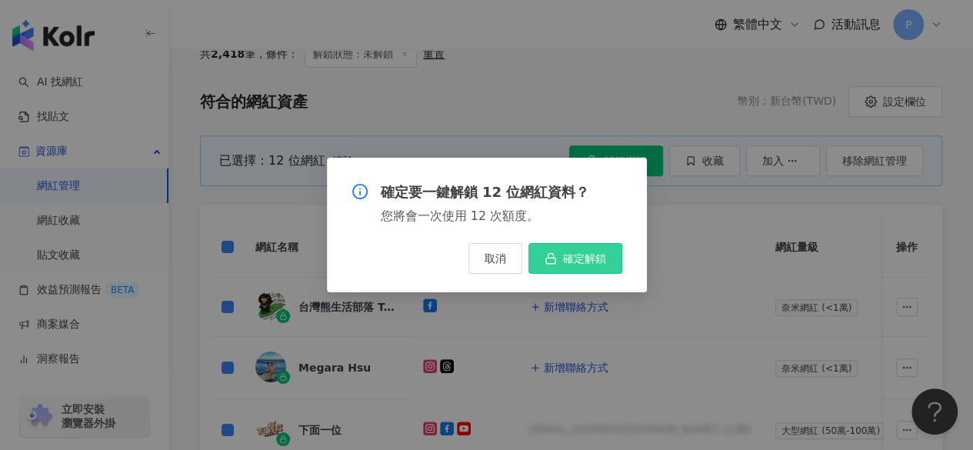
click at [590, 258] on span "確定解鎖" at bounding box center [584, 258] width 43 height 12
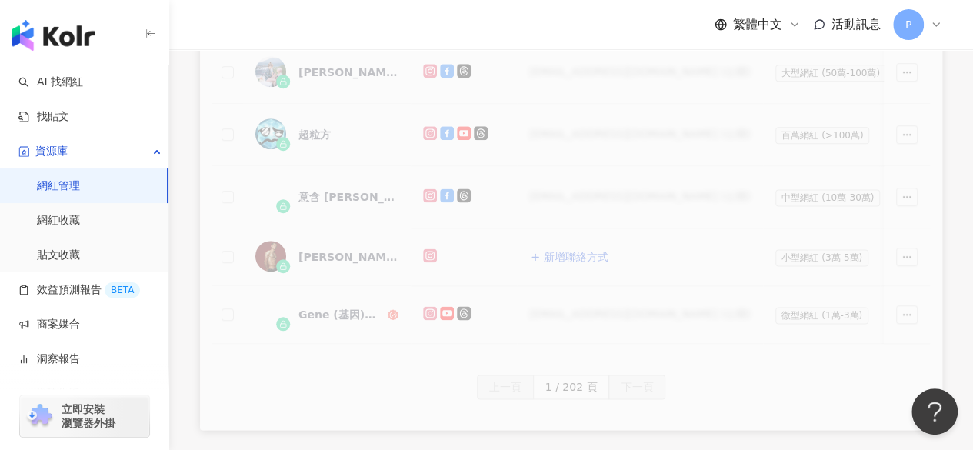
scroll to position [848, 0]
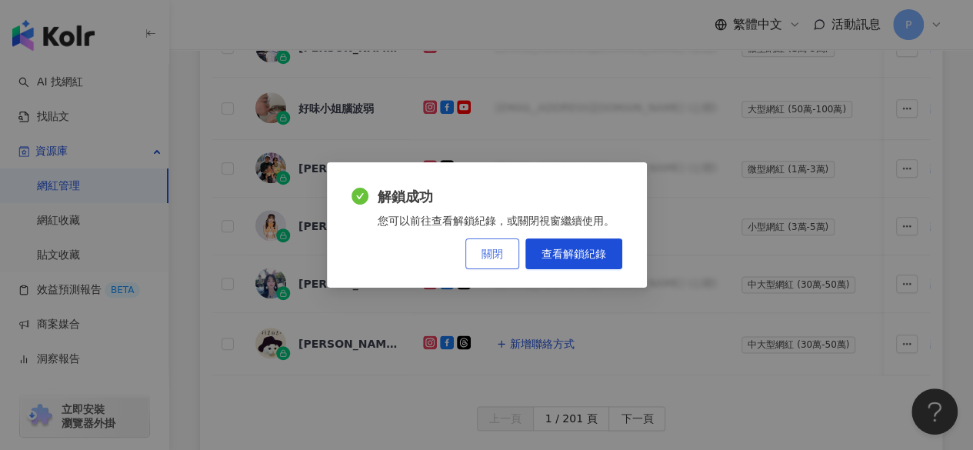
click at [502, 253] on span "關閉" at bounding box center [492, 254] width 22 height 12
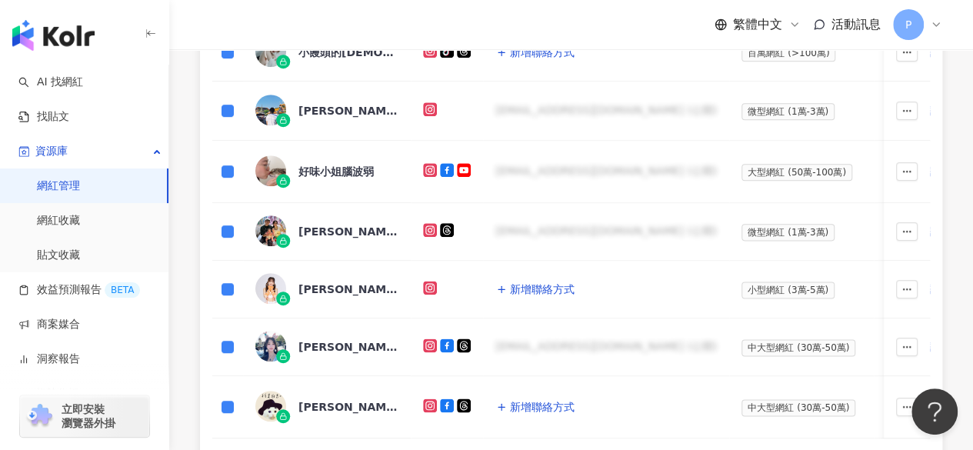
scroll to position [1077, 0]
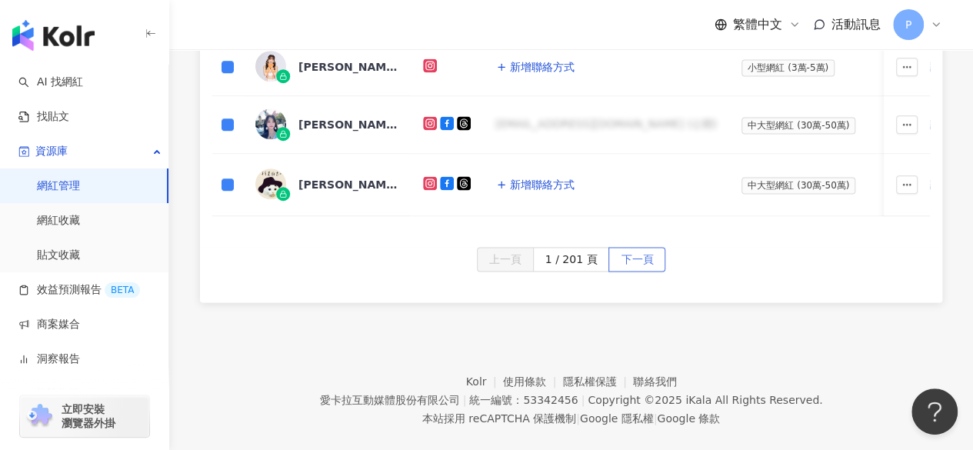
click at [636, 258] on span "下一頁" at bounding box center [637, 260] width 32 height 25
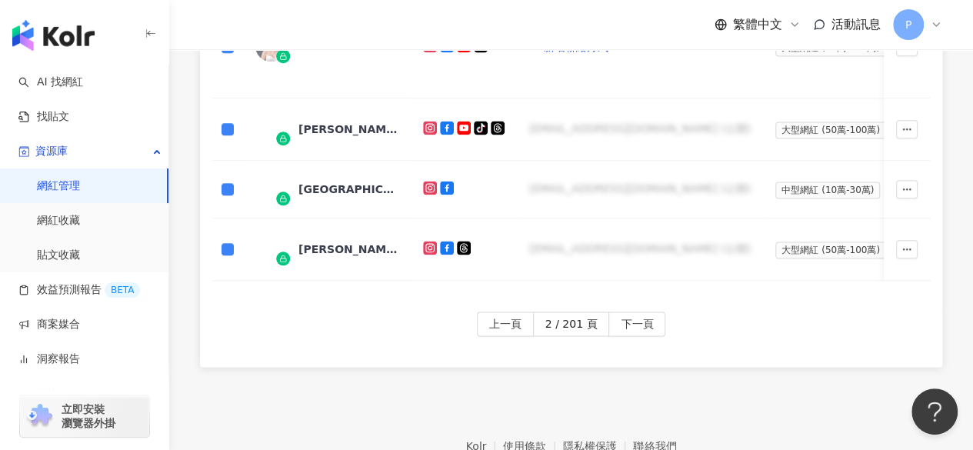
scroll to position [1186, 0]
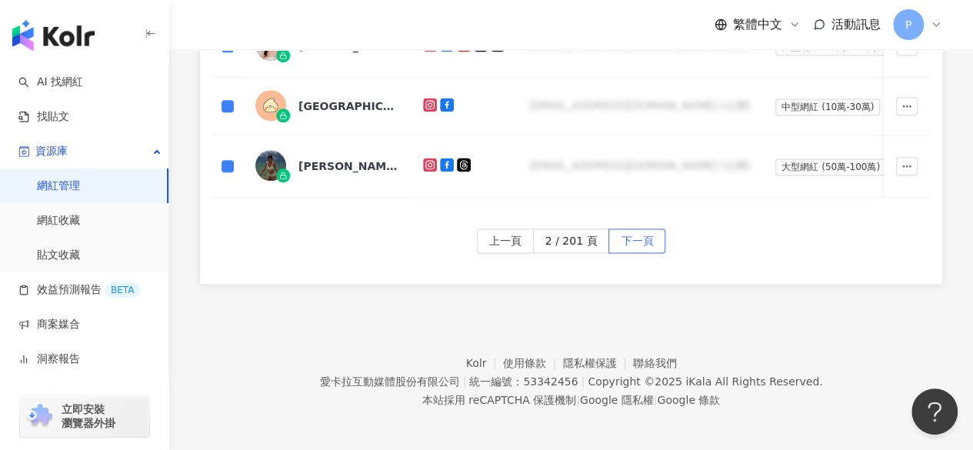
click at [641, 236] on span "下一頁" at bounding box center [637, 241] width 32 height 25
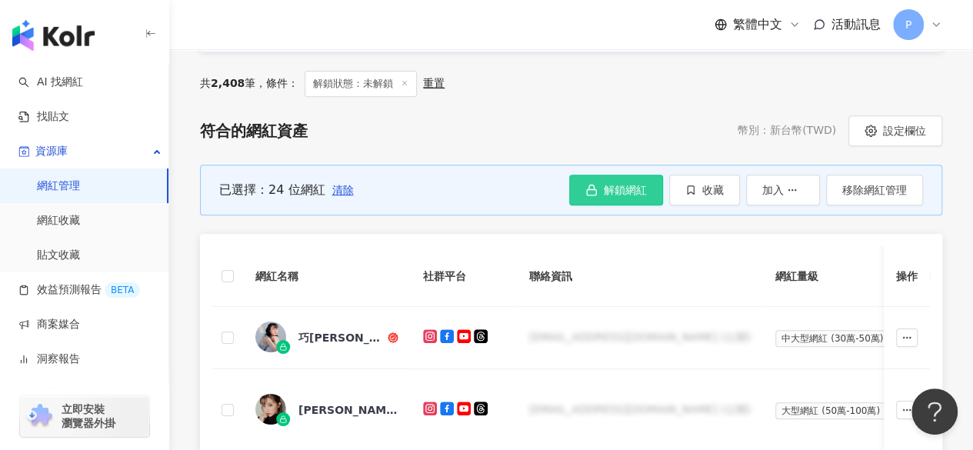
scroll to position [266, 0]
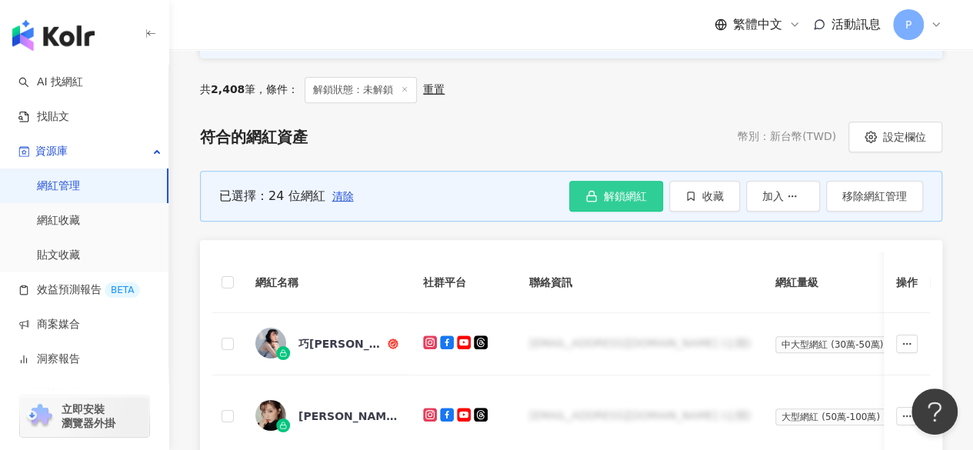
click at [615, 190] on span "解鎖網紅" at bounding box center [625, 196] width 43 height 12
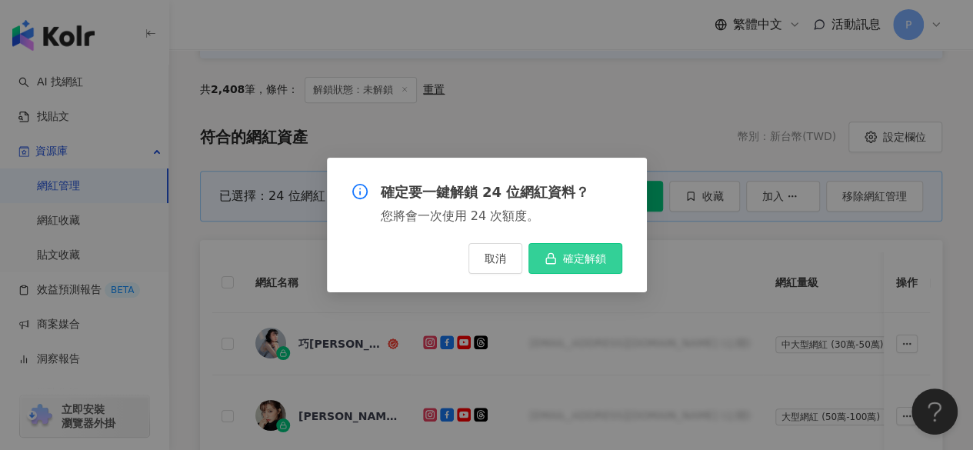
click at [581, 262] on span "確定解鎖" at bounding box center [584, 258] width 43 height 12
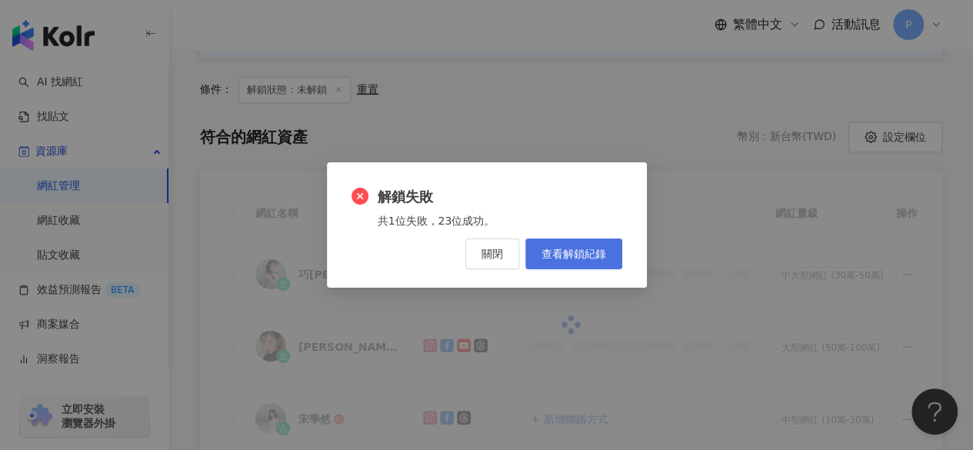
click at [570, 250] on span "查看解鎖紀錄" at bounding box center [573, 254] width 65 height 12
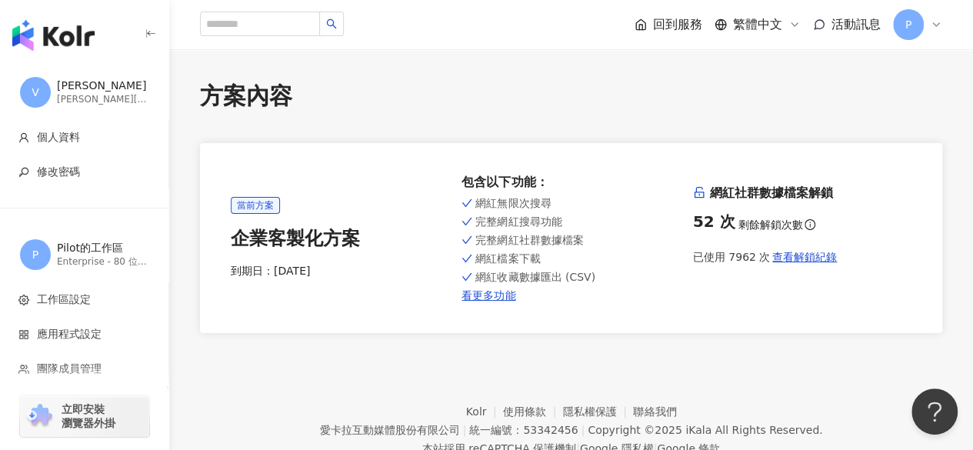
click at [32, 44] on img "button" at bounding box center [53, 35] width 82 height 31
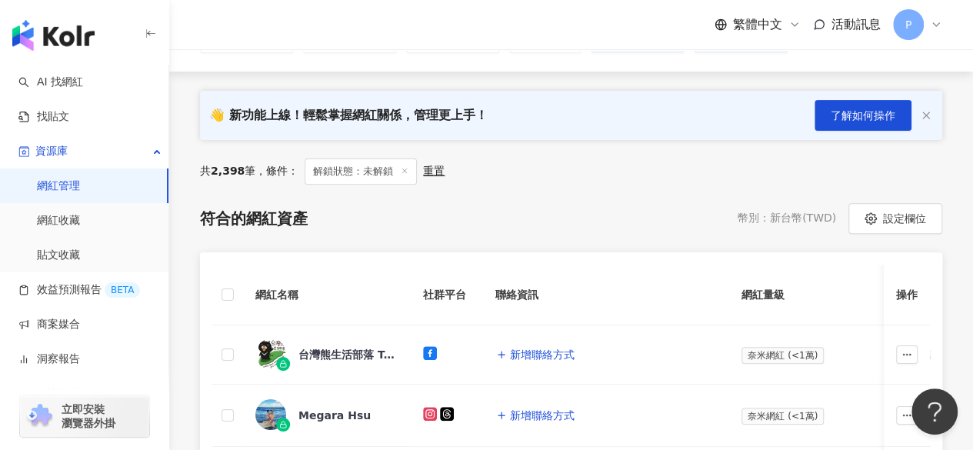
scroll to position [301, 0]
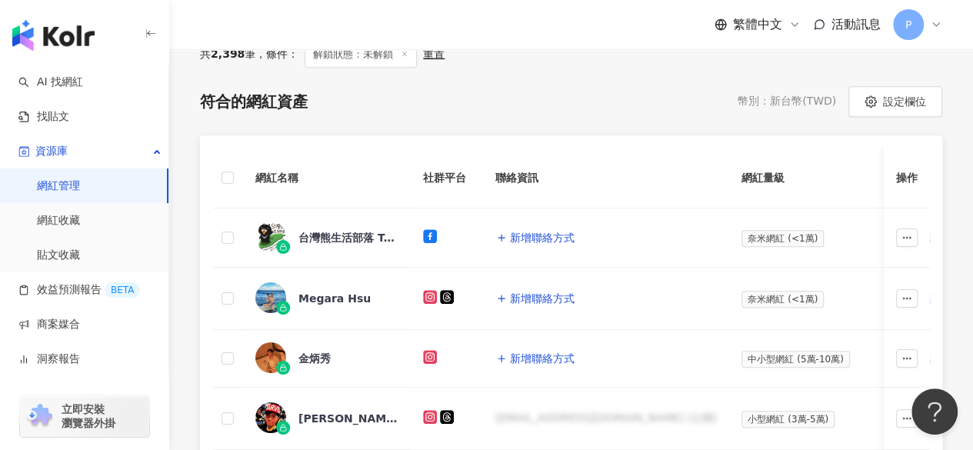
click at [216, 168] on th at bounding box center [227, 178] width 31 height 61
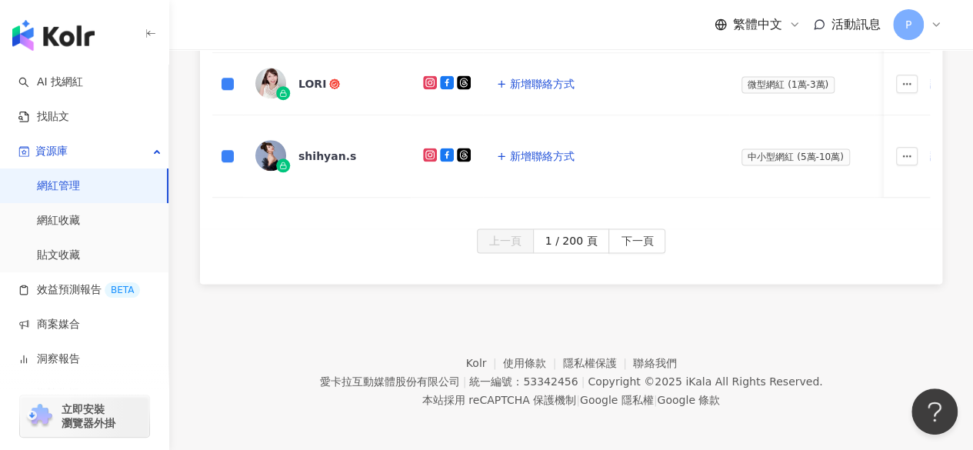
scroll to position [1125, 0]
click at [621, 235] on span "下一頁" at bounding box center [637, 240] width 32 height 25
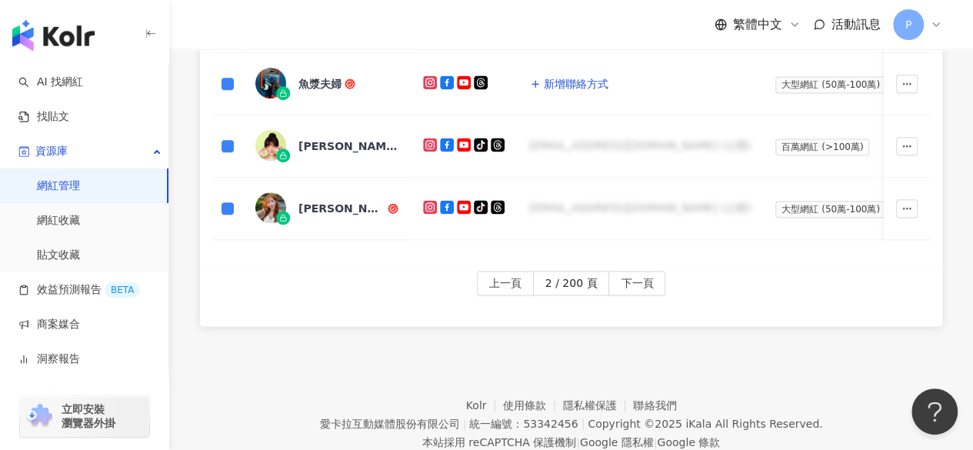
scroll to position [1107, 0]
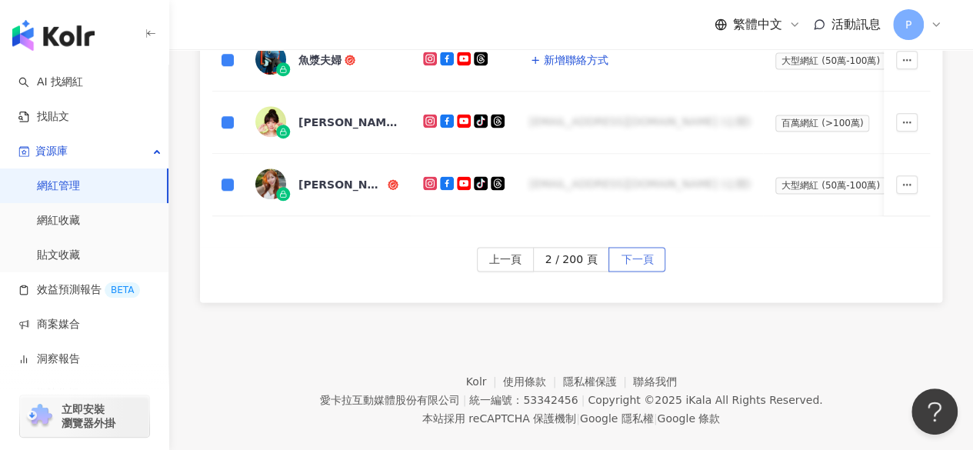
click at [635, 248] on span "下一頁" at bounding box center [637, 260] width 32 height 25
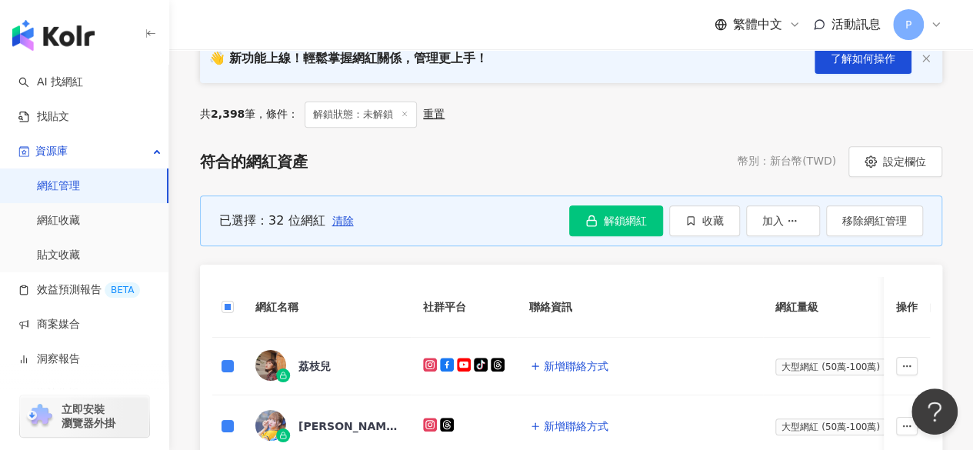
scroll to position [77, 0]
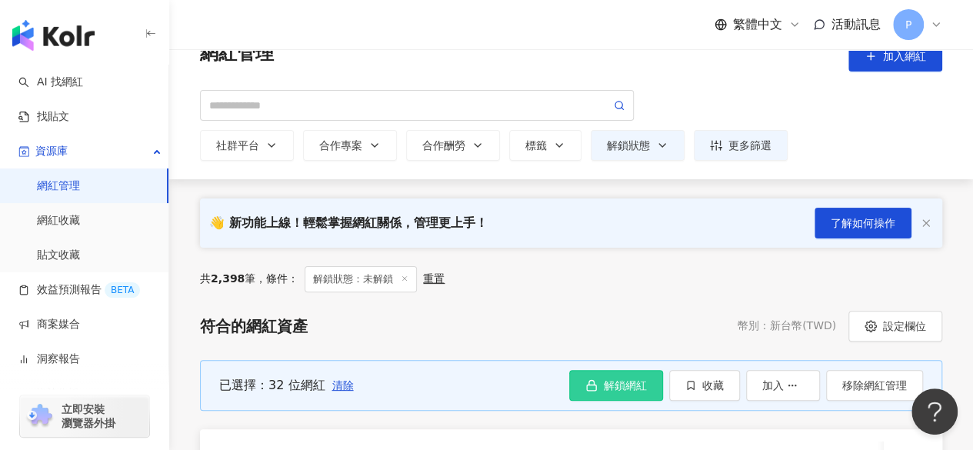
click at [619, 388] on span "解鎖網紅" at bounding box center [625, 385] width 43 height 12
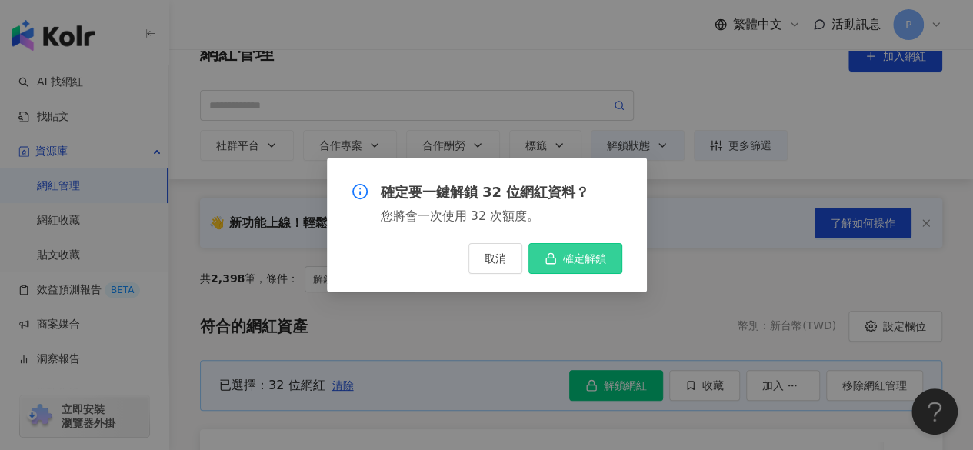
click at [575, 262] on span "確定解鎖" at bounding box center [584, 258] width 43 height 12
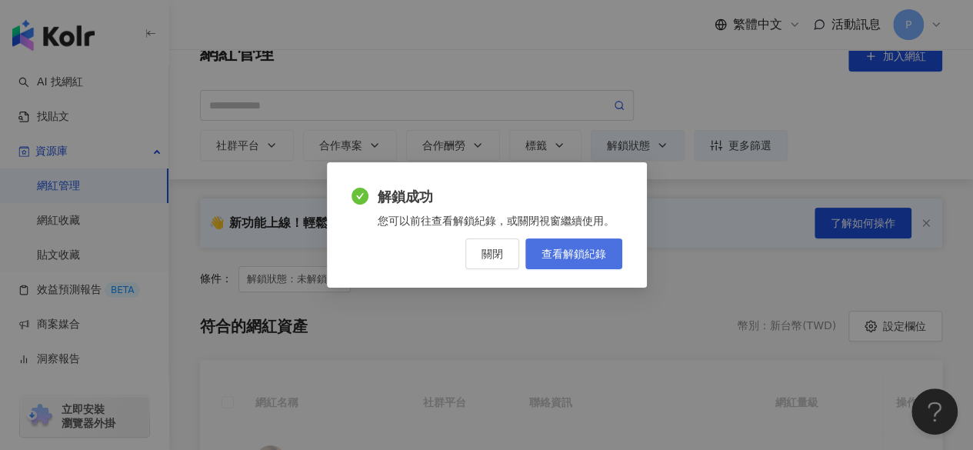
click at [609, 255] on link "查看解鎖紀錄" at bounding box center [573, 253] width 97 height 31
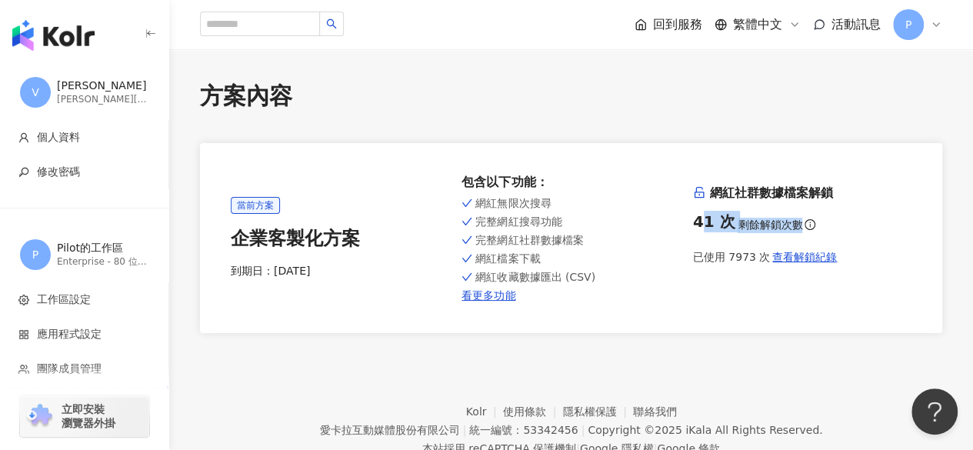
drag, startPoint x: 698, startPoint y: 221, endPoint x: 861, endPoint y: 225, distance: 163.9
click at [861, 225] on div "41 次 剩餘解鎖次數" at bounding box center [802, 222] width 218 height 22
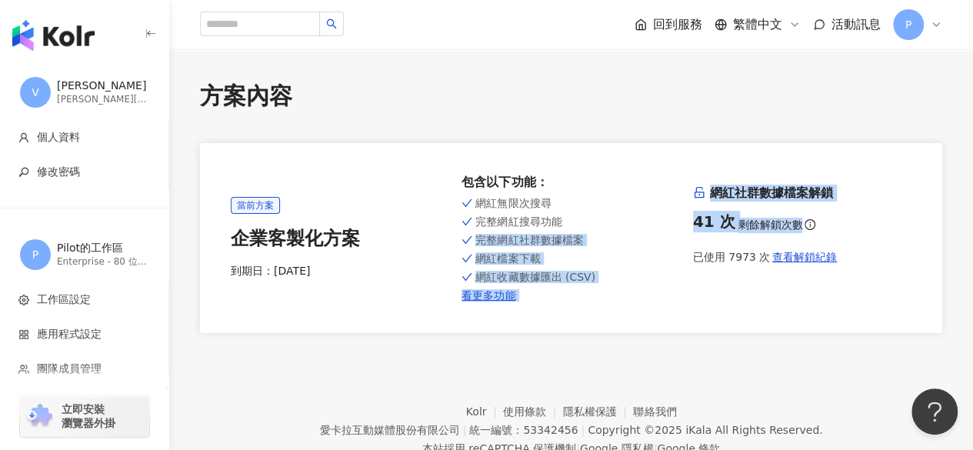
drag, startPoint x: 665, startPoint y: 221, endPoint x: 875, endPoint y: 222, distance: 210.0
click at [875, 222] on div "當前方案 企業客製化方案 到期日： [DATE] 包含以下功能 ： 網紅無限次搜尋 完整網紅搜尋功能 完整網紅社群數據檔案 網紅檔案下載 網紅收藏數據匯出 (…" at bounding box center [571, 238] width 681 height 128
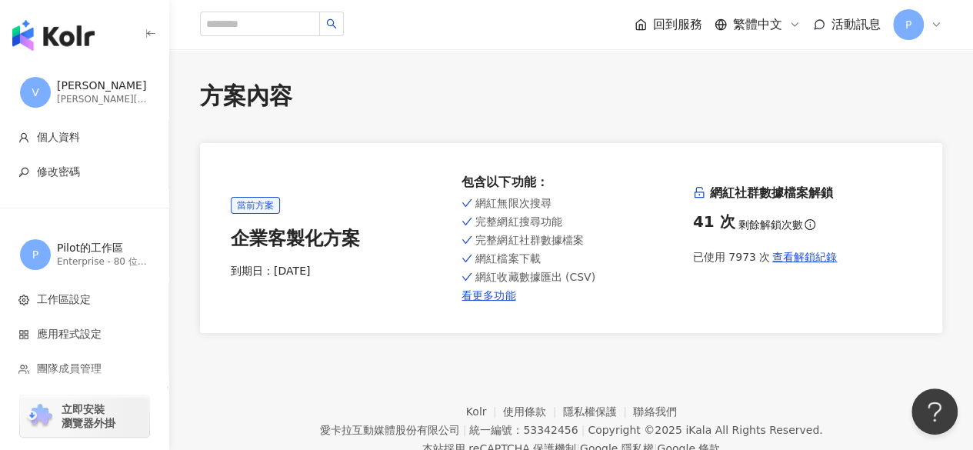
click at [875, 222] on div "41 次 剩餘解鎖次數" at bounding box center [802, 222] width 218 height 22
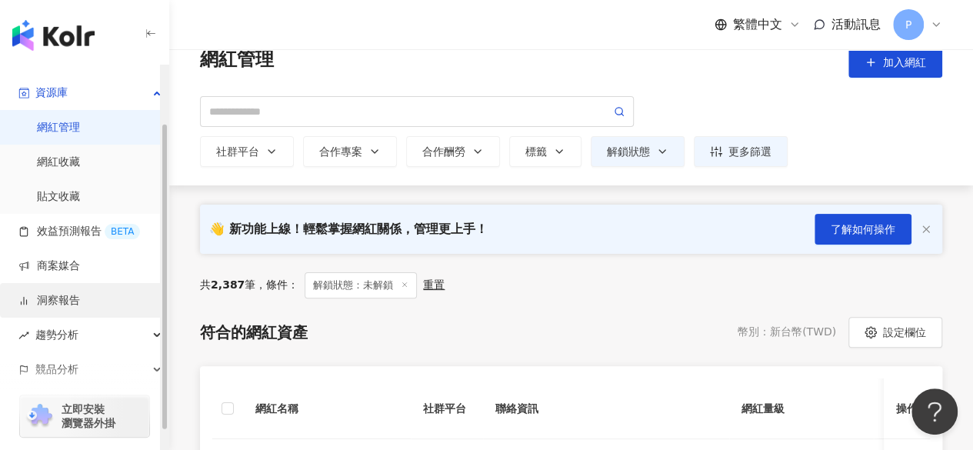
scroll to position [97, 0]
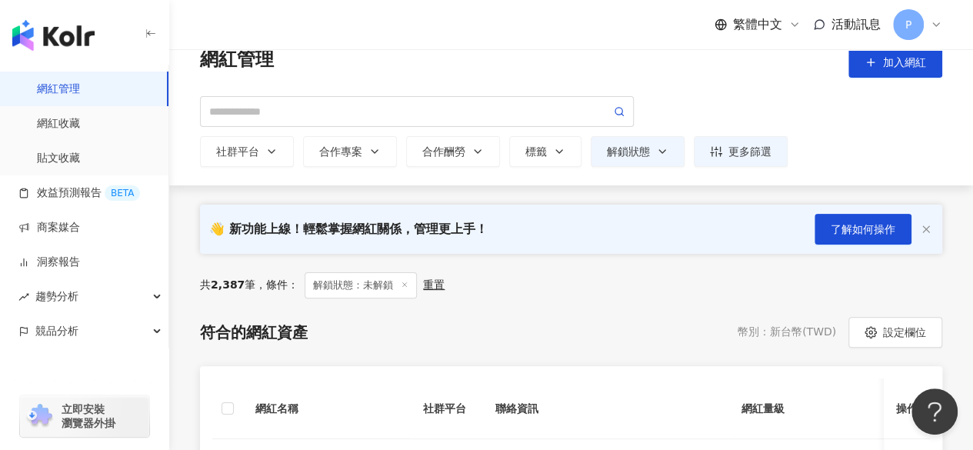
click at [905, 21] on span "P" at bounding box center [908, 24] width 6 height 17
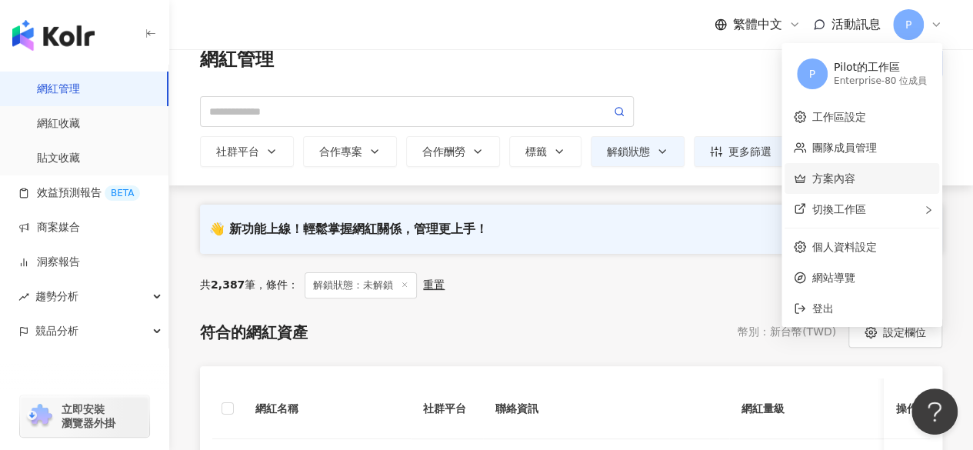
click at [851, 184] on link "方案內容" at bounding box center [833, 178] width 43 height 12
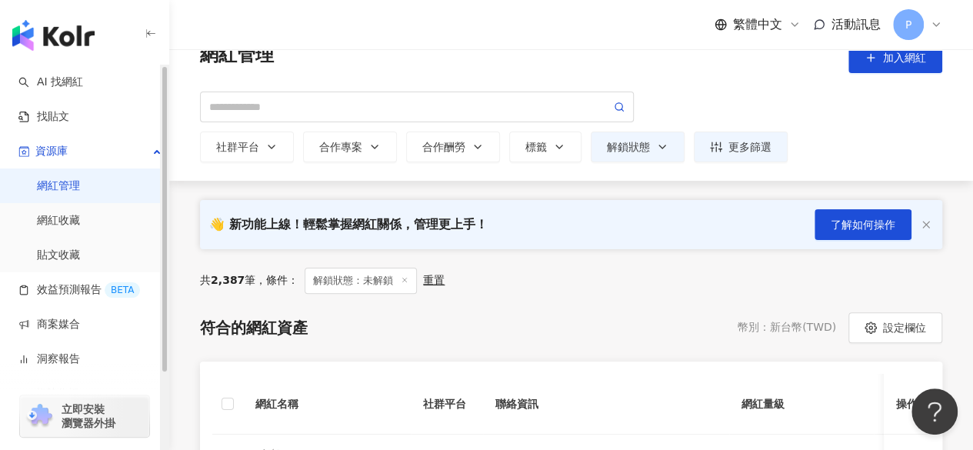
scroll to position [154, 0]
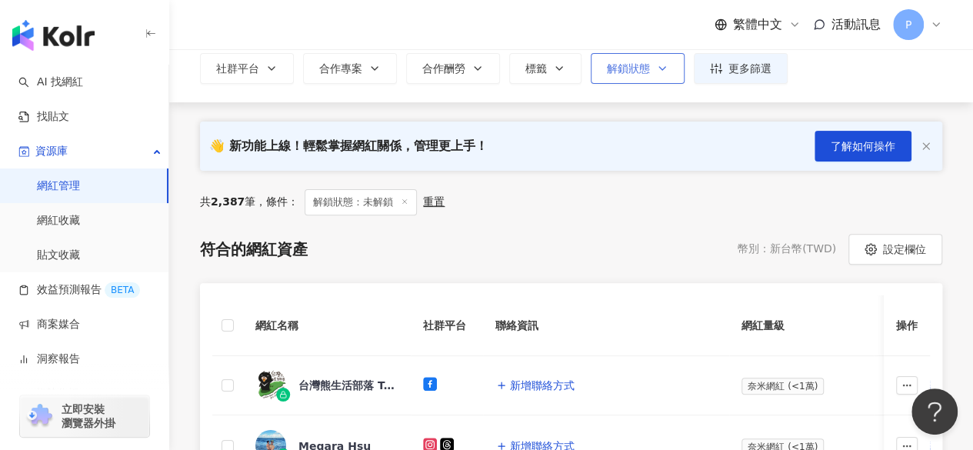
click at [649, 55] on button "解鎖狀態" at bounding box center [638, 68] width 94 height 31
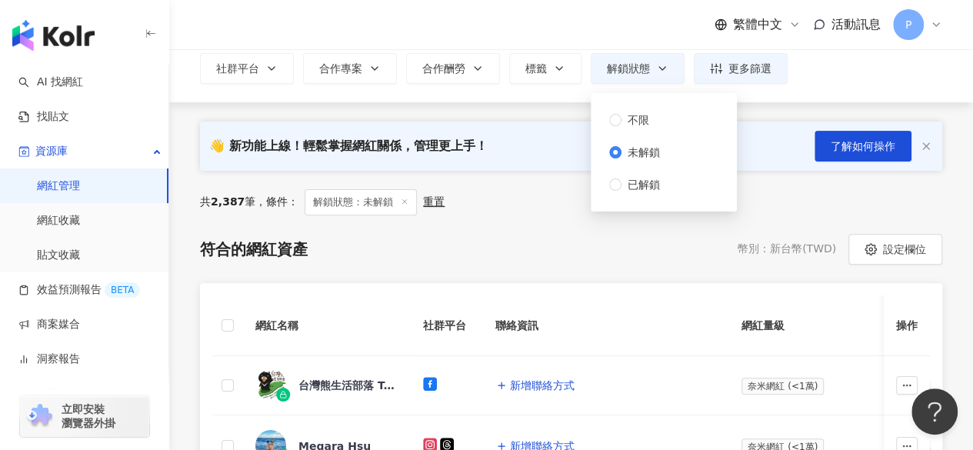
click at [545, 205] on div "共 2,387 筆 ， 條件： 解鎖狀態：未解鎖 重置" at bounding box center [571, 202] width 742 height 26
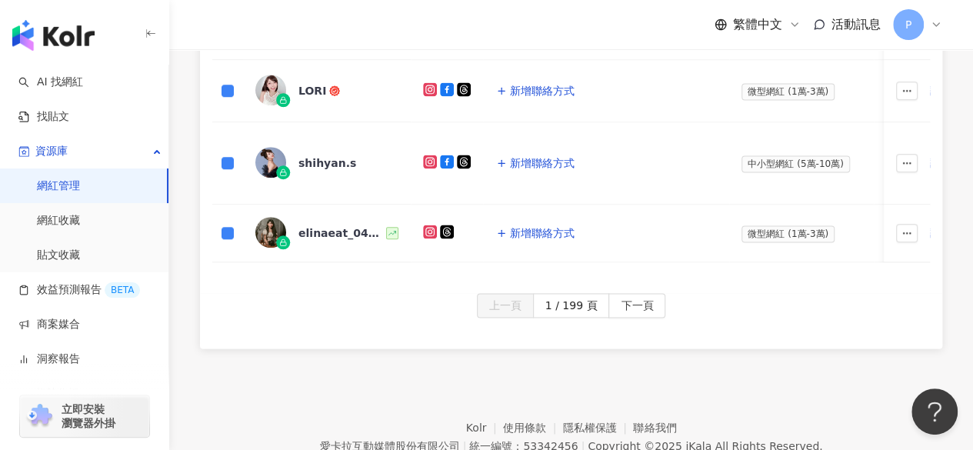
scroll to position [1121, 0]
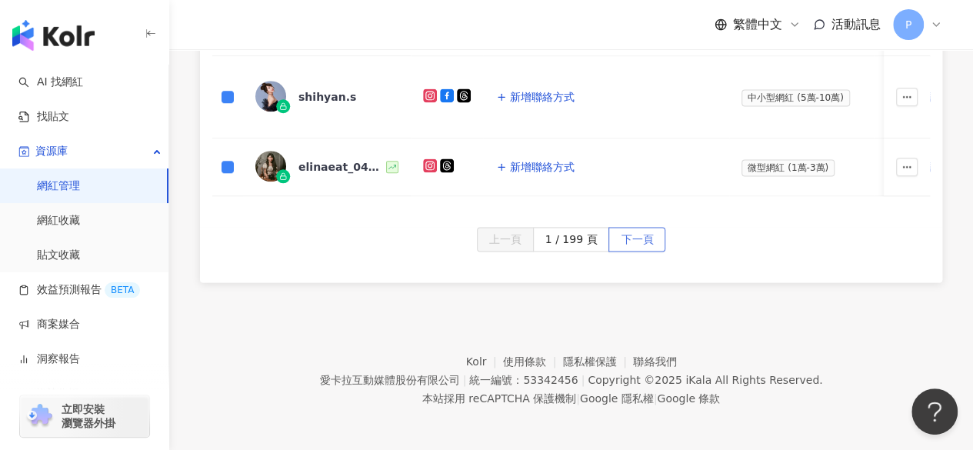
click at [629, 230] on span "下一頁" at bounding box center [637, 240] width 32 height 25
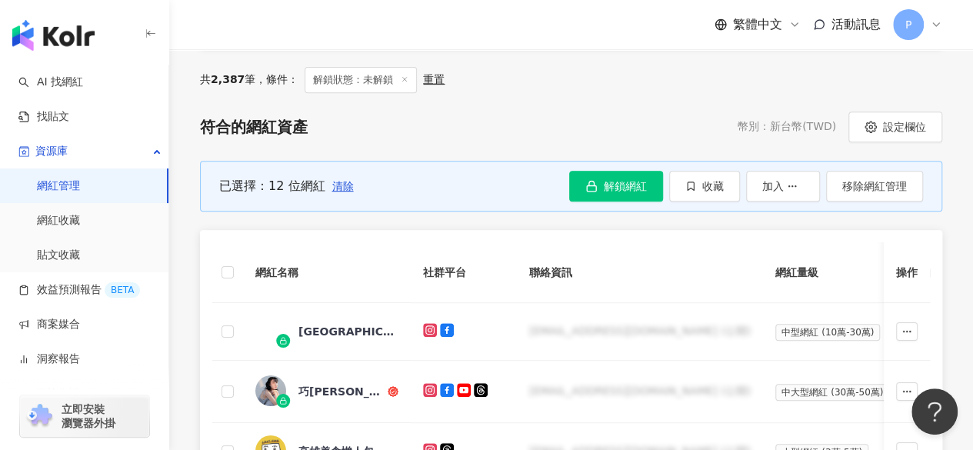
scroll to position [275, 0]
click at [233, 271] on th at bounding box center [227, 273] width 31 height 61
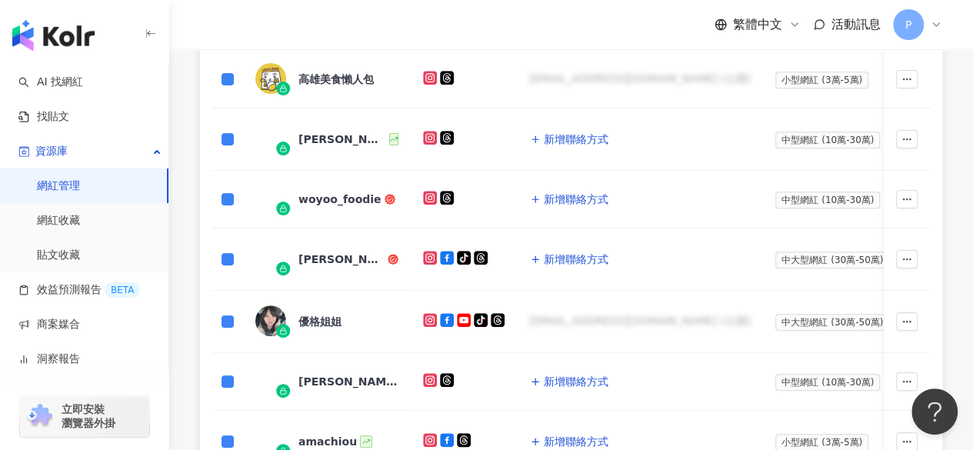
scroll to position [891, 0]
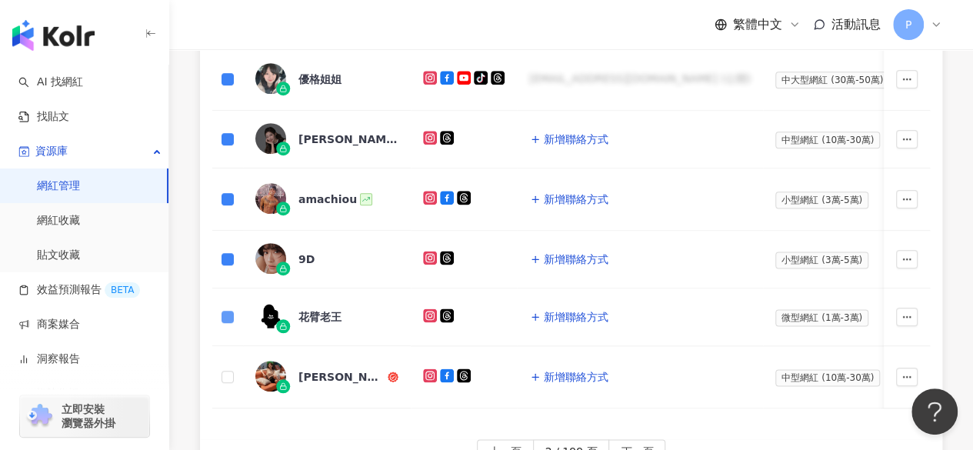
click at [226, 311] on label at bounding box center [227, 316] width 12 height 17
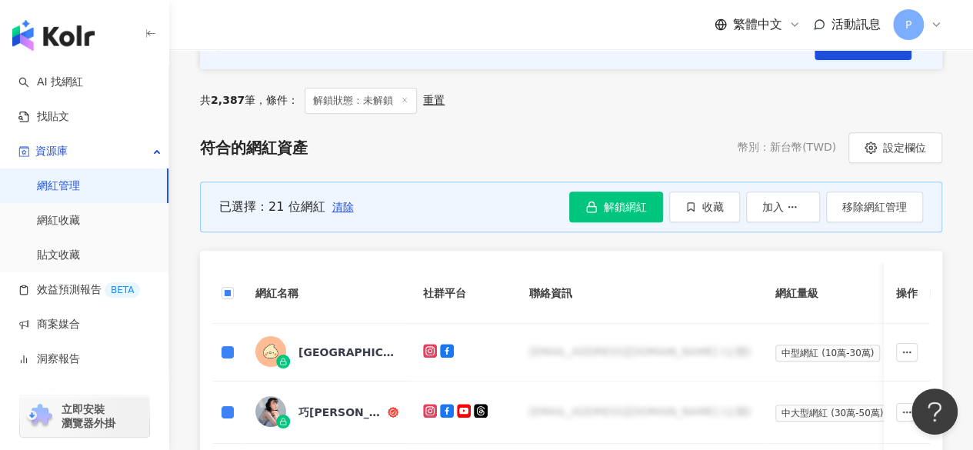
scroll to position [308, 0]
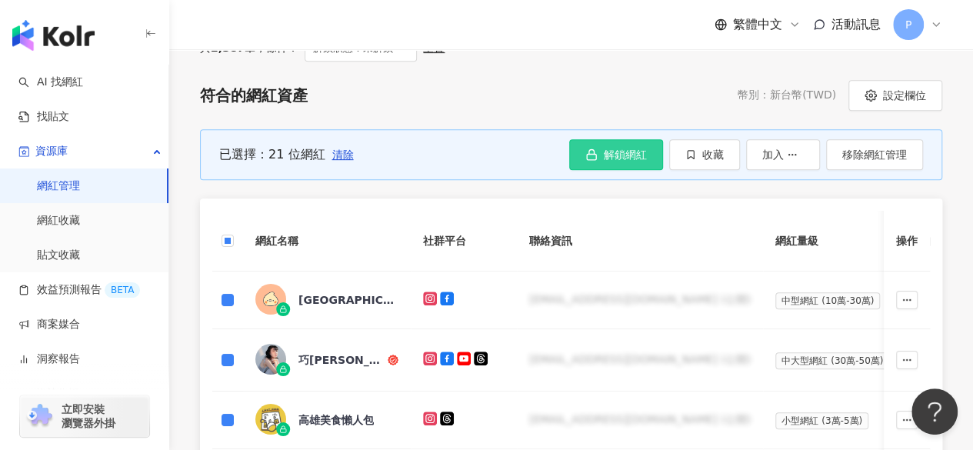
click at [609, 150] on span "解鎖網紅" at bounding box center [625, 154] width 43 height 12
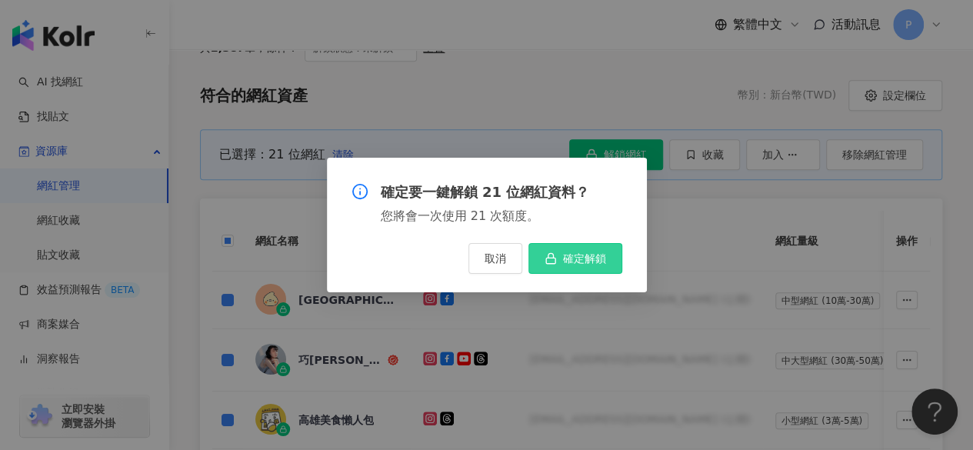
click at [555, 259] on icon "button" at bounding box center [551, 258] width 12 height 12
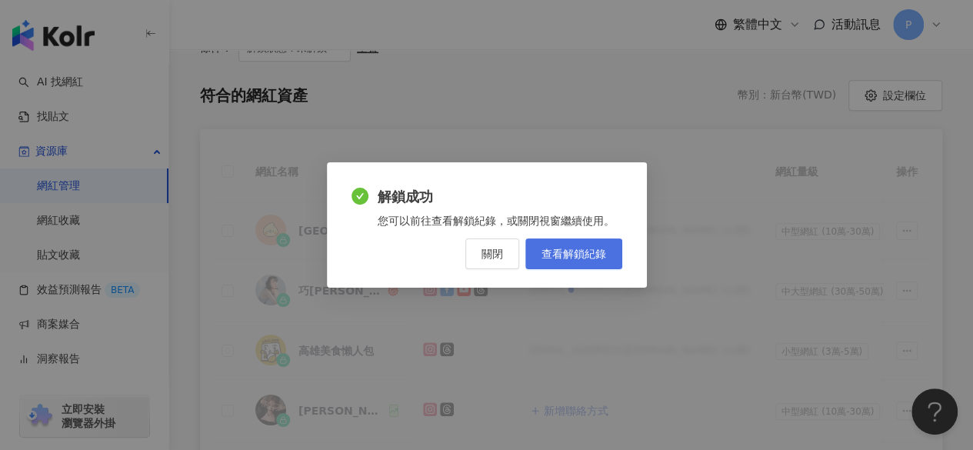
click at [565, 255] on span "查看解鎖紀錄" at bounding box center [573, 254] width 65 height 12
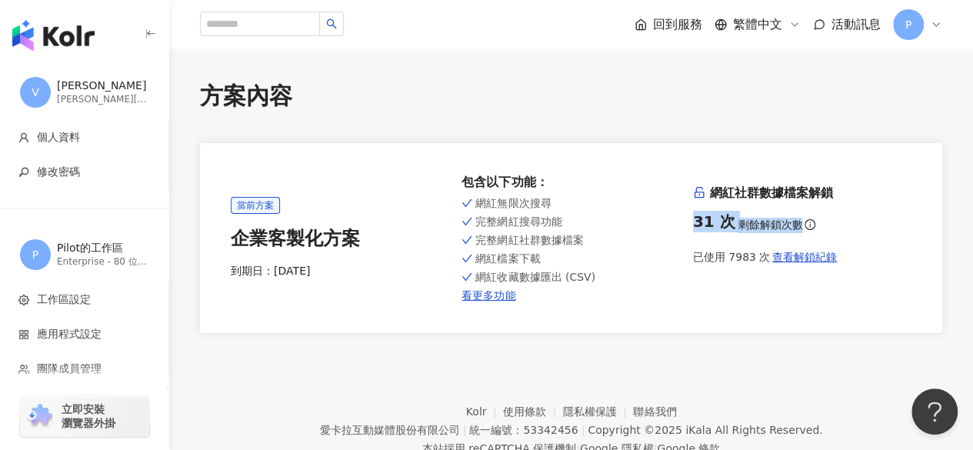
drag, startPoint x: 691, startPoint y: 221, endPoint x: 863, endPoint y: 218, distance: 172.3
click at [863, 218] on div "當前方案 企業客製化方案 到期日： 2026/4/11 包含以下功能 ： 網紅無限次搜尋 完整網紅搜尋功能 完整網紅社群數據檔案 網紅檔案下載 網紅收藏數據匯…" at bounding box center [571, 238] width 681 height 128
click at [863, 218] on div "31 次 剩餘解鎖次數" at bounding box center [802, 222] width 218 height 22
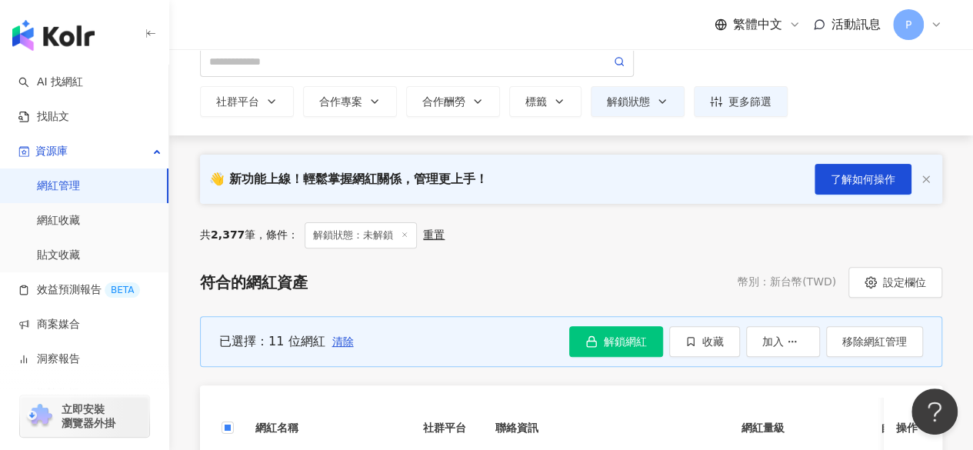
scroll to position [154, 0]
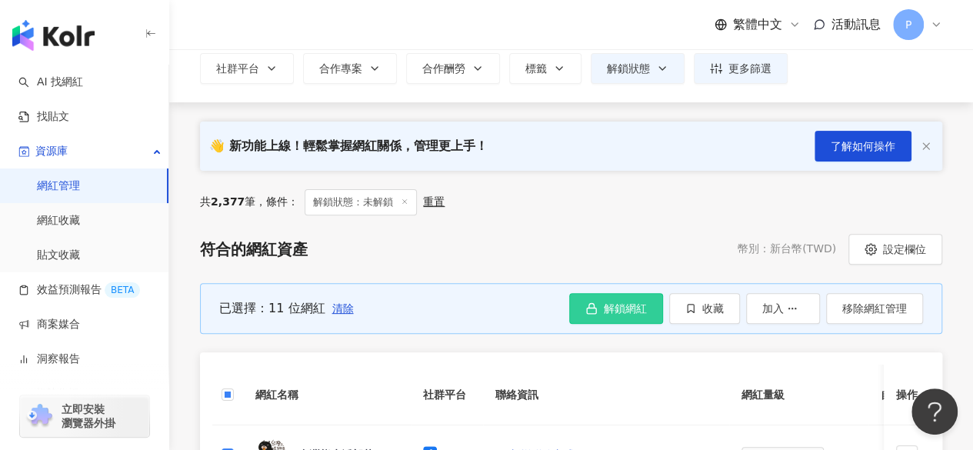
click at [636, 302] on span "解鎖網紅" at bounding box center [625, 308] width 43 height 12
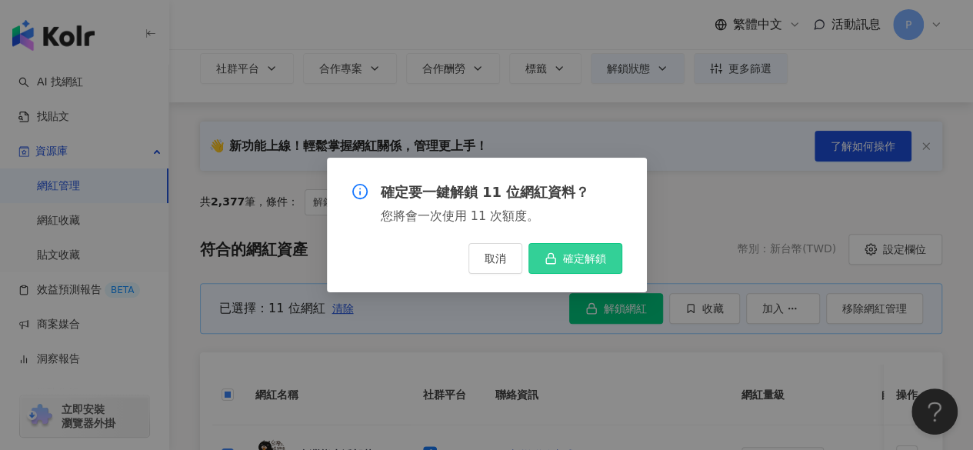
click at [577, 248] on button "確定解鎖" at bounding box center [575, 258] width 94 height 31
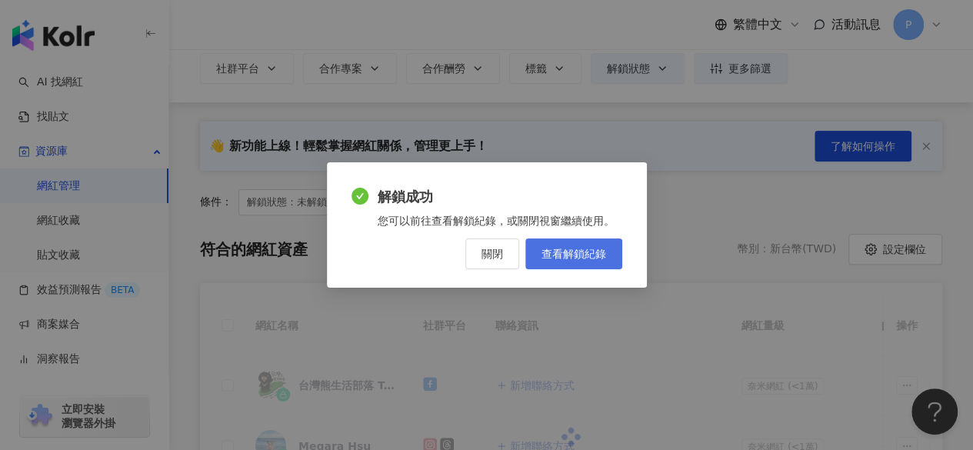
click at [561, 248] on span "查看解鎖紀錄" at bounding box center [573, 254] width 65 height 12
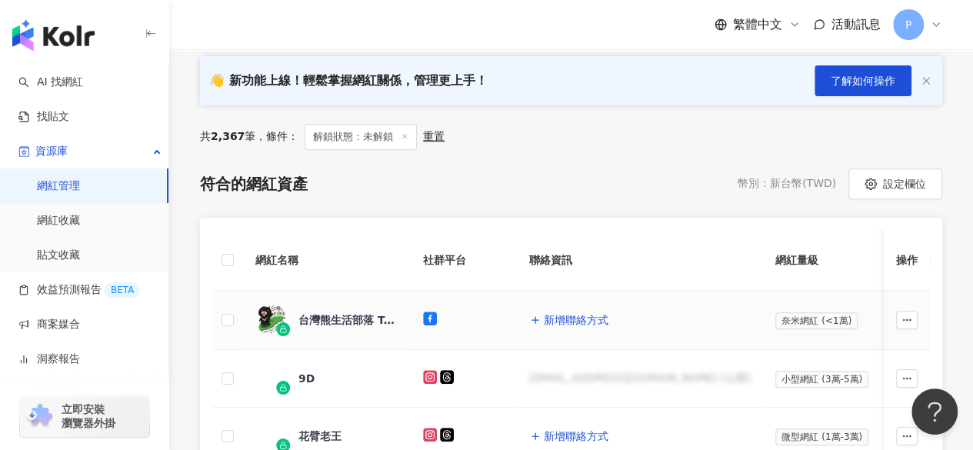
scroll to position [301, 0]
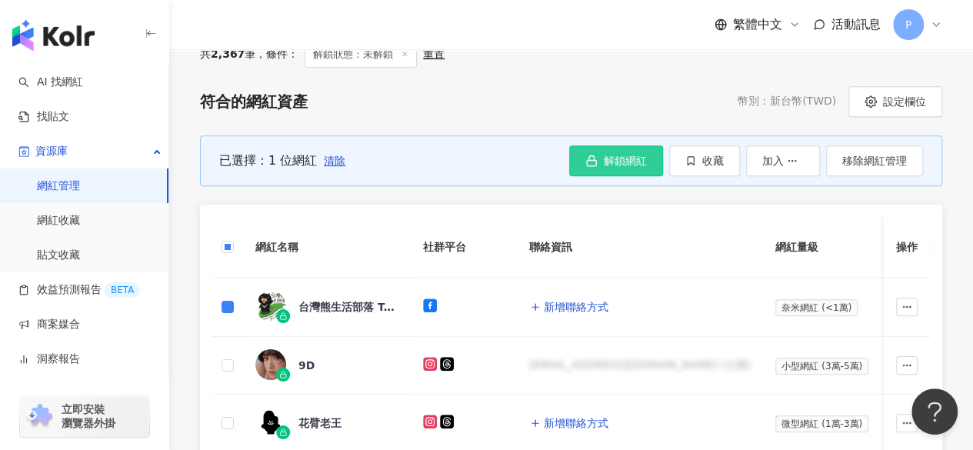
click at [598, 159] on icon "button" at bounding box center [591, 161] width 12 height 12
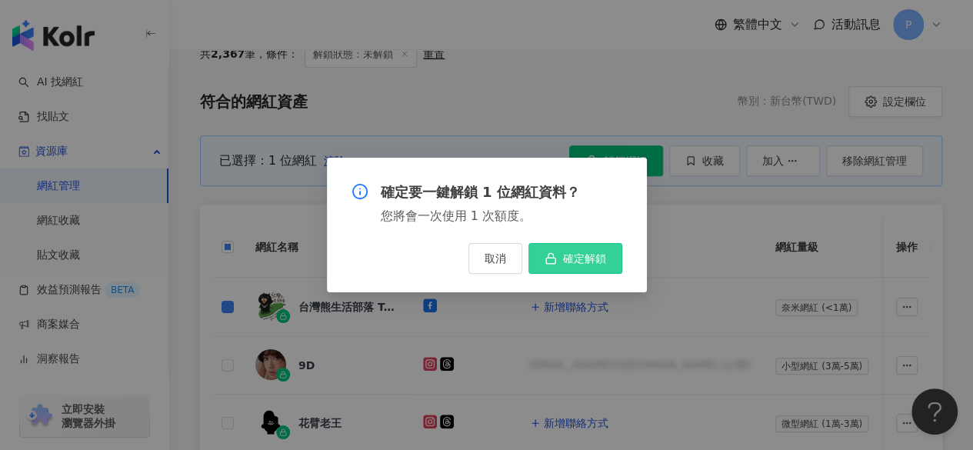
click at [551, 256] on icon "button" at bounding box center [551, 258] width 12 height 12
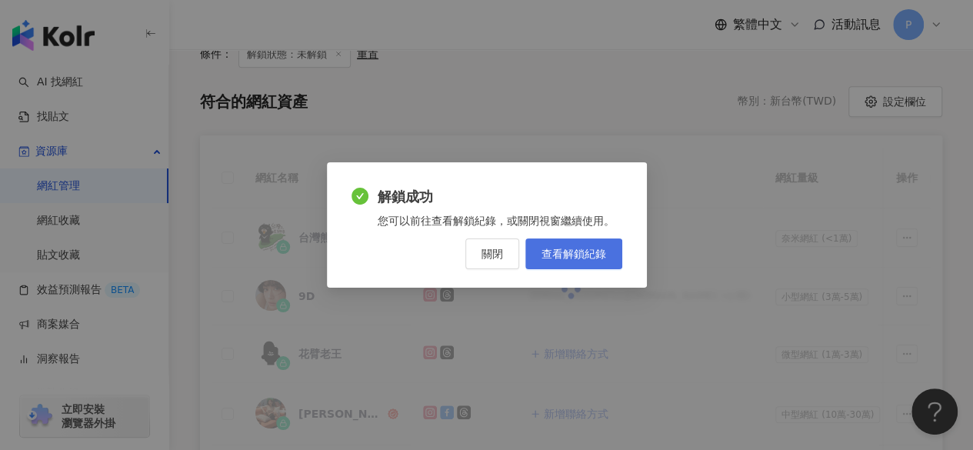
click at [575, 258] on span "查看解鎖紀錄" at bounding box center [573, 254] width 65 height 12
